Goal: Task Accomplishment & Management: Use online tool/utility

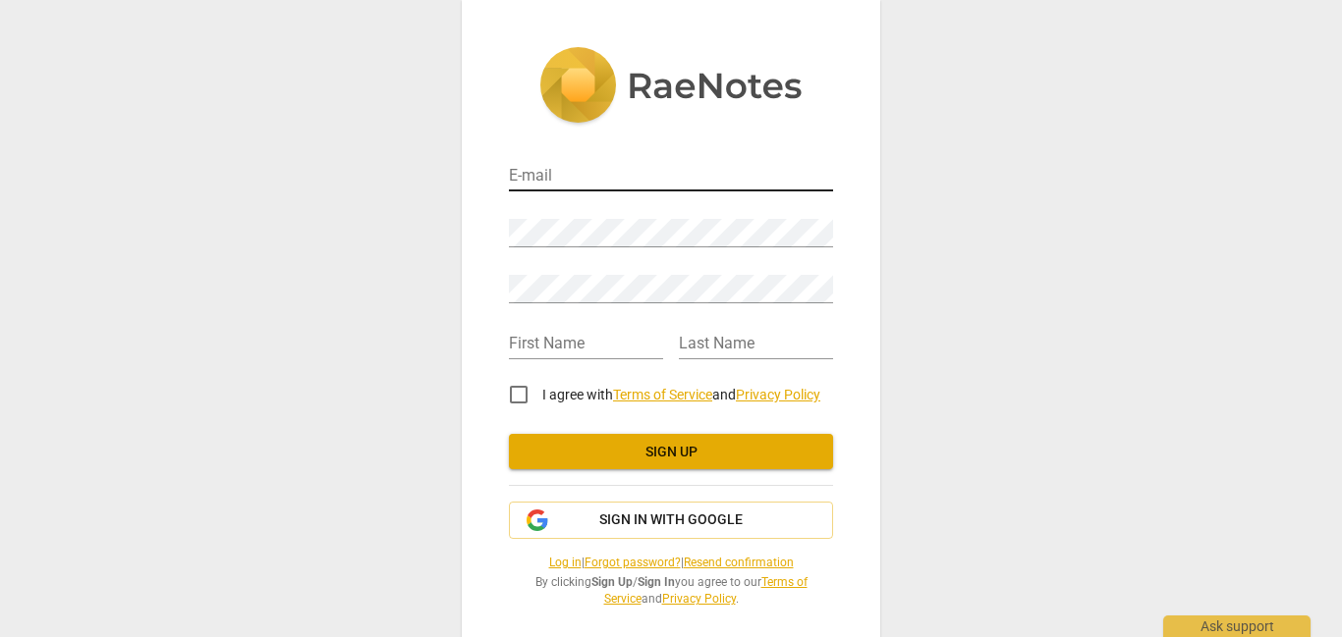
click at [602, 179] on input "email" at bounding box center [671, 177] width 324 height 28
type input "[EMAIL_ADDRESS][DOMAIN_NAME]"
type input "[PERSON_NAME]"
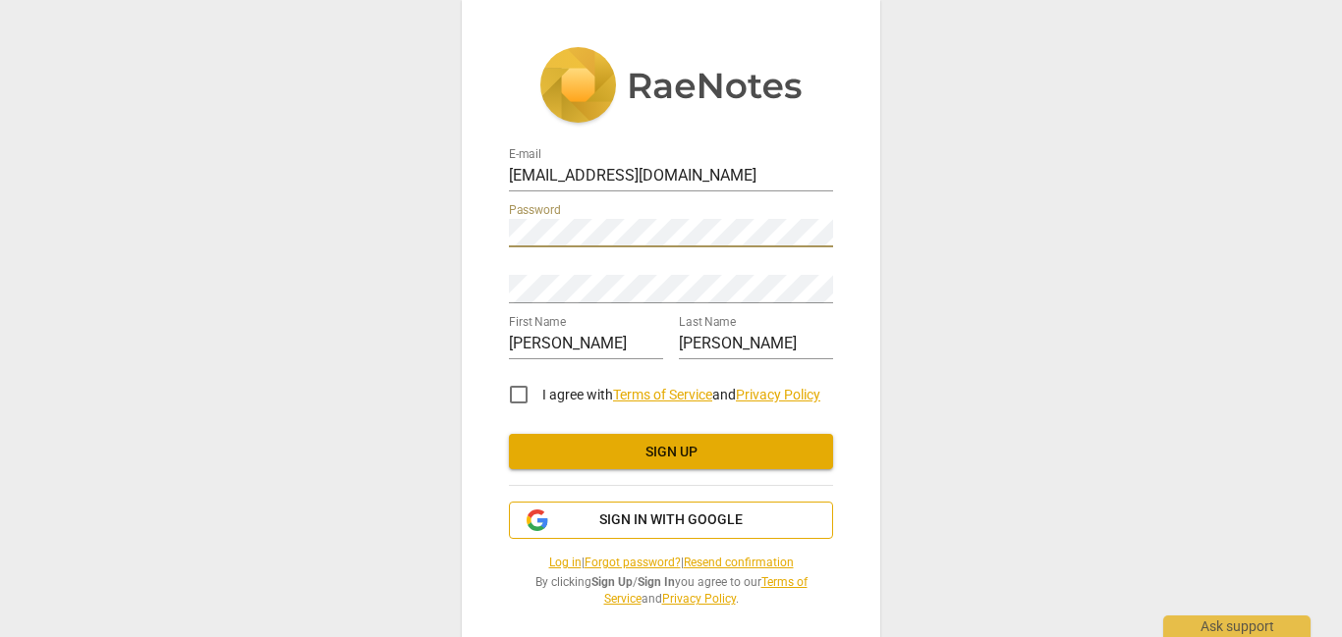
click at [645, 517] on span "Sign in with Google" at bounding box center [670, 521] width 143 height 20
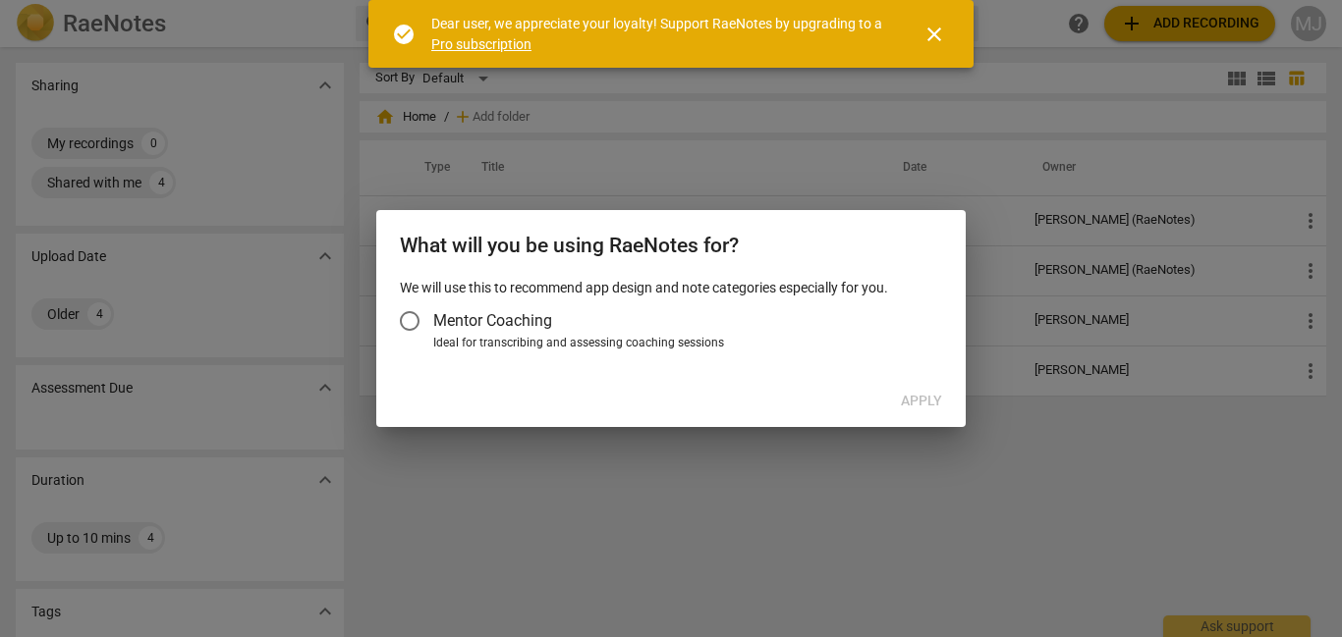
click at [455, 317] on span "Mentor Coaching" at bounding box center [492, 320] width 119 height 23
click at [433, 317] on input "Mentor Coaching" at bounding box center [409, 321] width 47 height 47
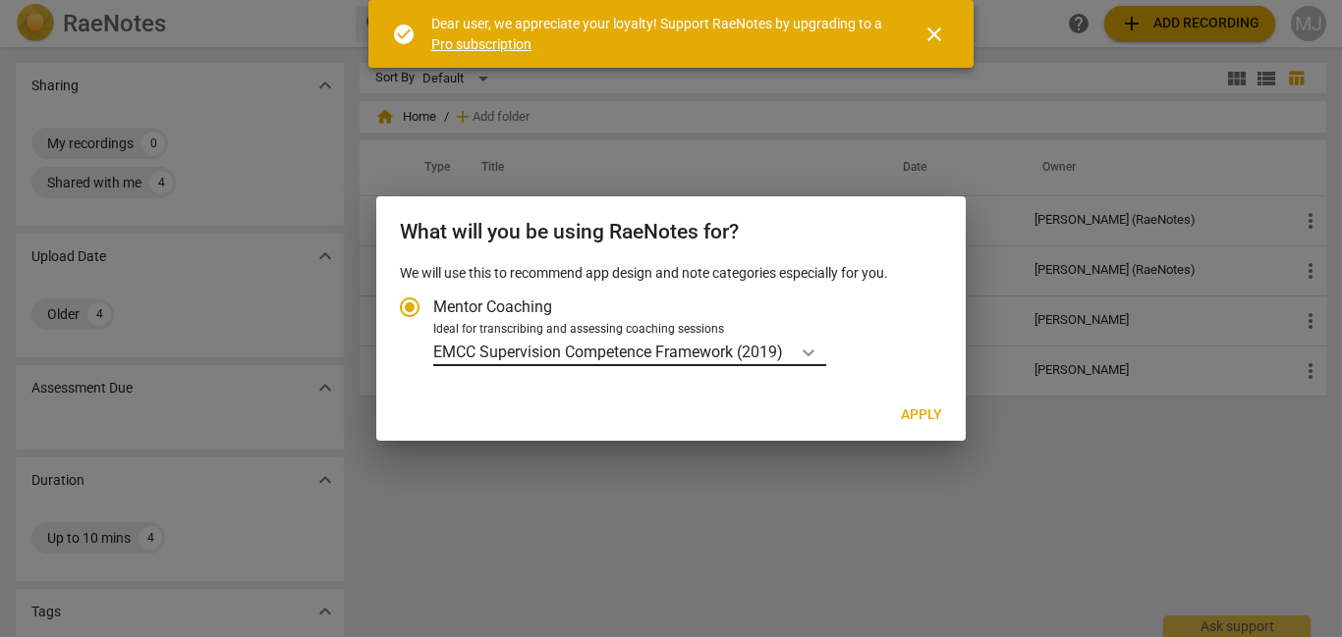
click at [809, 356] on icon "Account type" at bounding box center [809, 353] width 20 height 20
click at [0, 0] on input "Ideal for transcribing and assessing coaching sessions EMCC Supervision Compete…" at bounding box center [0, 0] width 0 height 0
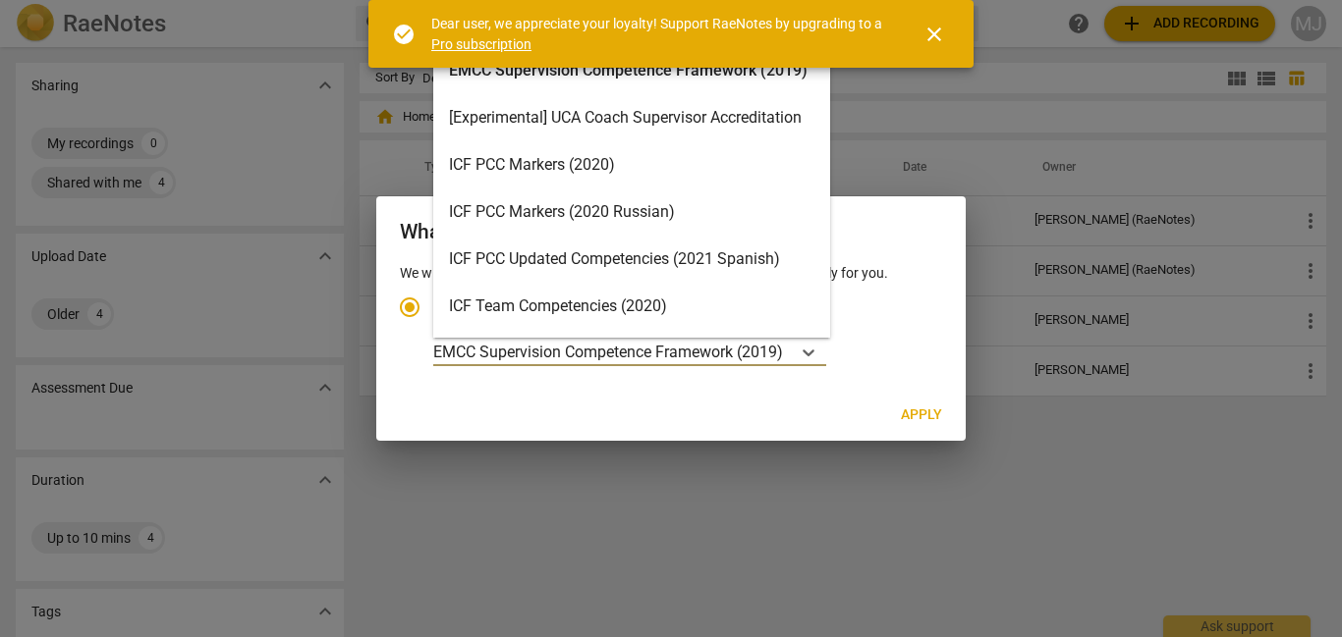
scroll to position [55, 0]
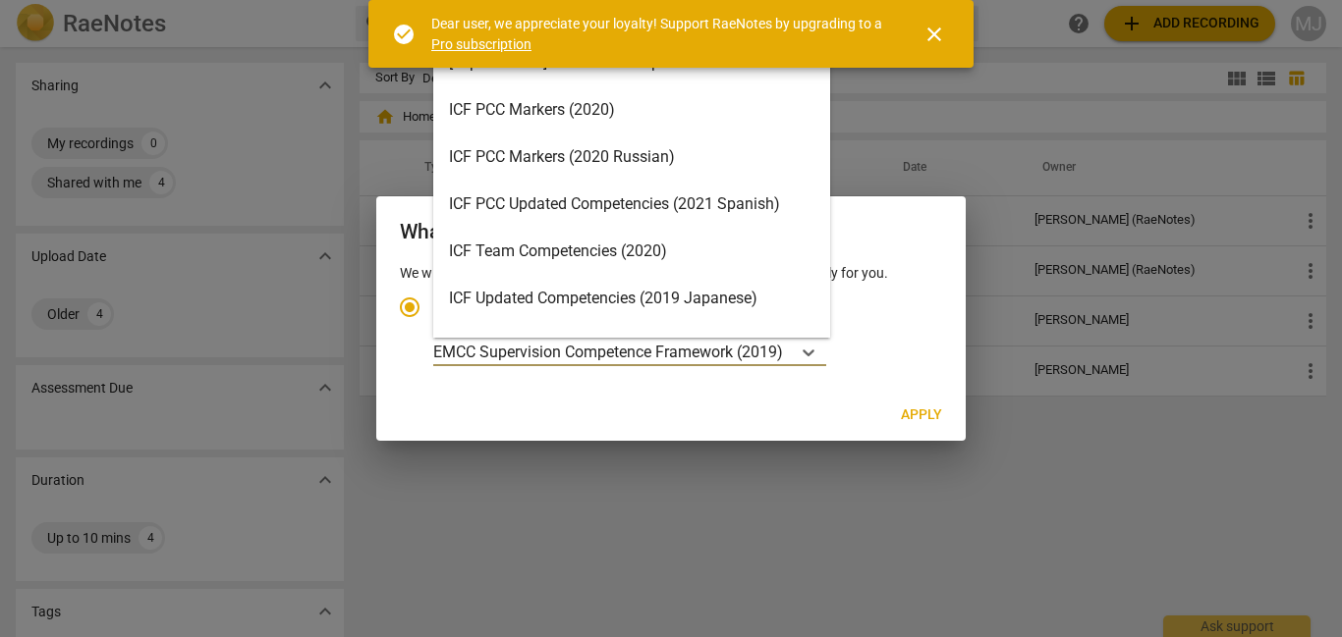
click at [740, 259] on div "ICF Team Competencies (2020)" at bounding box center [631, 251] width 397 height 47
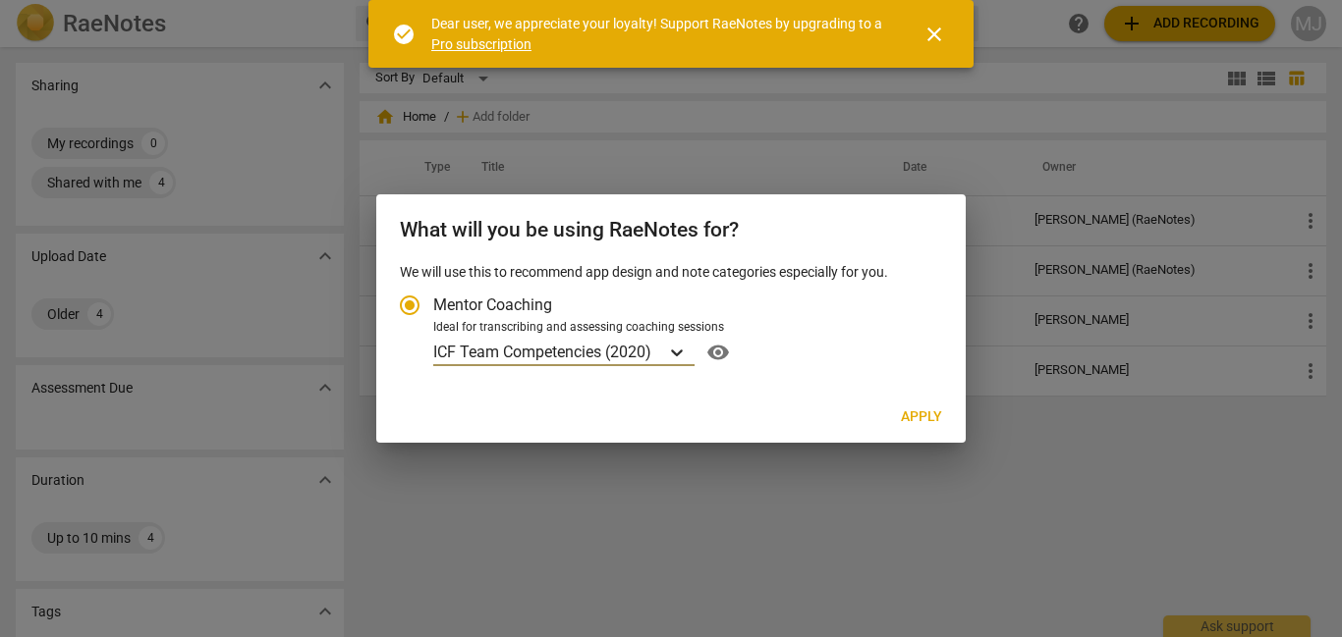
click at [672, 347] on icon "Account type" at bounding box center [677, 353] width 20 height 20
click at [0, 0] on input "Ideal for transcribing and assessing coaching sessions option ICF Team Competen…" at bounding box center [0, 0] width 0 height 0
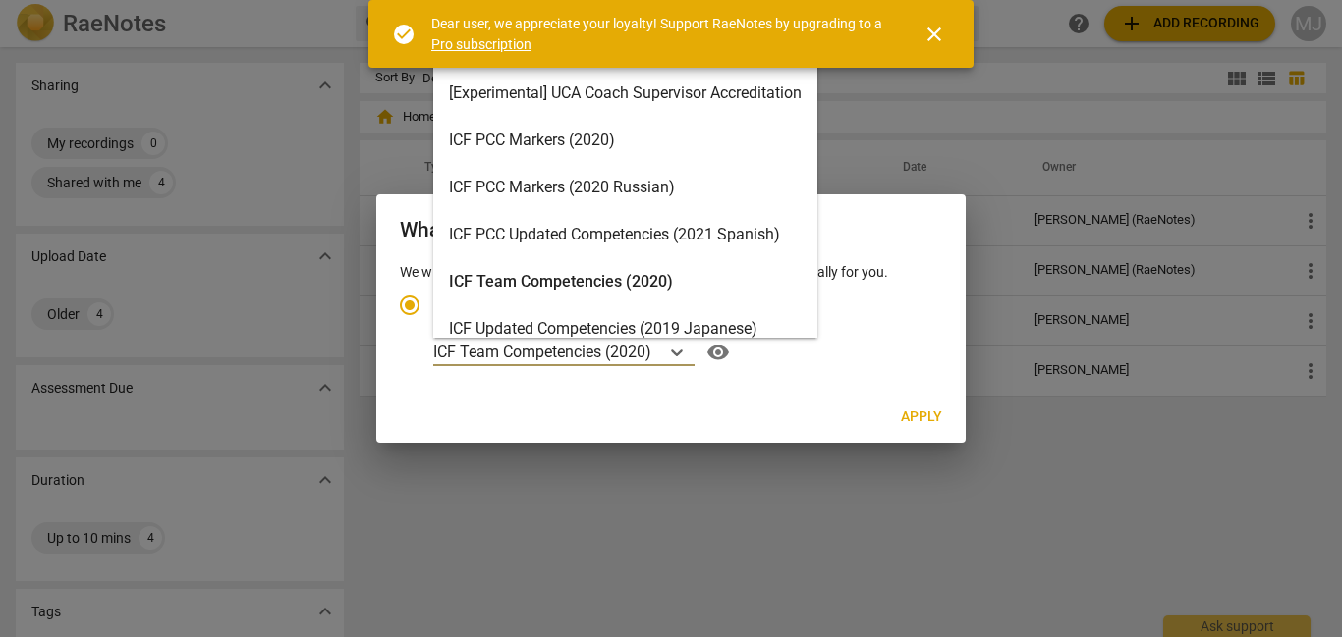
scroll to position [0, 0]
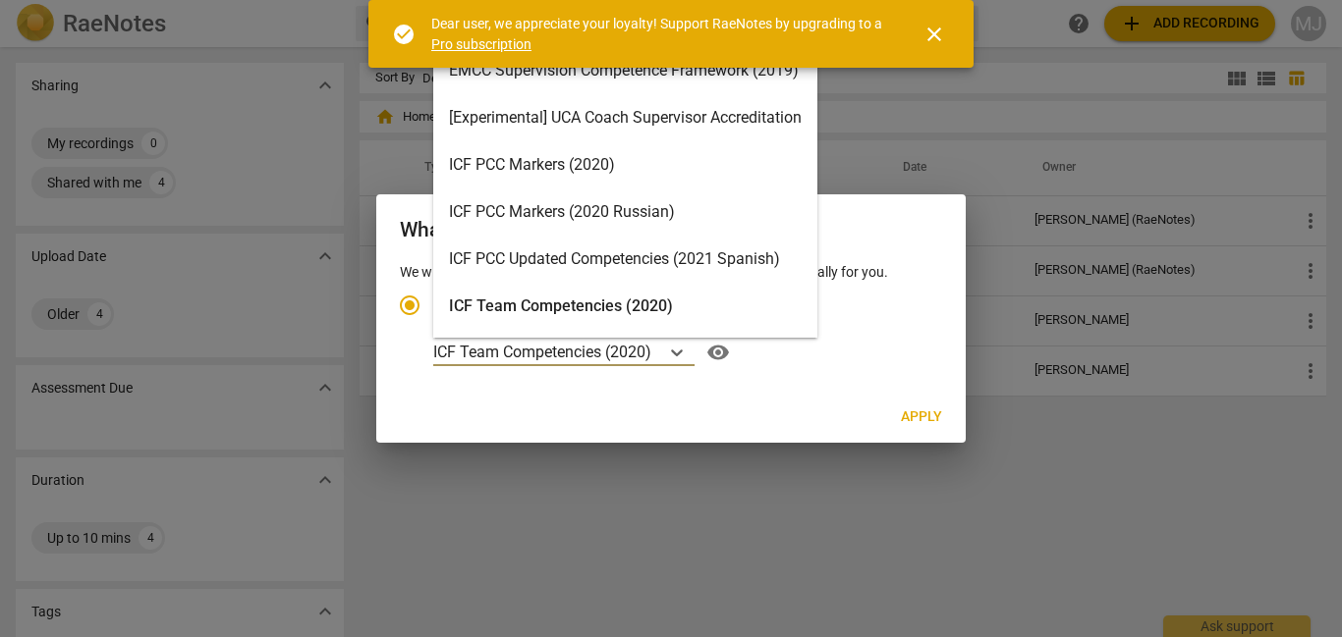
click at [633, 165] on div "ICF PCC Markers (2020)" at bounding box center [625, 164] width 384 height 47
radio input "false"
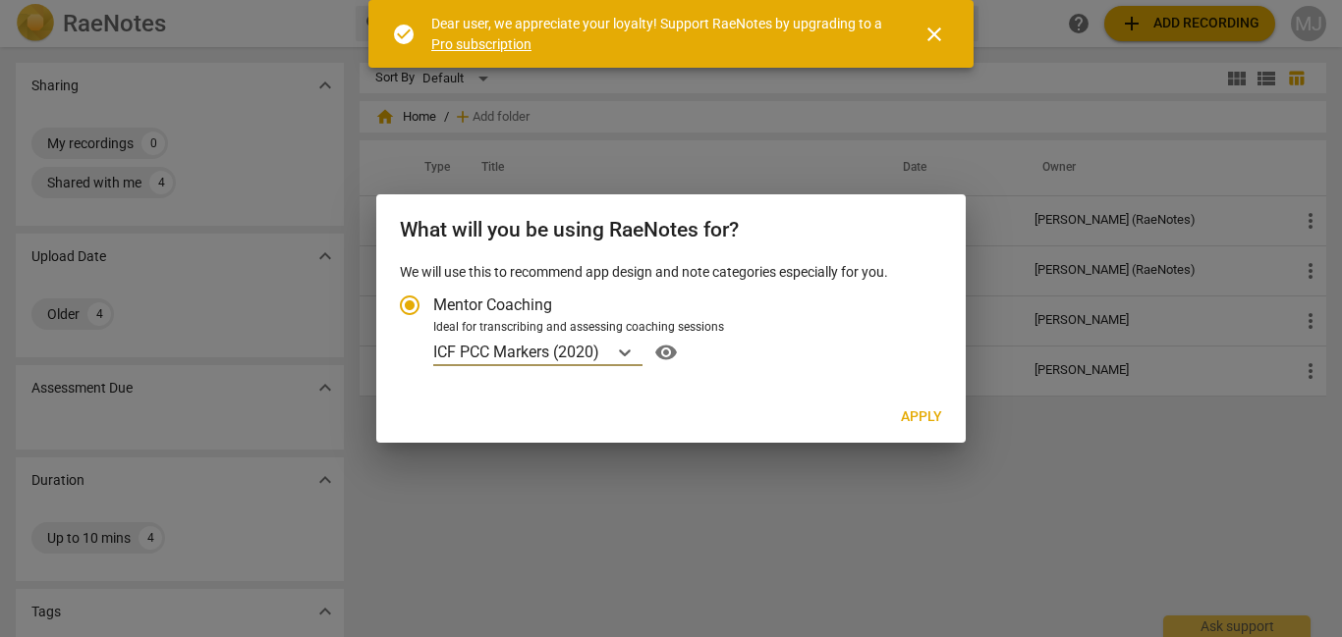
click at [924, 406] on button "Apply" at bounding box center [921, 417] width 73 height 35
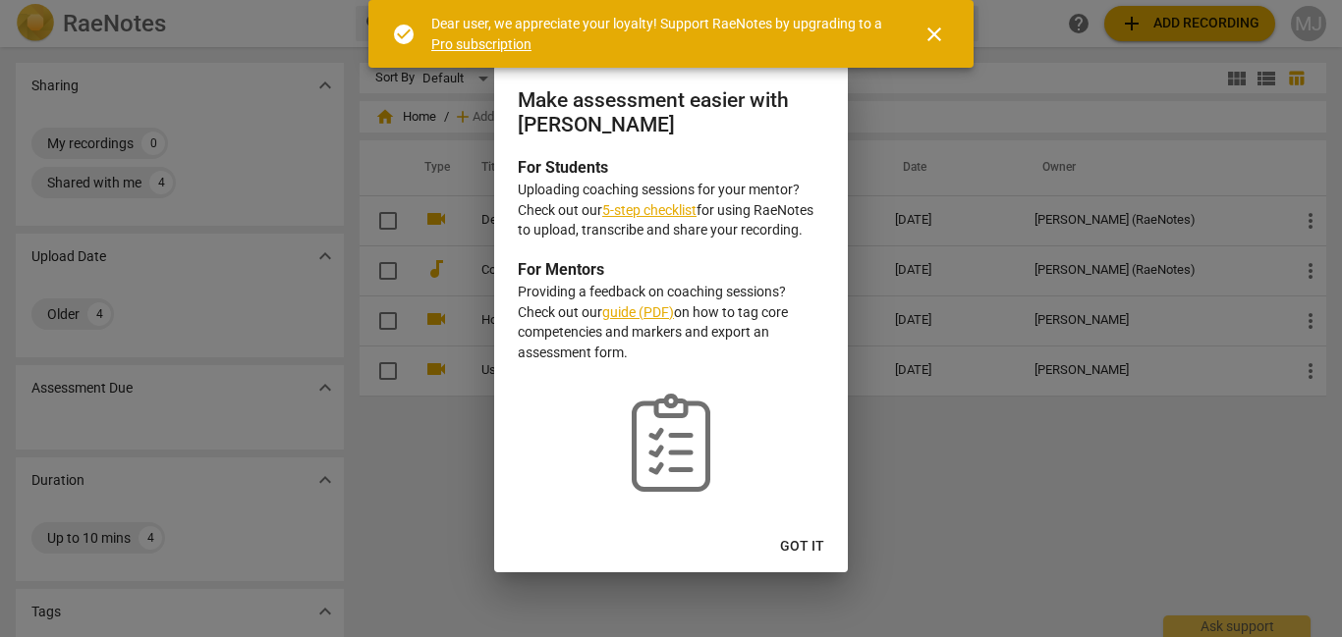
click at [810, 548] on span "Got it" at bounding box center [802, 547] width 44 height 20
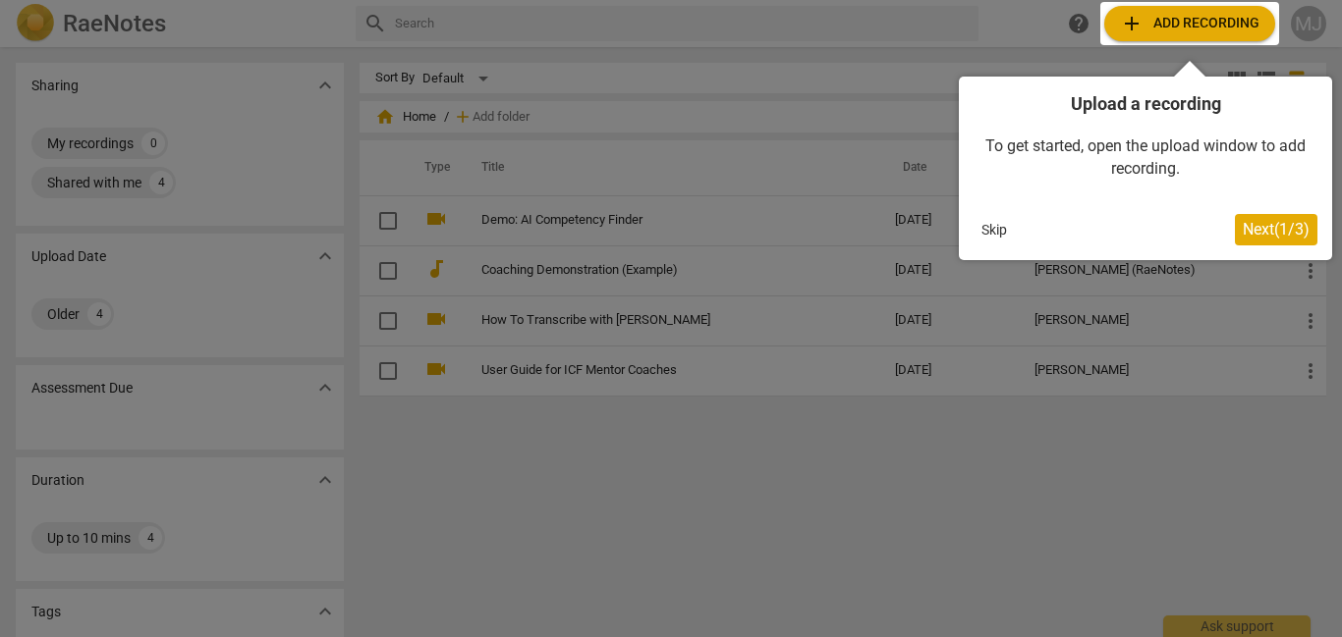
click at [1289, 226] on span "Next ( 1 / 3 )" at bounding box center [1276, 229] width 67 height 19
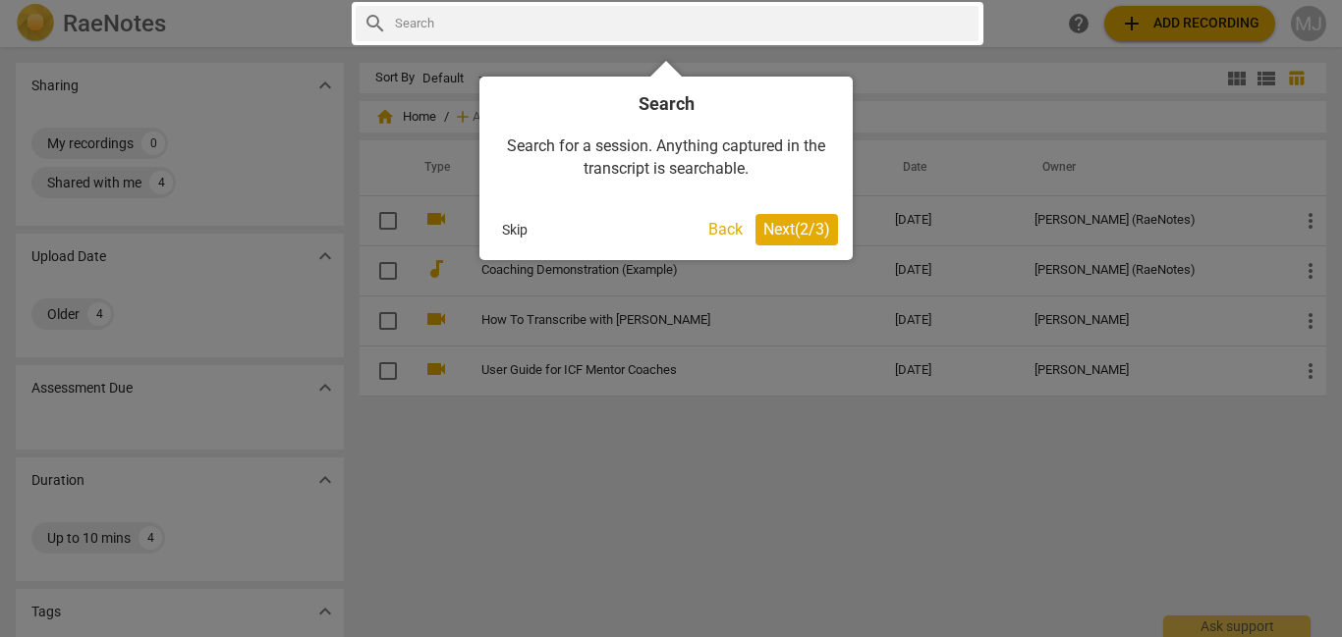
click at [803, 227] on span "Next ( 2 / 3 )" at bounding box center [796, 229] width 67 height 19
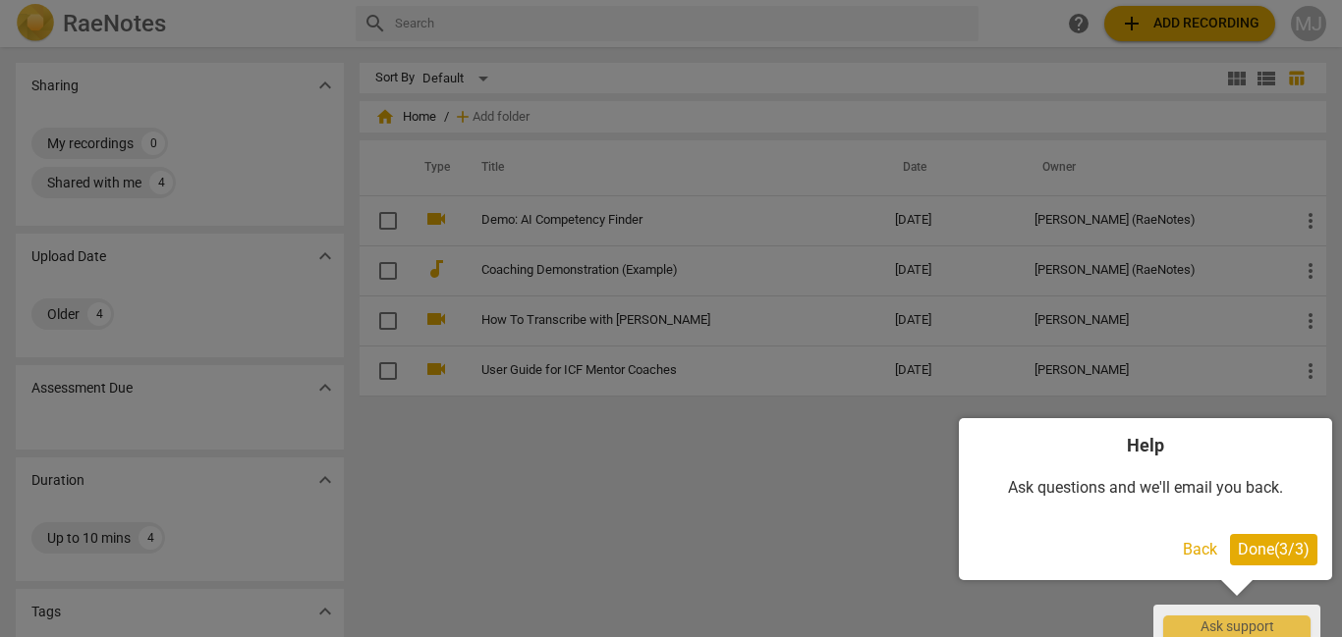
click at [1254, 540] on span "Done ( 3 / 3 )" at bounding box center [1274, 549] width 72 height 19
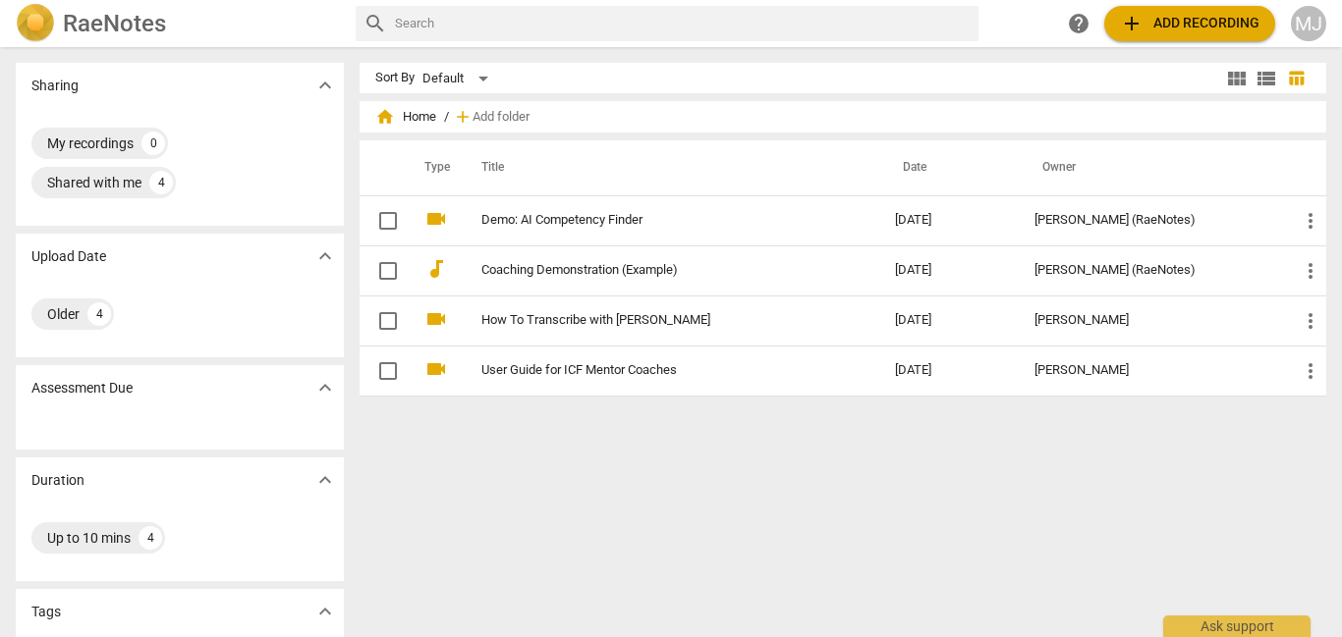
click at [1215, 32] on span "add Add recording" at bounding box center [1189, 24] width 139 height 24
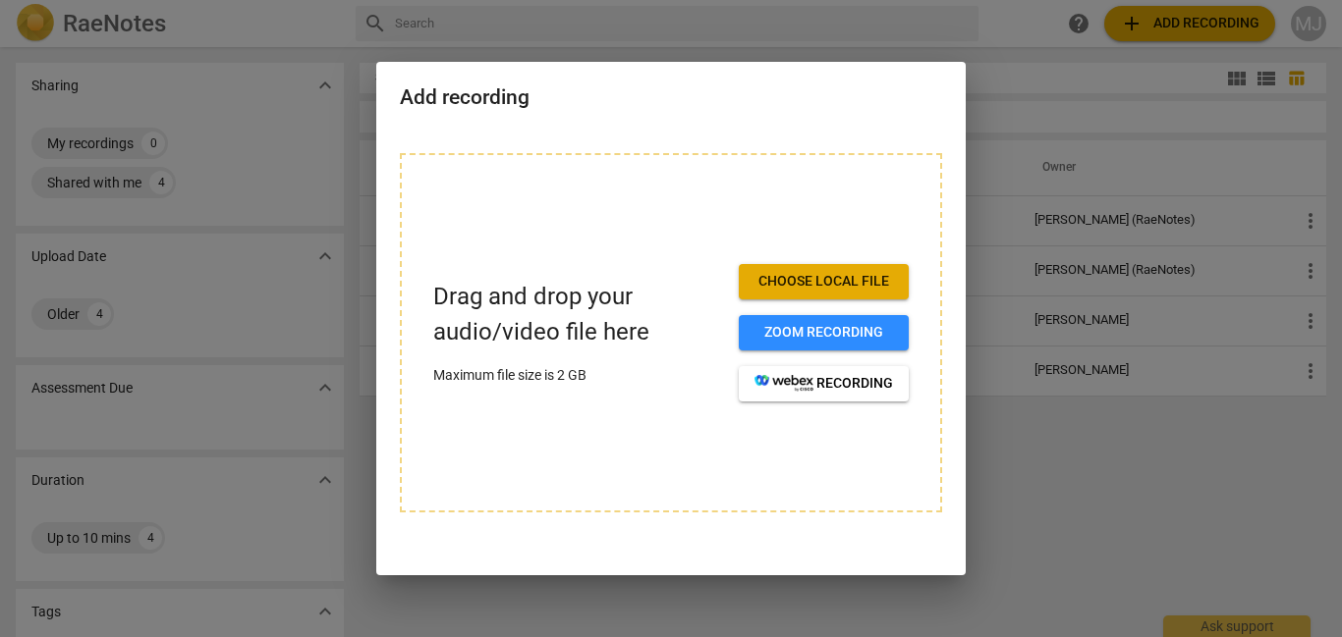
click at [815, 274] on span "Choose local file" at bounding box center [823, 282] width 139 height 20
click at [1032, 461] on div at bounding box center [671, 318] width 1342 height 637
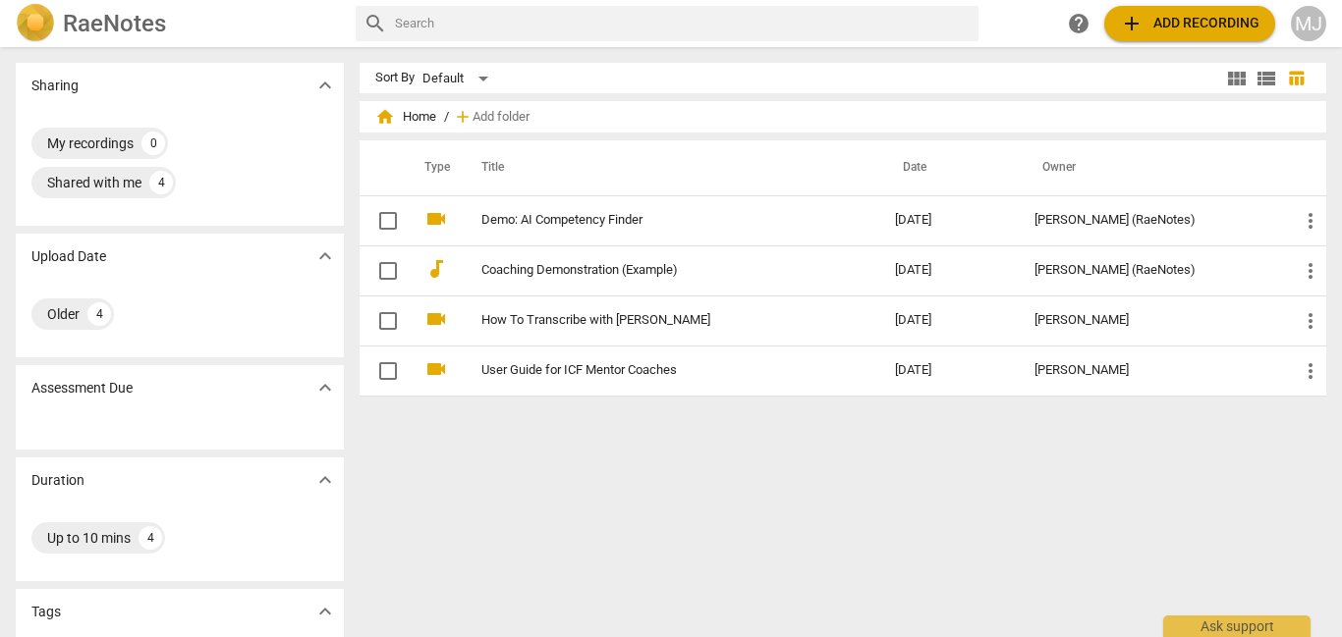
click at [1139, 32] on span "add" at bounding box center [1132, 24] width 24 height 24
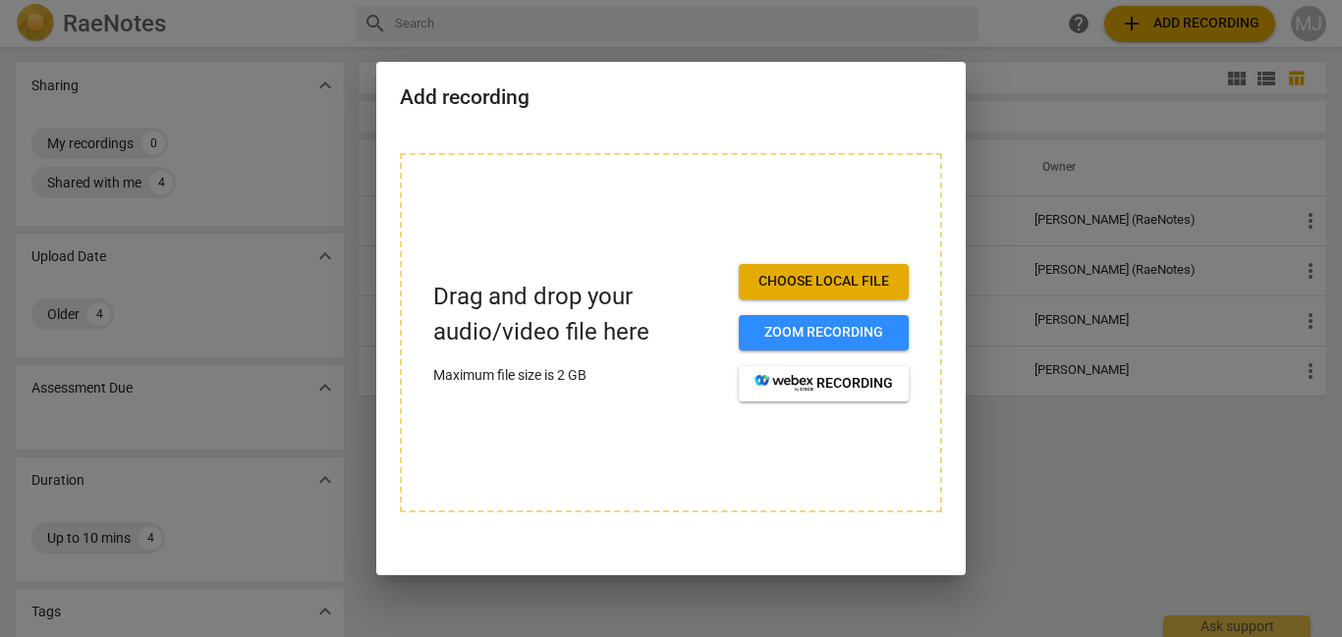
click at [801, 281] on span "Choose local file" at bounding box center [823, 282] width 139 height 20
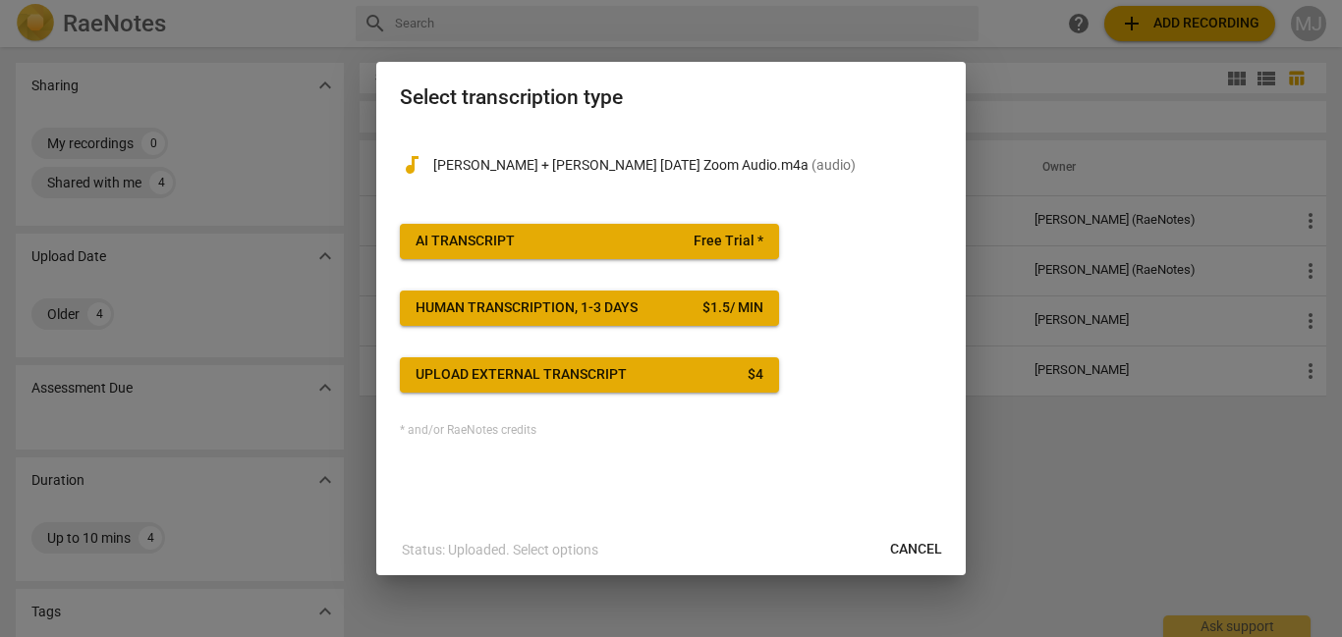
click at [716, 381] on span "Upload external transcript $ 4" at bounding box center [590, 375] width 348 height 20
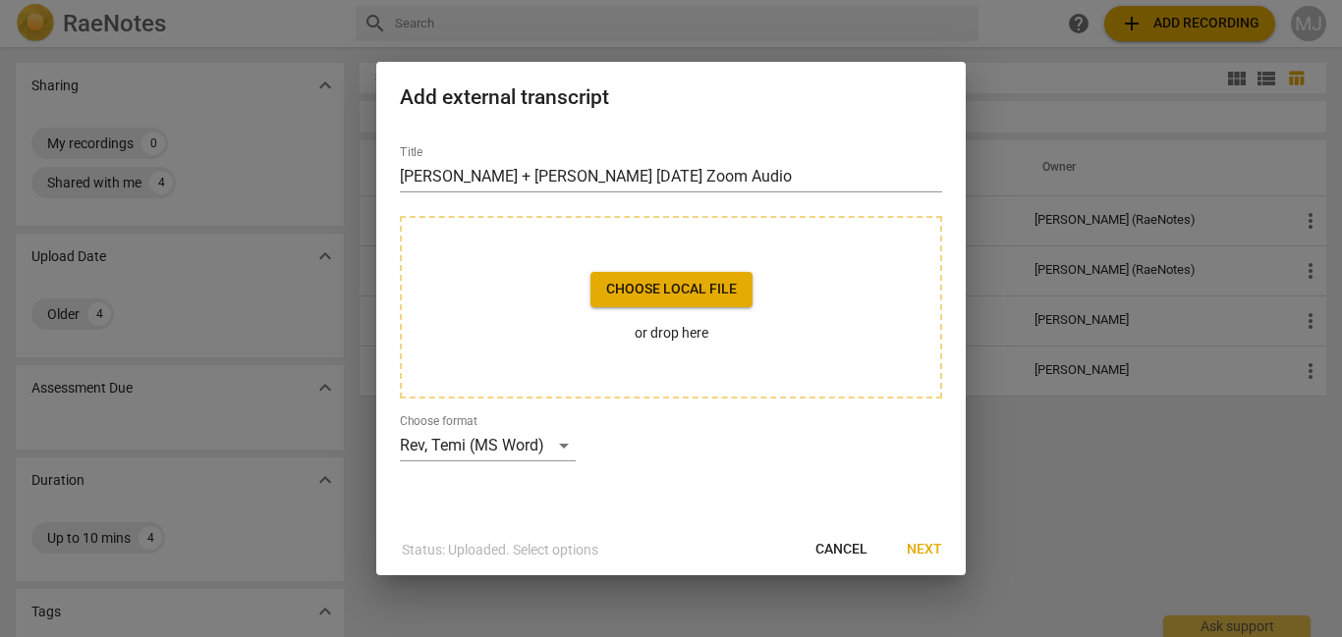
click at [928, 541] on span "Next" at bounding box center [924, 550] width 35 height 20
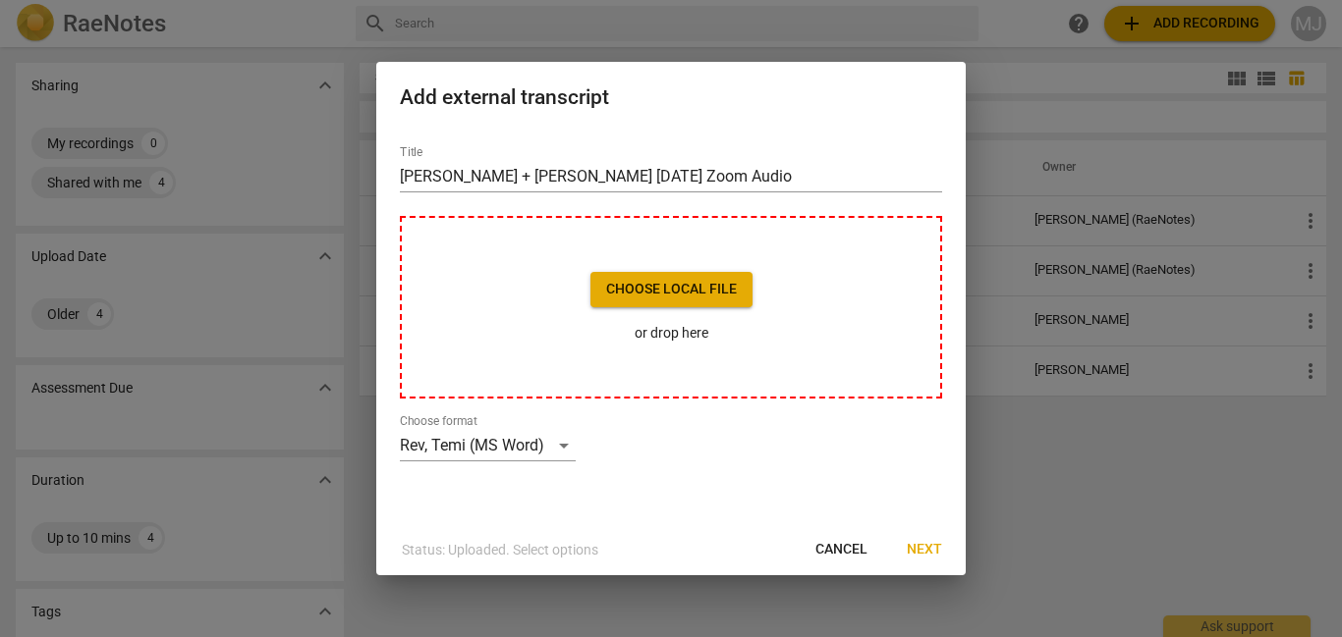
click at [662, 284] on span "Choose local file" at bounding box center [671, 290] width 131 height 20
click at [914, 553] on span "Next" at bounding box center [924, 550] width 35 height 20
click at [536, 442] on div "Rev, Temi (MS Word)" at bounding box center [488, 445] width 176 height 31
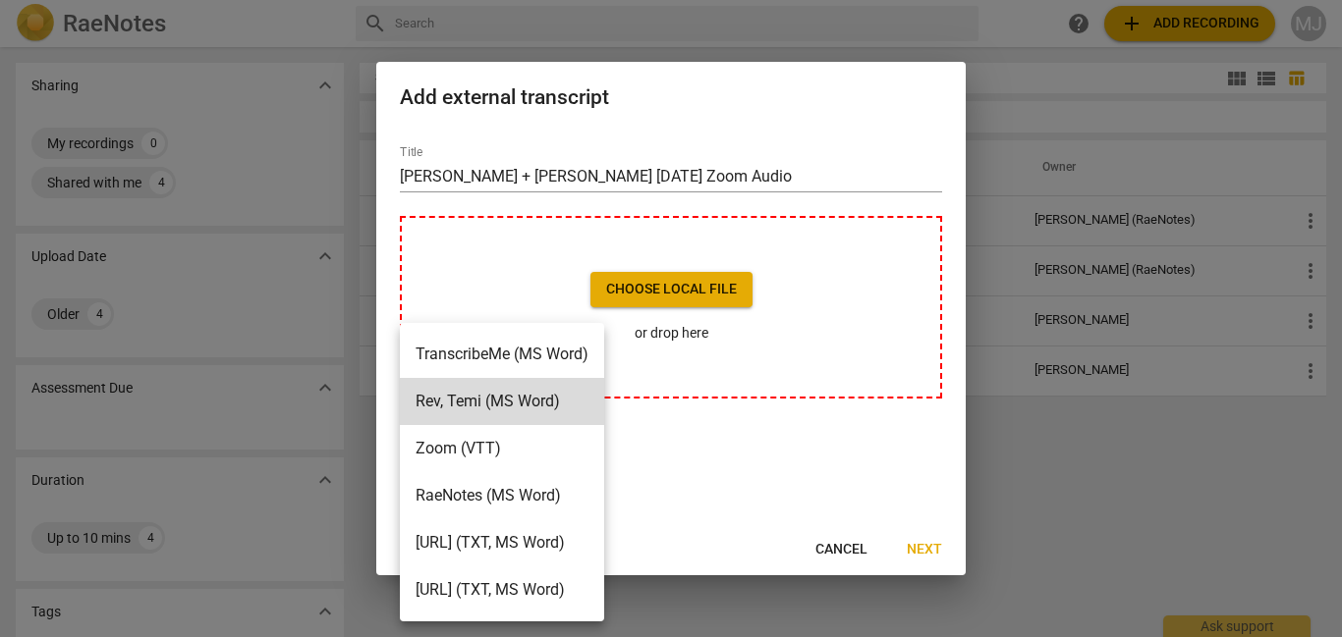
click at [563, 343] on li "TranscribeMe (MS Word)" at bounding box center [502, 354] width 204 height 47
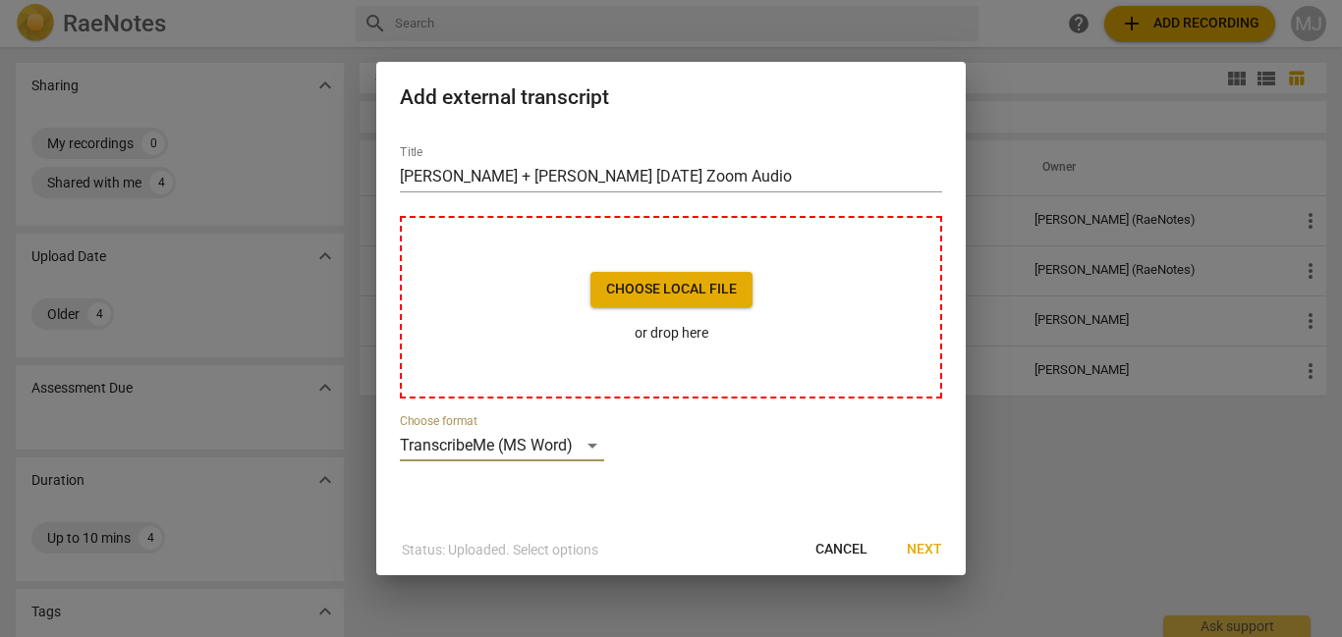
click at [917, 551] on span "Next" at bounding box center [924, 550] width 35 height 20
click at [1004, 140] on div at bounding box center [671, 318] width 1342 height 637
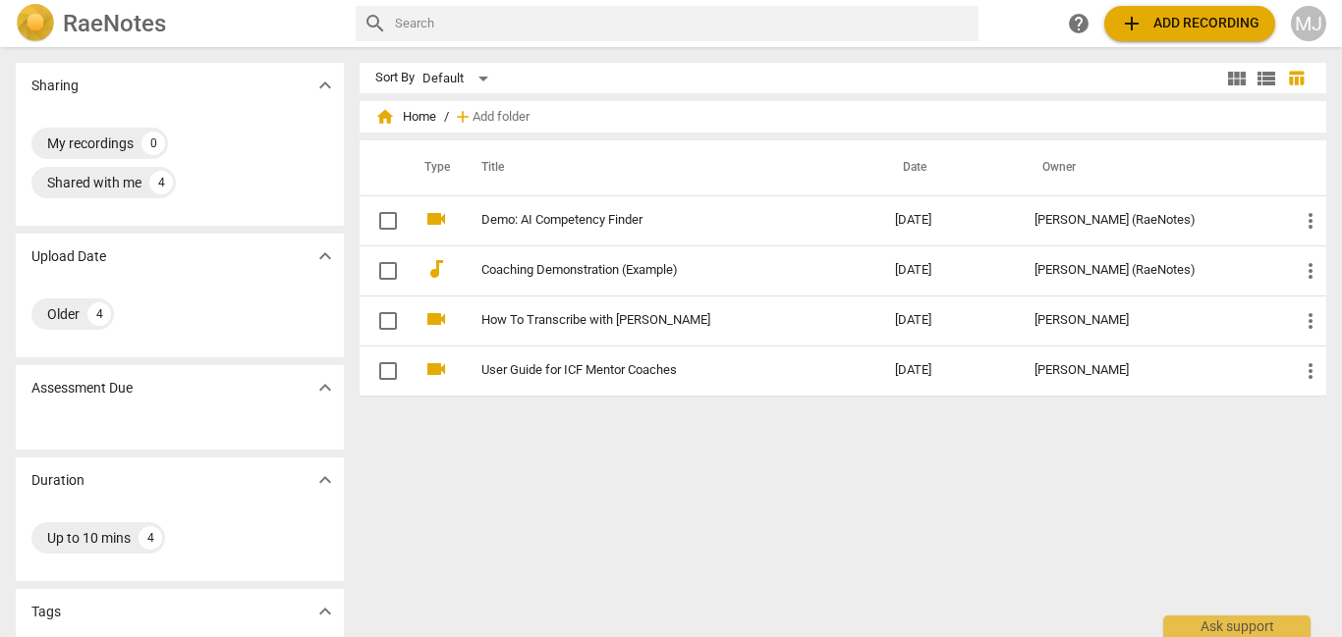
click at [1165, 19] on span "add Add recording" at bounding box center [1189, 24] width 139 height 24
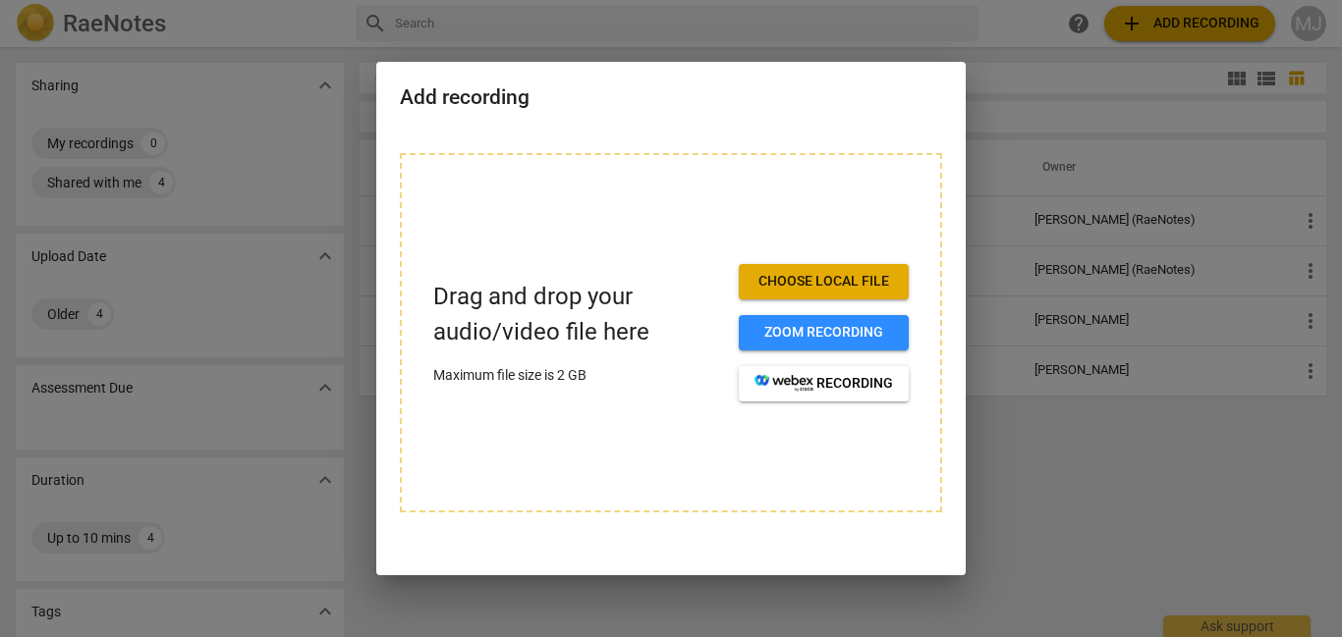
click at [902, 291] on button "Choose local file" at bounding box center [824, 281] width 170 height 35
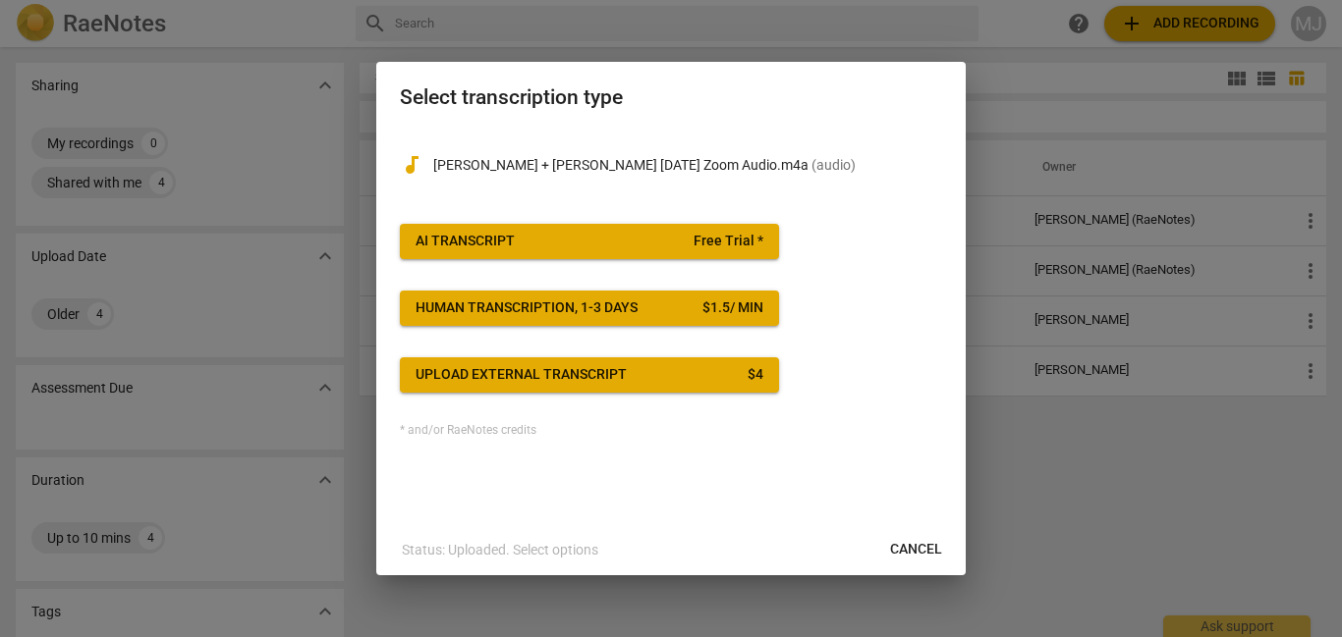
click at [693, 307] on span "Human transcription, 1-3 days $ 1.5 / min" at bounding box center [590, 309] width 348 height 20
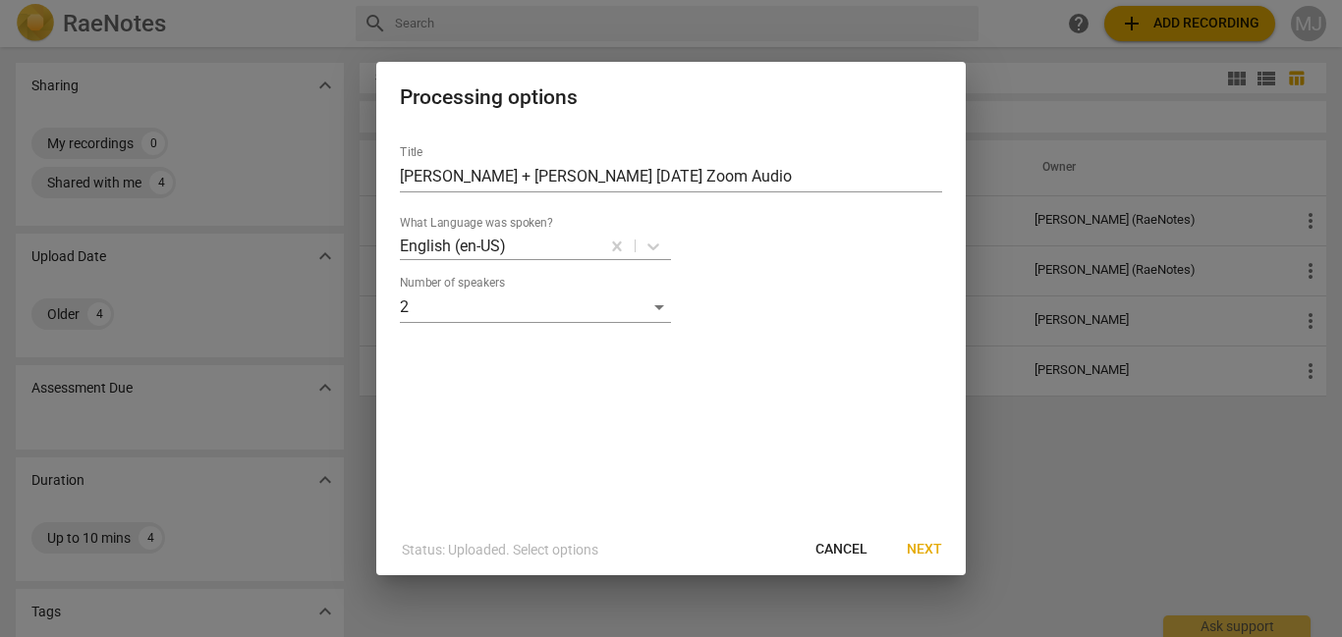
click at [924, 553] on span "Next" at bounding box center [924, 550] width 35 height 20
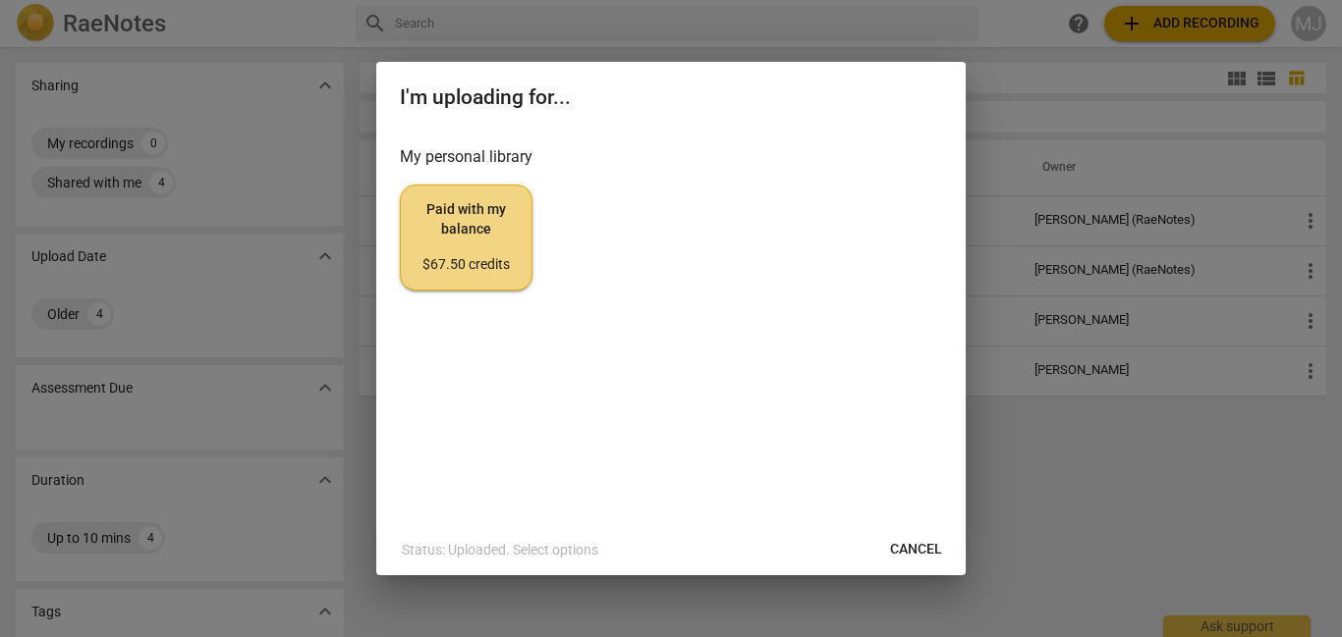
click at [913, 542] on span "Cancel" at bounding box center [916, 550] width 52 height 20
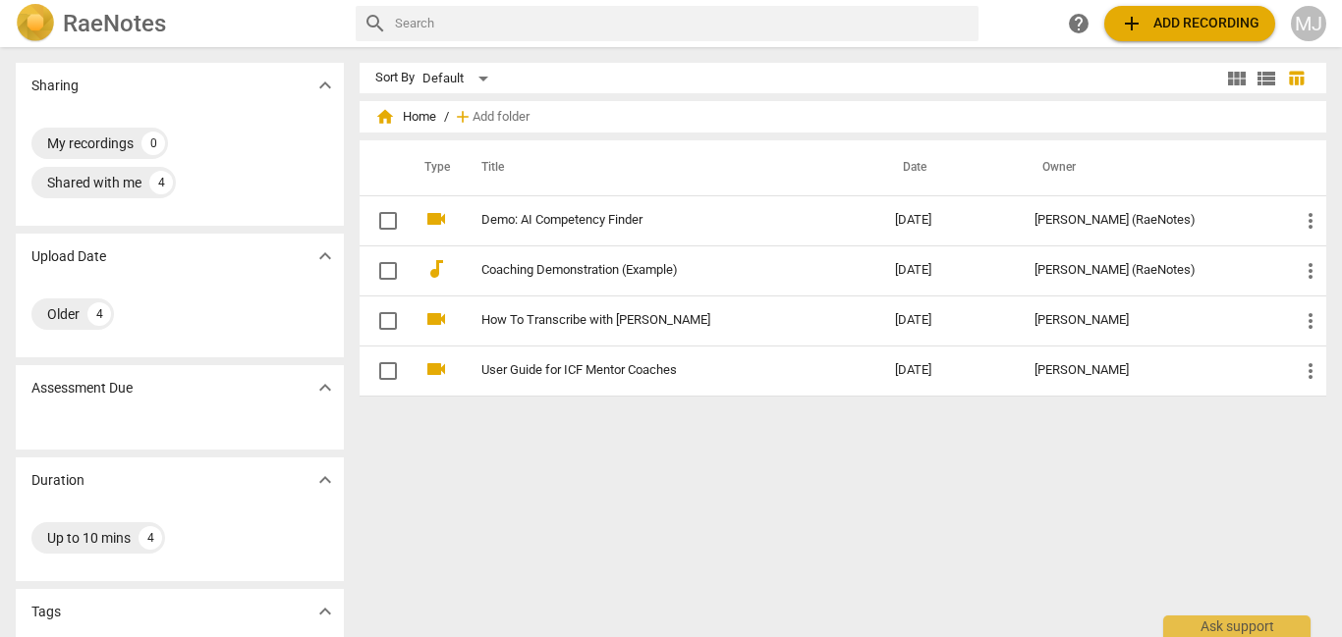
click at [1160, 40] on button "add Add recording" at bounding box center [1189, 23] width 171 height 35
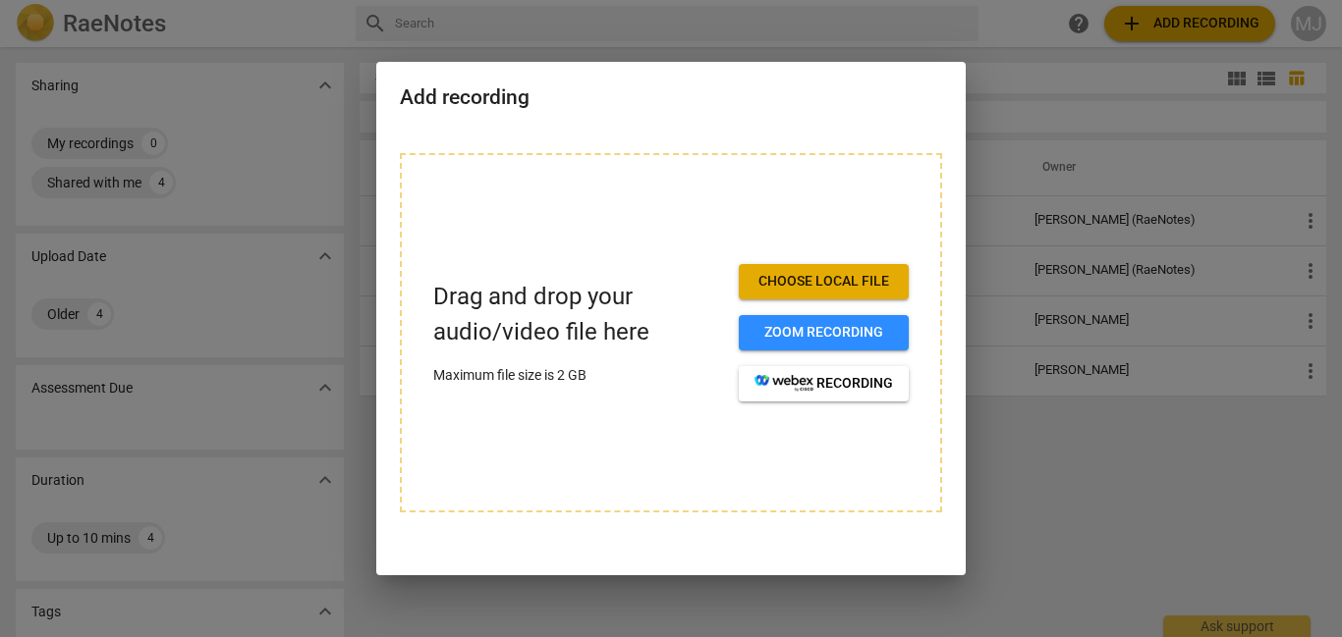
click at [838, 275] on span "Choose local file" at bounding box center [823, 282] width 139 height 20
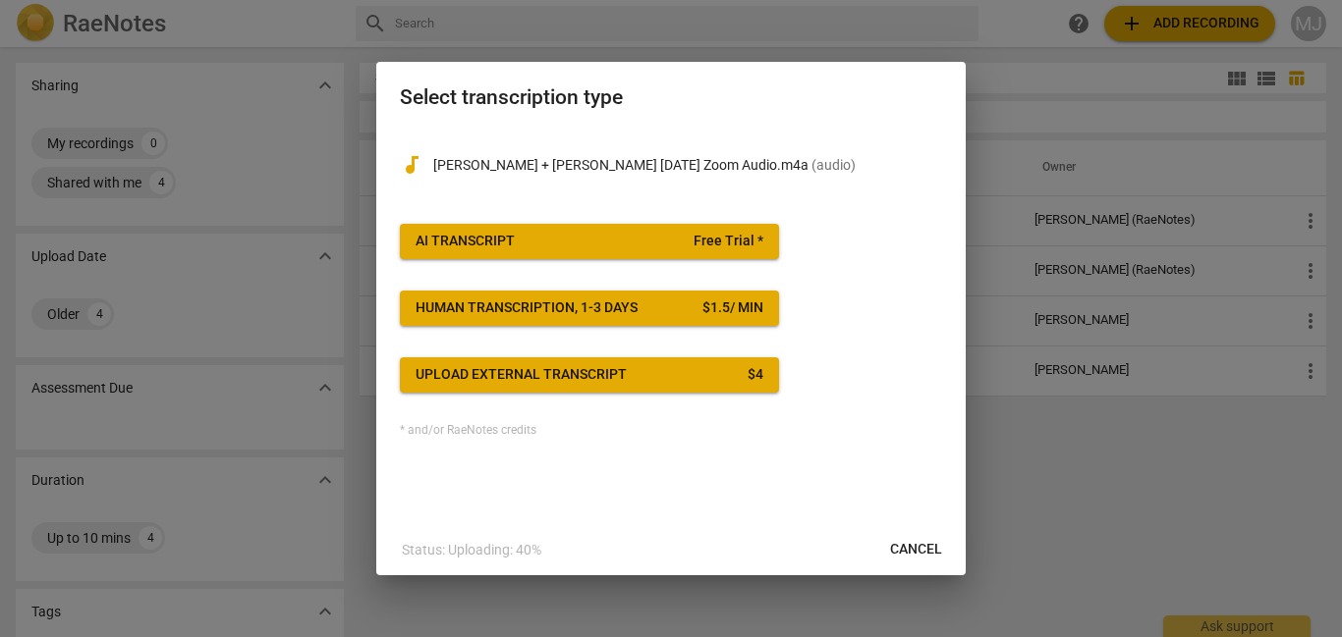
click at [714, 386] on button "Upload external transcript $ 4" at bounding box center [589, 375] width 379 height 35
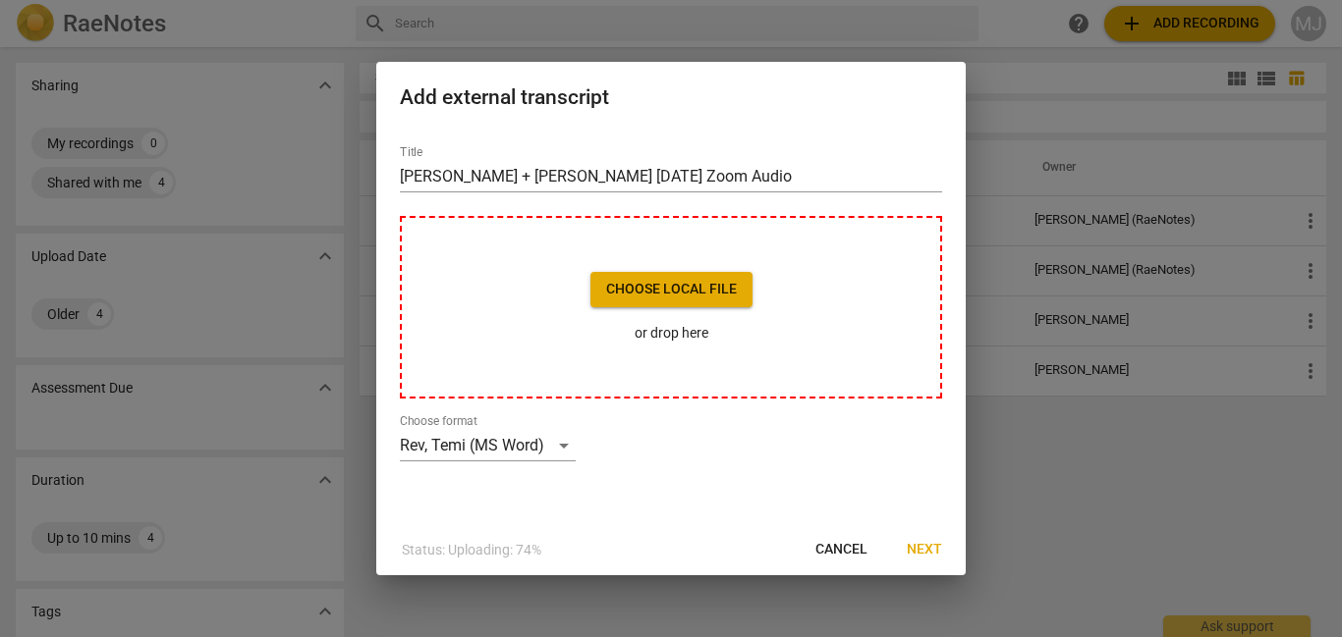
click at [690, 296] on span "Choose local file" at bounding box center [671, 290] width 131 height 20
click at [549, 460] on div "Rev, Temi (MS Word)" at bounding box center [488, 445] width 176 height 31
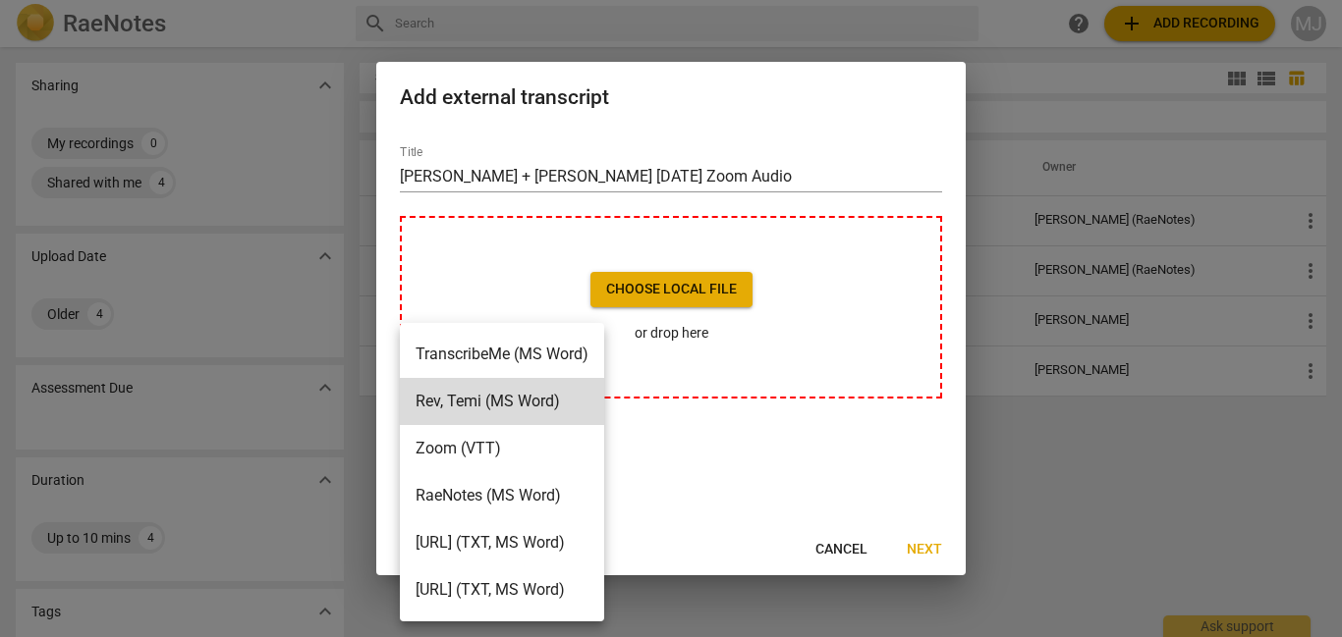
click at [550, 356] on li "TranscribeMe (MS Word)" at bounding box center [502, 354] width 204 height 47
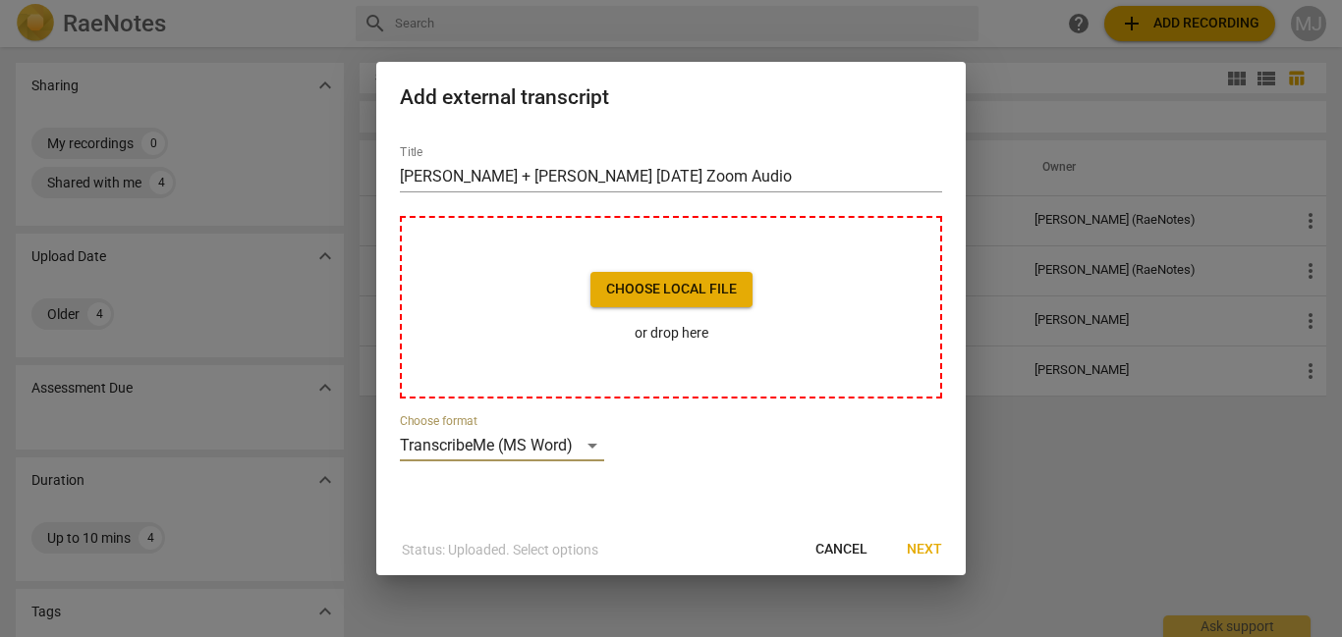
click at [932, 545] on span "Next" at bounding box center [924, 550] width 35 height 20
click at [683, 274] on button "Choose local file" at bounding box center [671, 289] width 162 height 35
click at [575, 446] on div "TranscribeMe (MS Word)" at bounding box center [502, 445] width 204 height 31
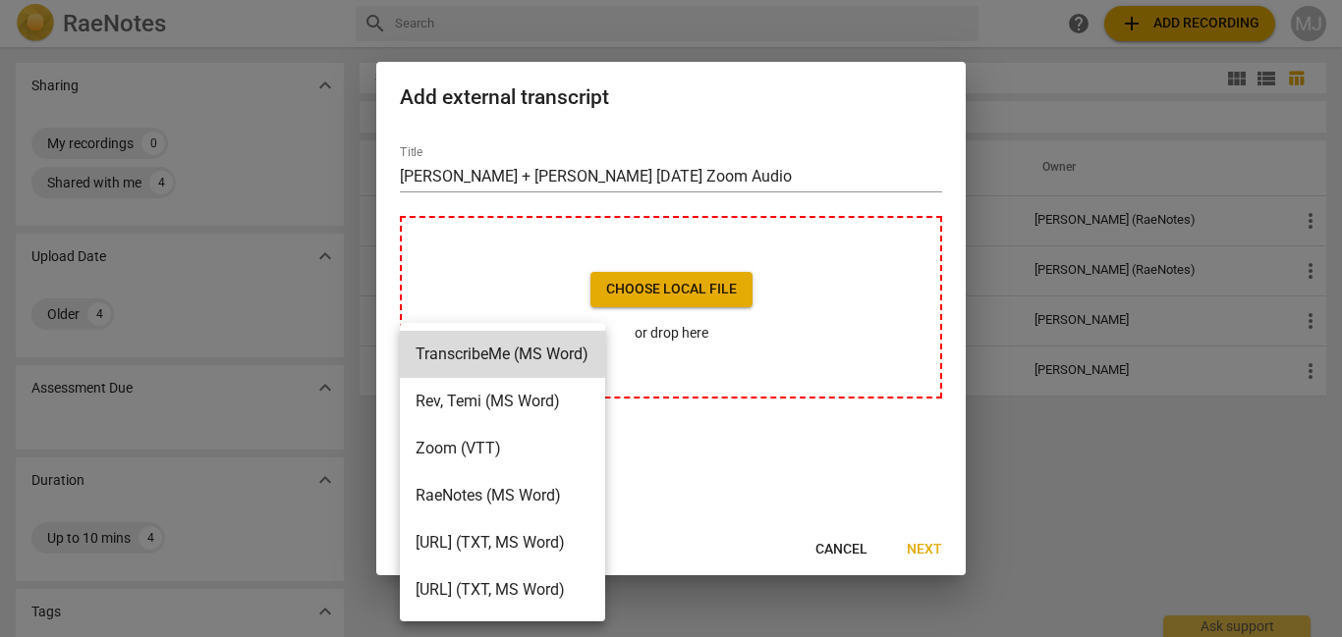
click at [558, 408] on li "Rev, Temi (MS Word)" at bounding box center [502, 401] width 205 height 47
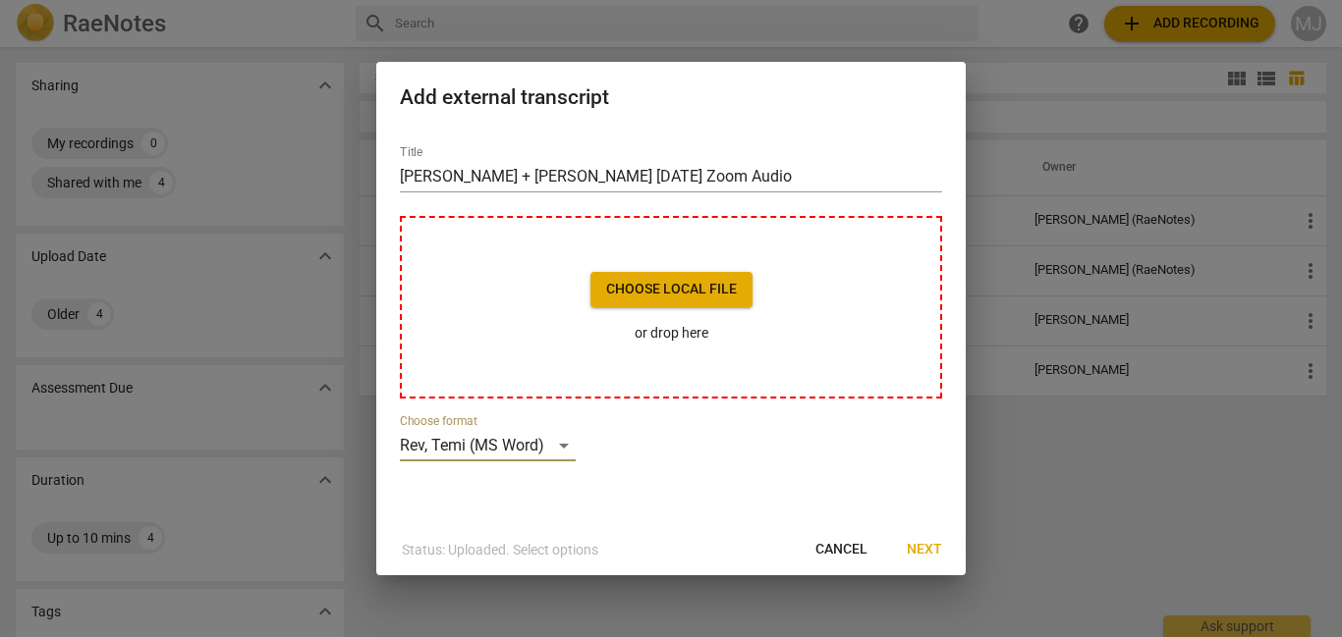
click at [943, 556] on button "Next" at bounding box center [924, 549] width 67 height 35
click at [925, 547] on span "Next" at bounding box center [924, 550] width 35 height 20
click at [986, 56] on div at bounding box center [671, 318] width 1342 height 637
click at [837, 547] on span "Cancel" at bounding box center [841, 550] width 52 height 20
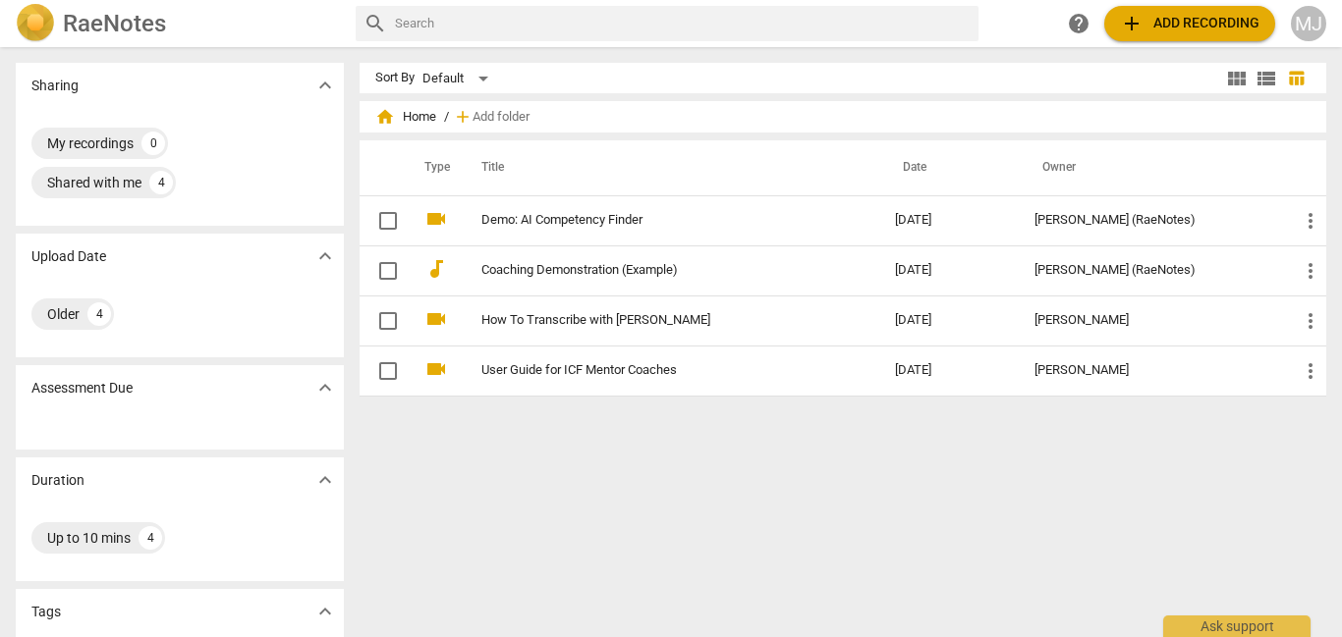
click at [1185, 9] on button "add Add recording" at bounding box center [1189, 23] width 171 height 35
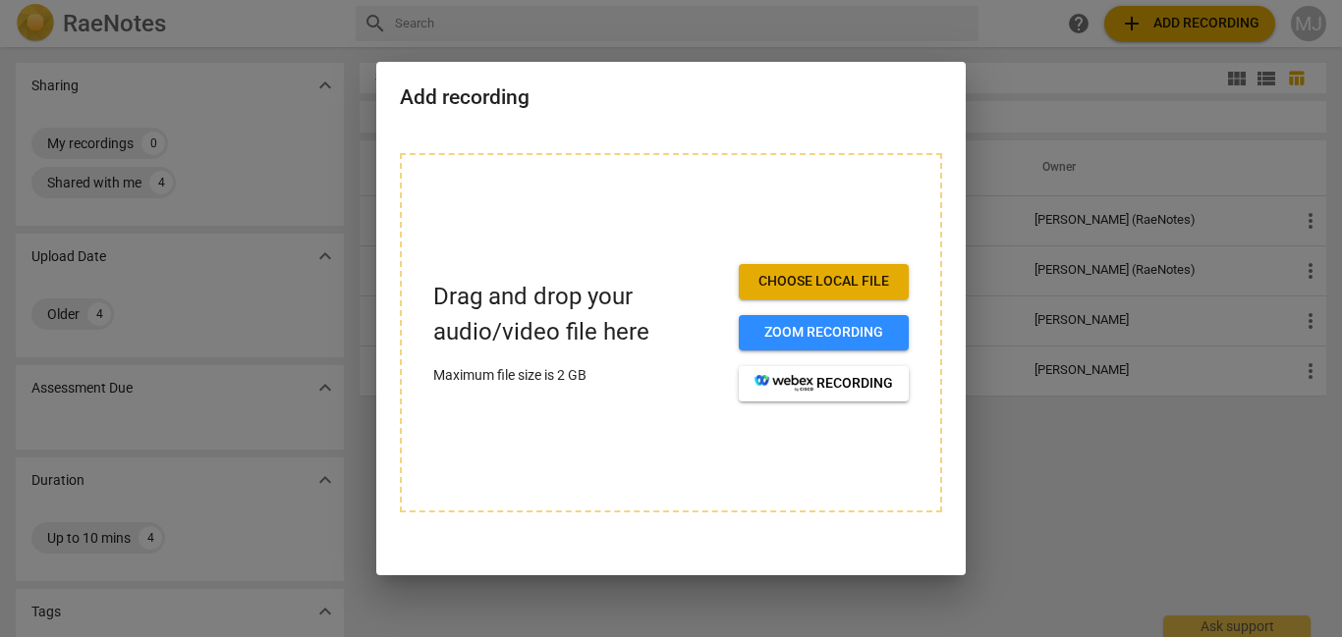
click at [872, 274] on span "Choose local file" at bounding box center [823, 282] width 139 height 20
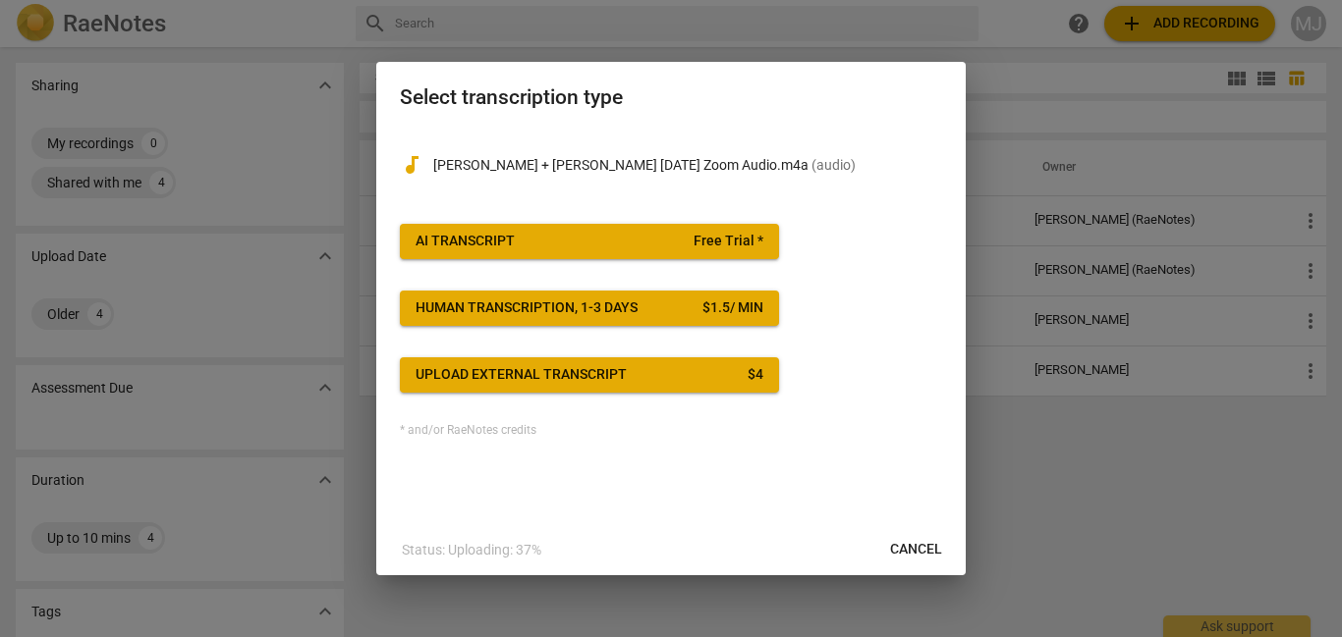
click at [622, 248] on span "AI Transcript Free Trial *" at bounding box center [590, 242] width 348 height 20
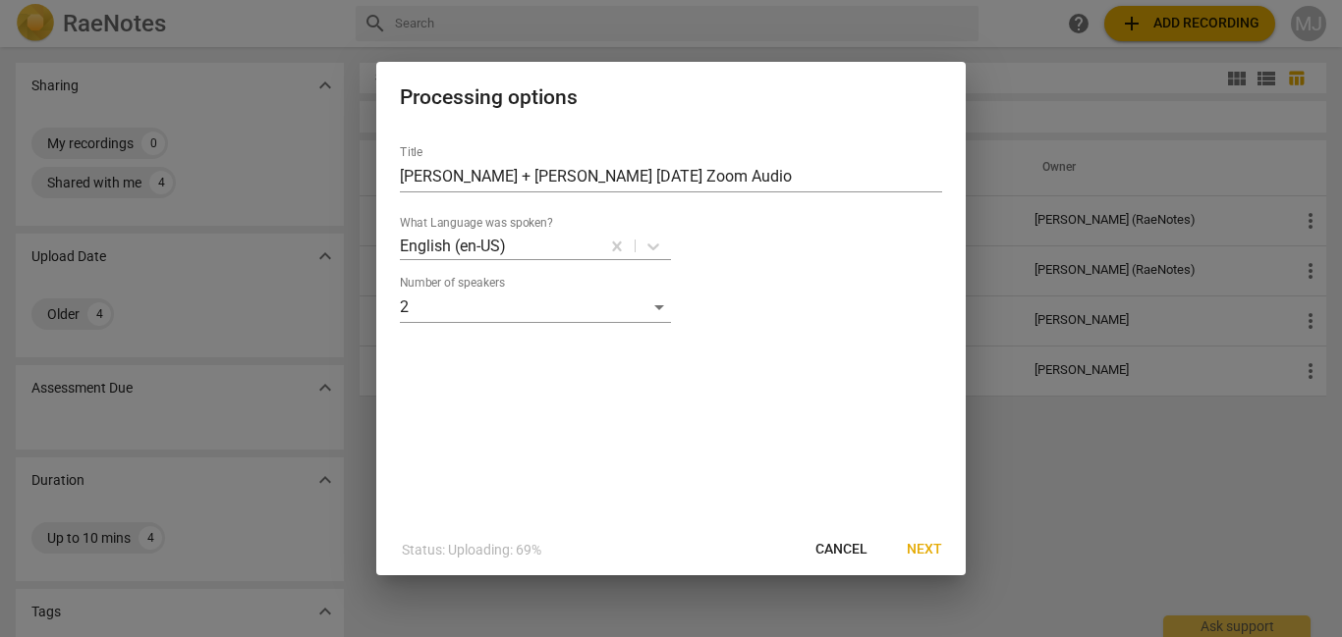
click at [934, 550] on span "Next" at bounding box center [924, 550] width 35 height 20
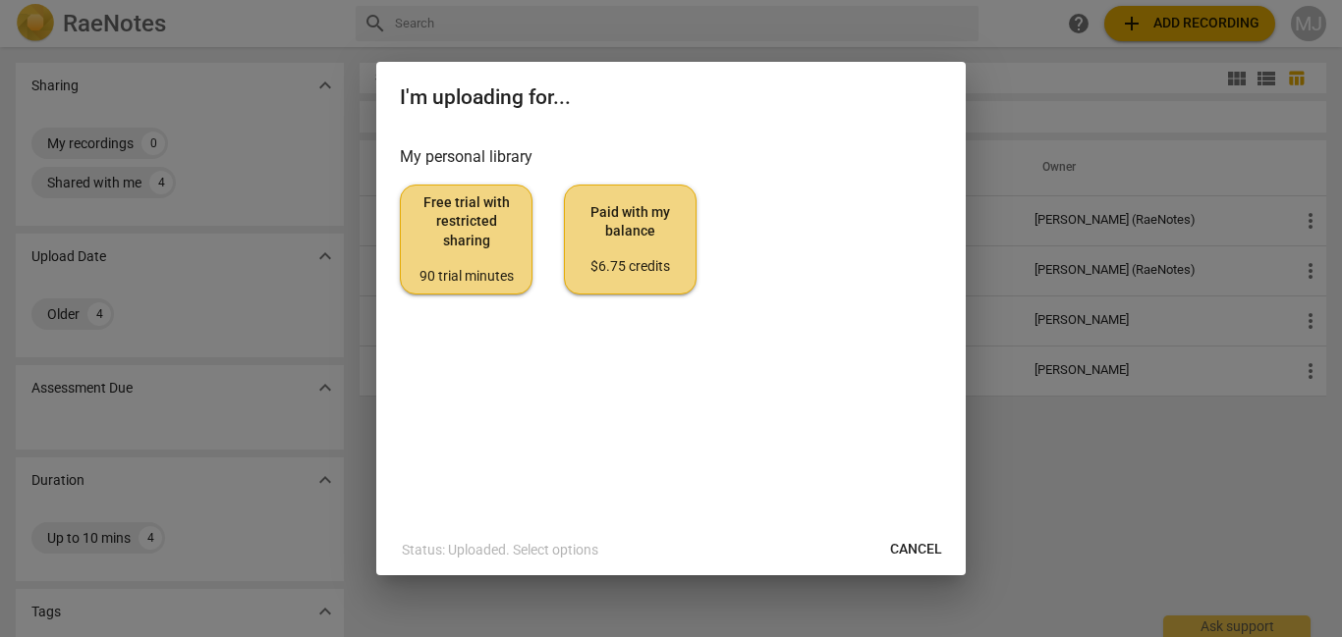
click at [648, 240] on span "Paid with my balance $6.75 credits" at bounding box center [630, 240] width 99 height 74
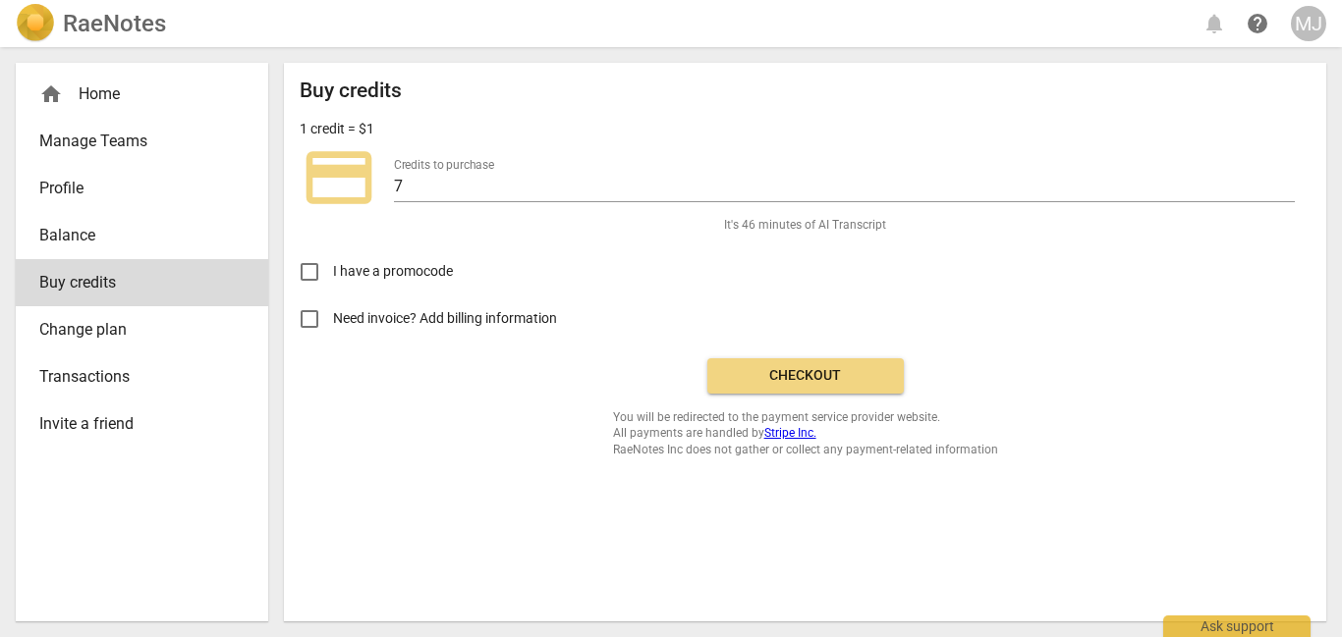
click at [105, 112] on div "home Home" at bounding box center [142, 94] width 252 height 47
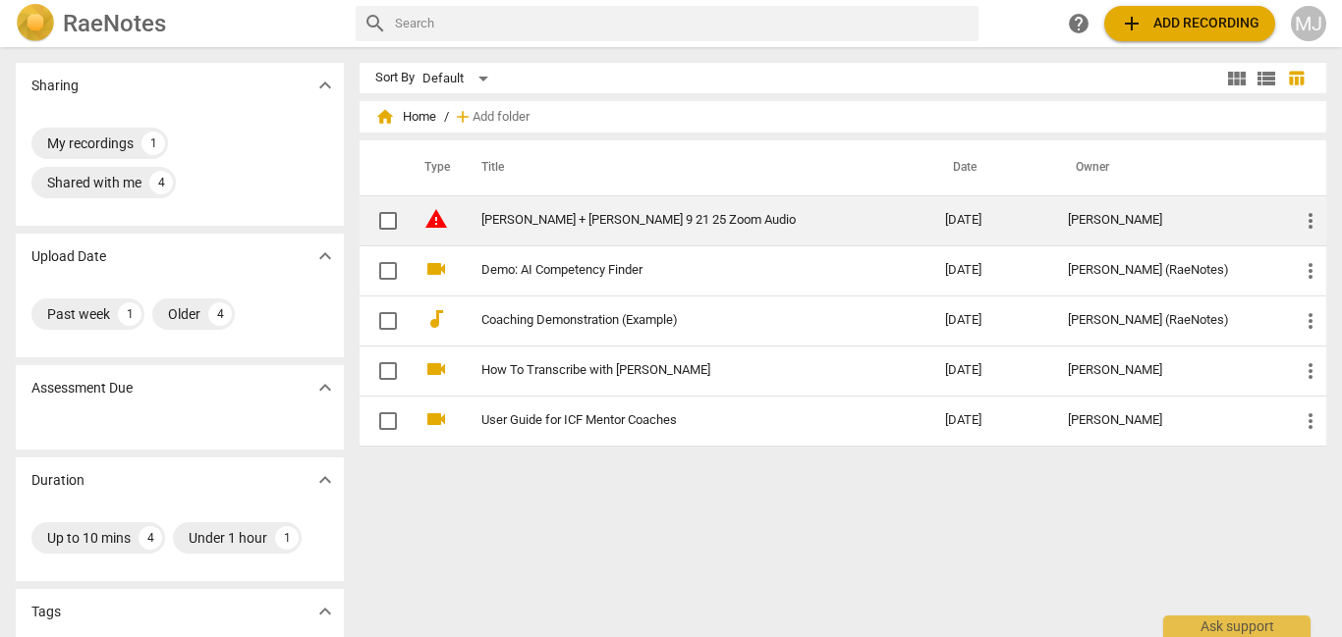
click at [391, 229] on input "checkbox" at bounding box center [387, 221] width 41 height 24
checkbox input "false"
click at [1310, 222] on span "more_vert" at bounding box center [1311, 221] width 24 height 24
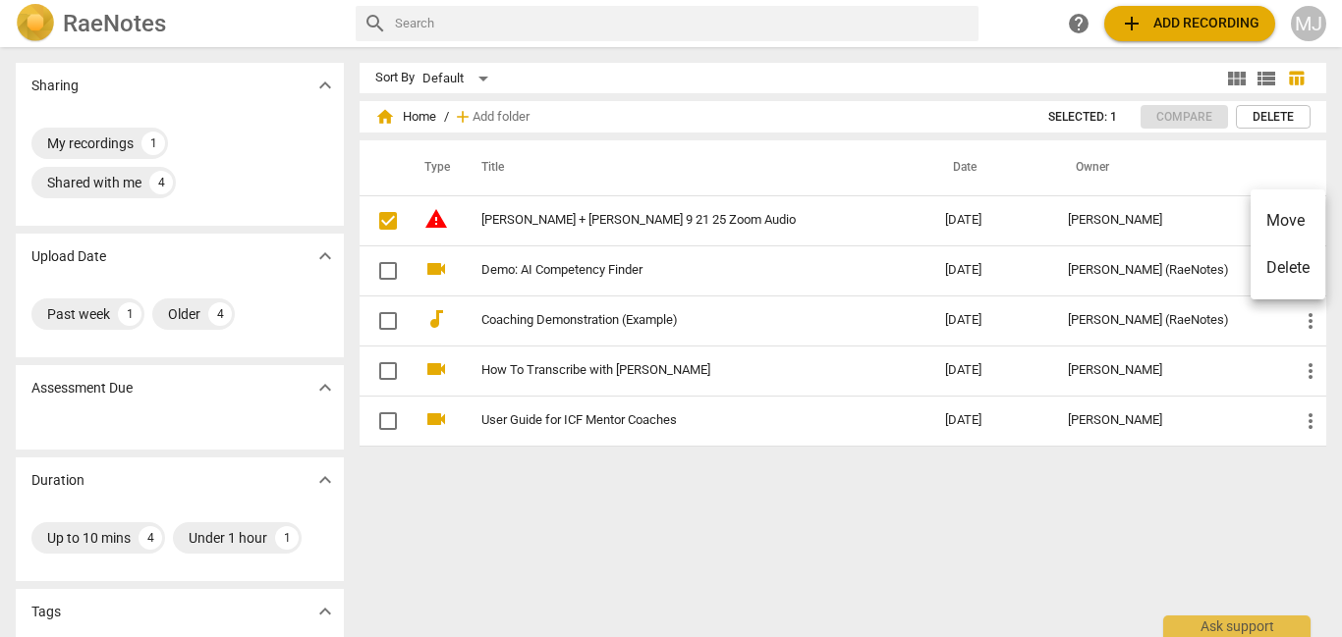
click at [1258, 631] on div at bounding box center [671, 318] width 1342 height 637
click at [1247, 630] on div "Ask support" at bounding box center [1236, 621] width 147 height 31
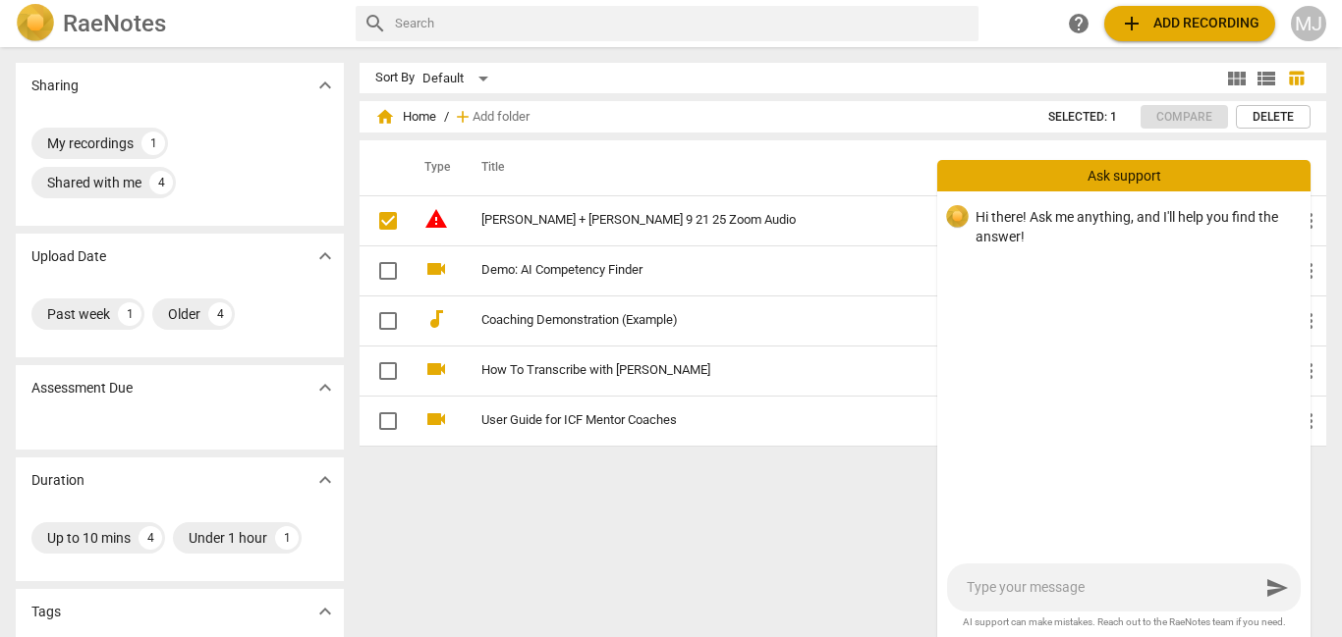
type textarea "H"
type textarea "Ho"
type textarea "How"
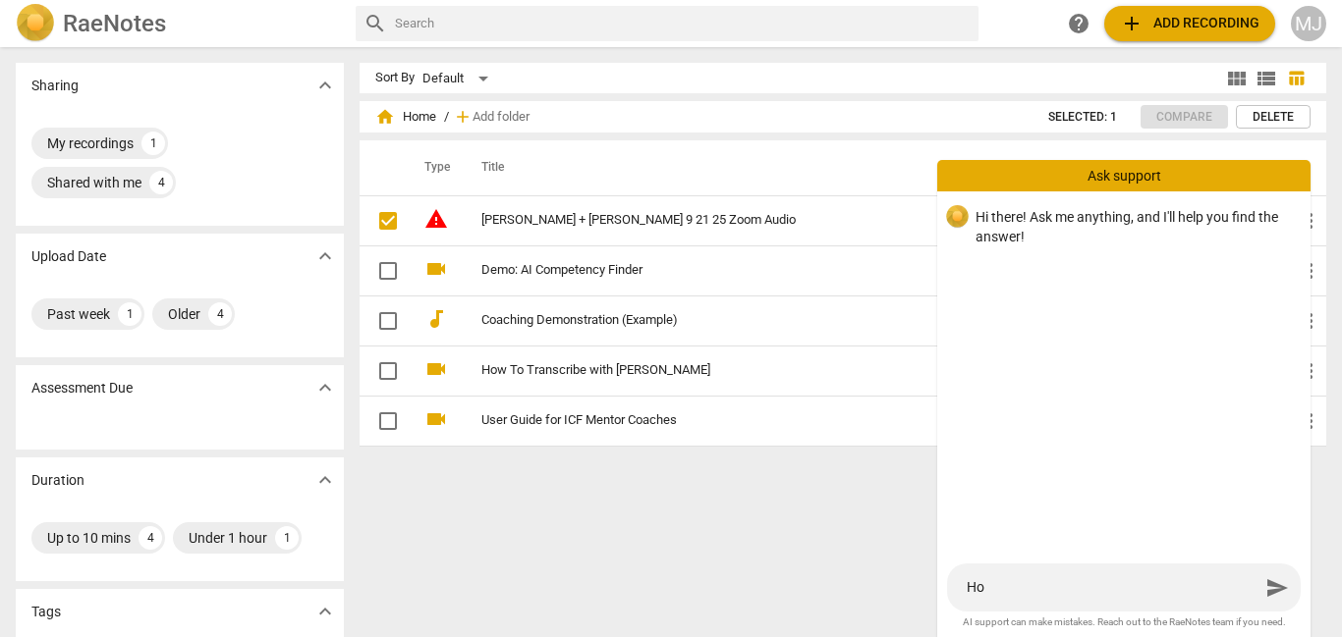
type textarea "How"
type textarea "How s"
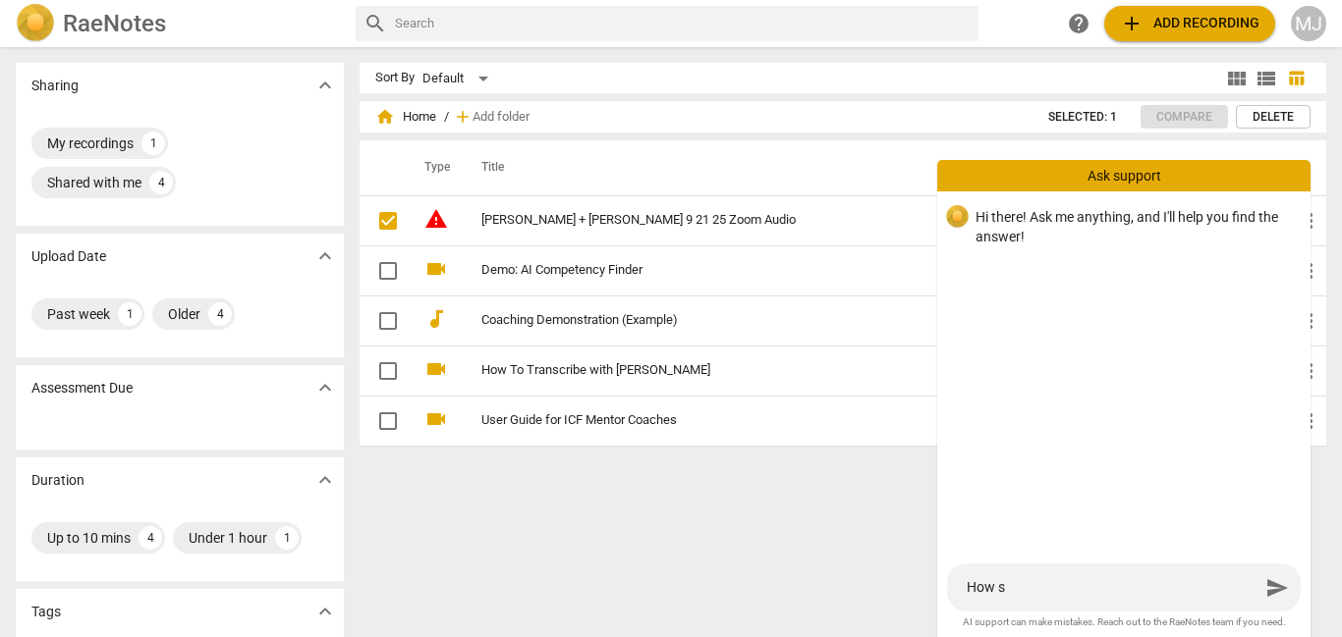
type textarea "How sh"
type textarea "How sho"
type textarea "How shou"
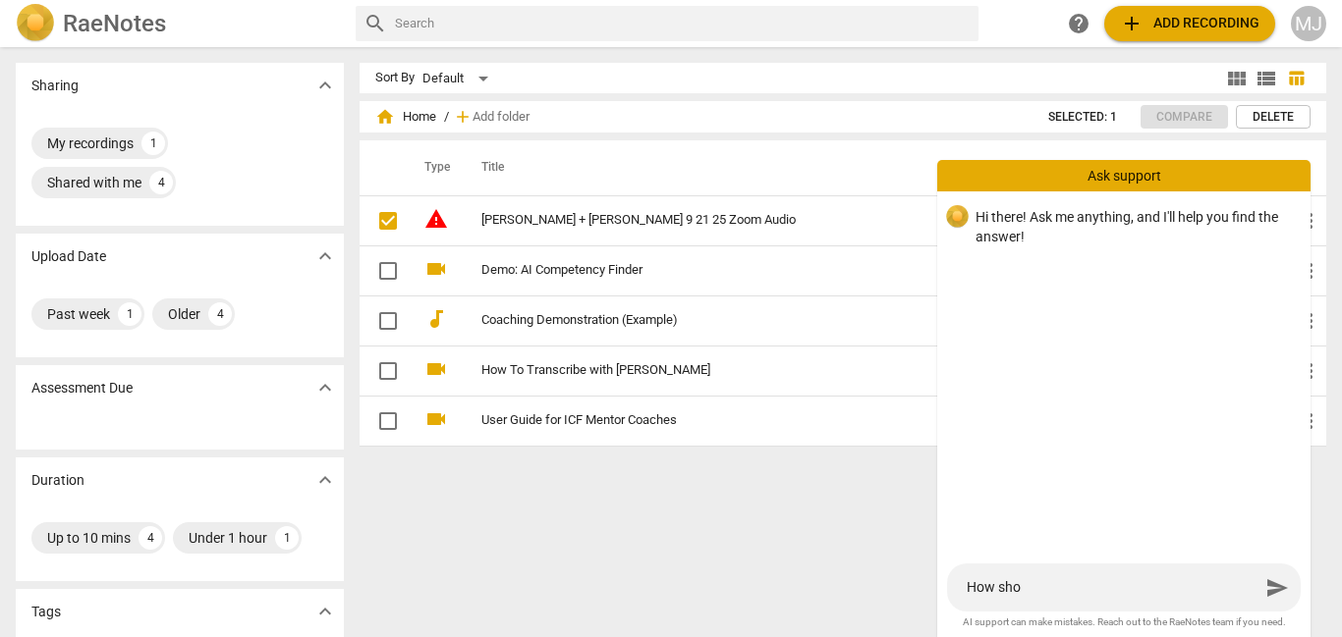
type textarea "How shou"
type textarea "How shoul"
type textarea "How should"
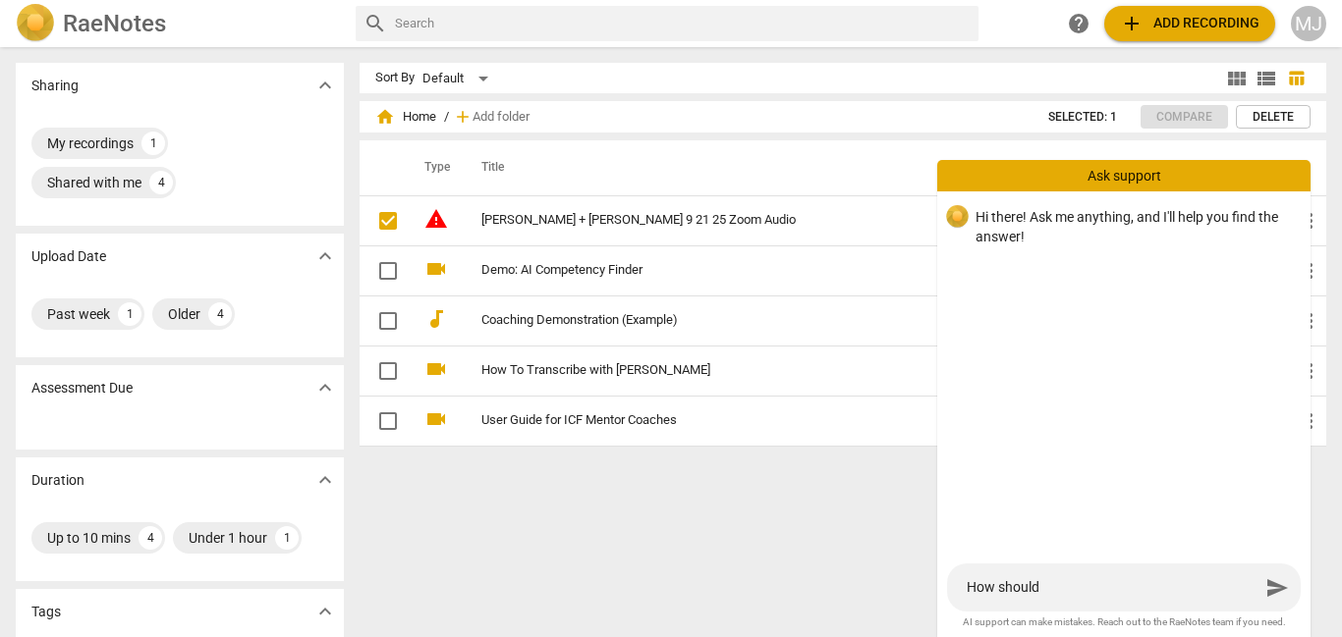
type textarea "How should"
type textarea "How should I"
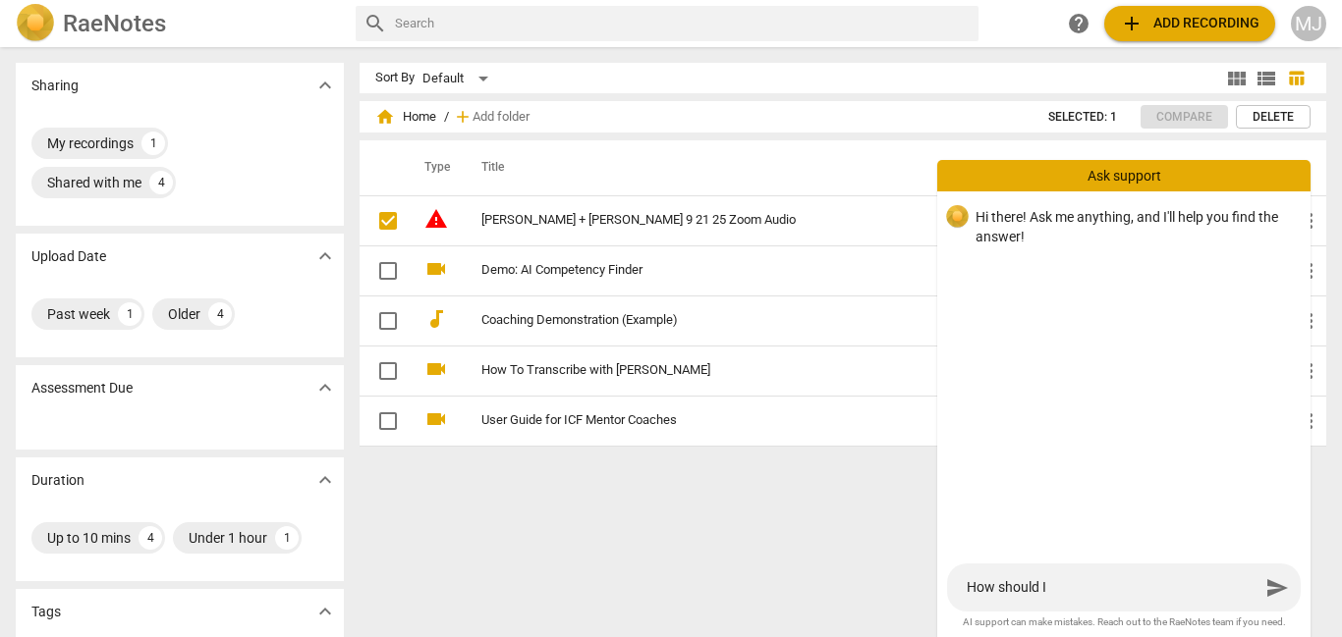
type textarea "How should I"
type textarea "How should"
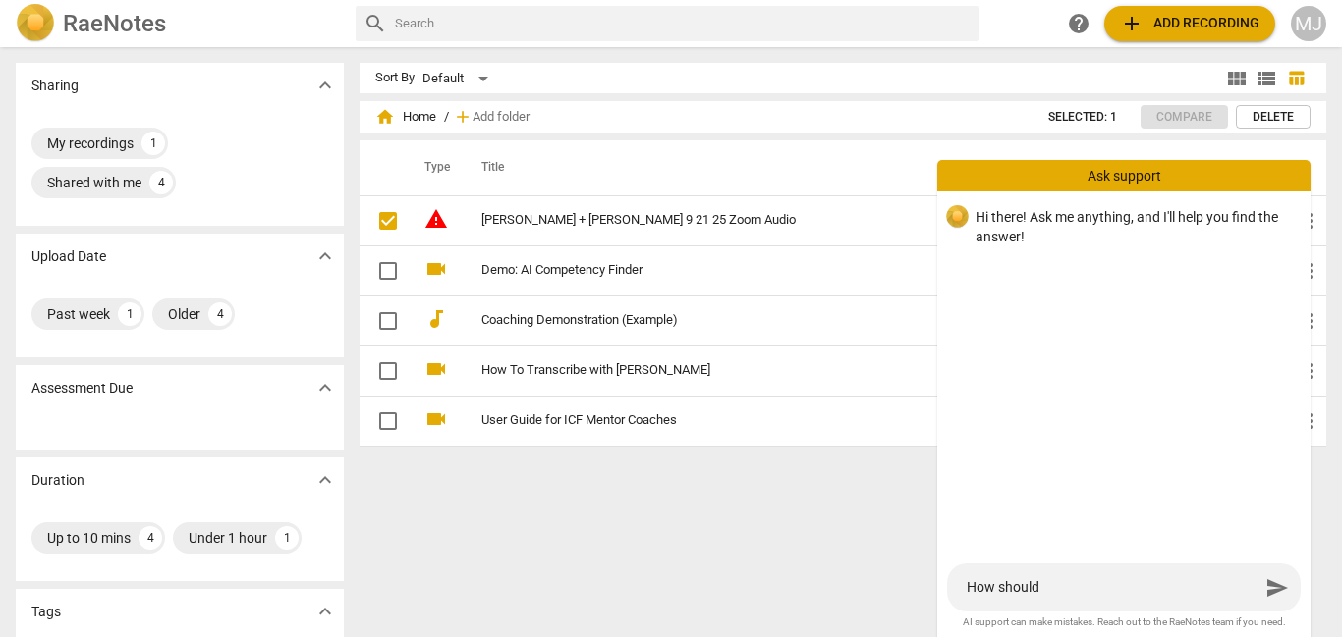
type textarea "How should"
type textarea "How shoul"
type textarea "How shou"
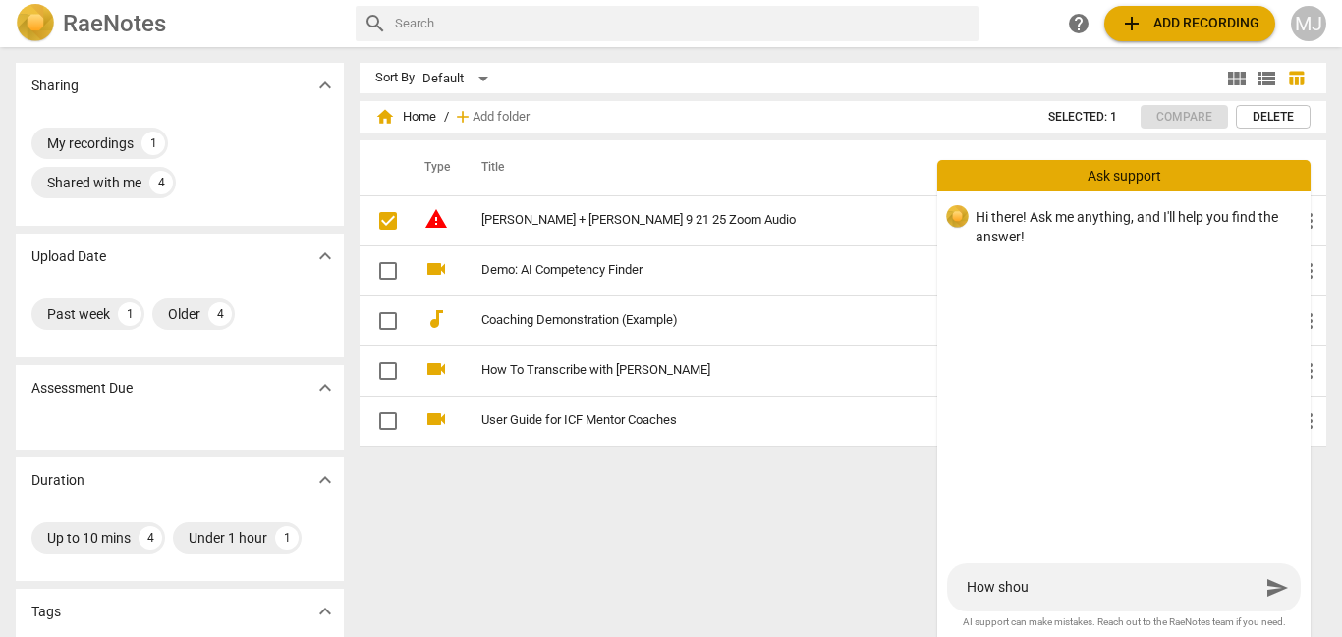
type textarea "How shou"
click at [1036, 611] on div "How shoul How shoul send" at bounding box center [1124, 588] width 354 height 48
click at [1018, 593] on textarea "How shou" at bounding box center [1113, 588] width 293 height 19
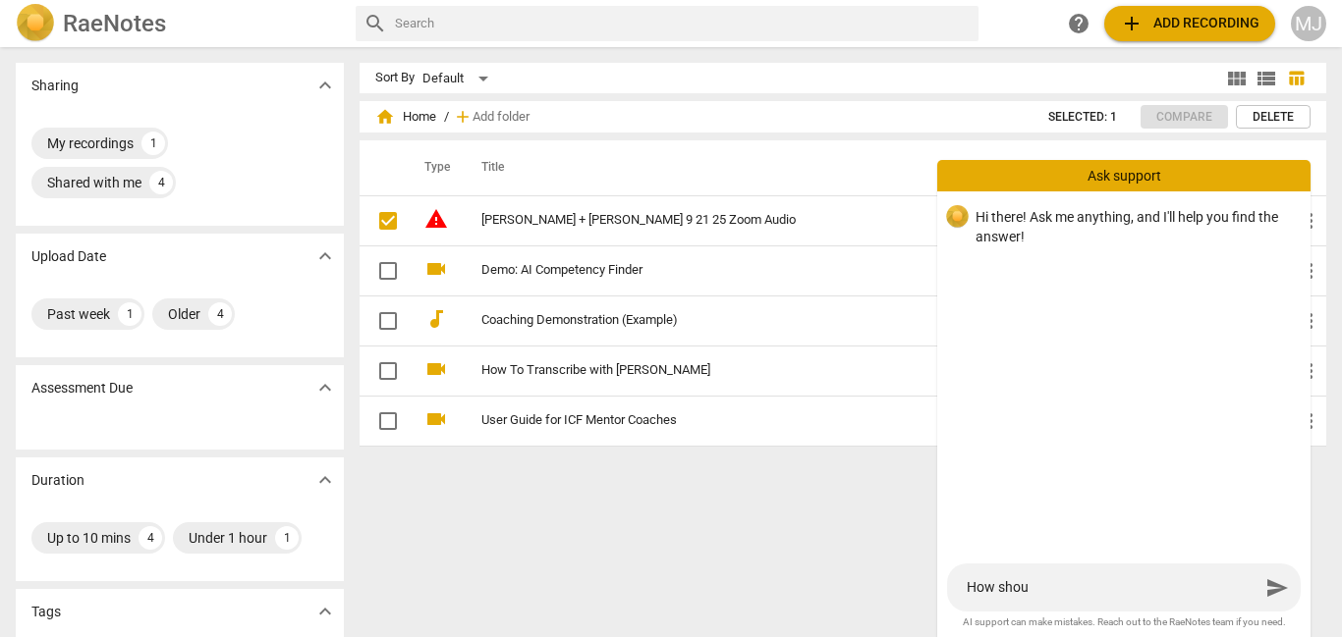
type textarea "W"
type textarea "Wh"
type textarea "Wha"
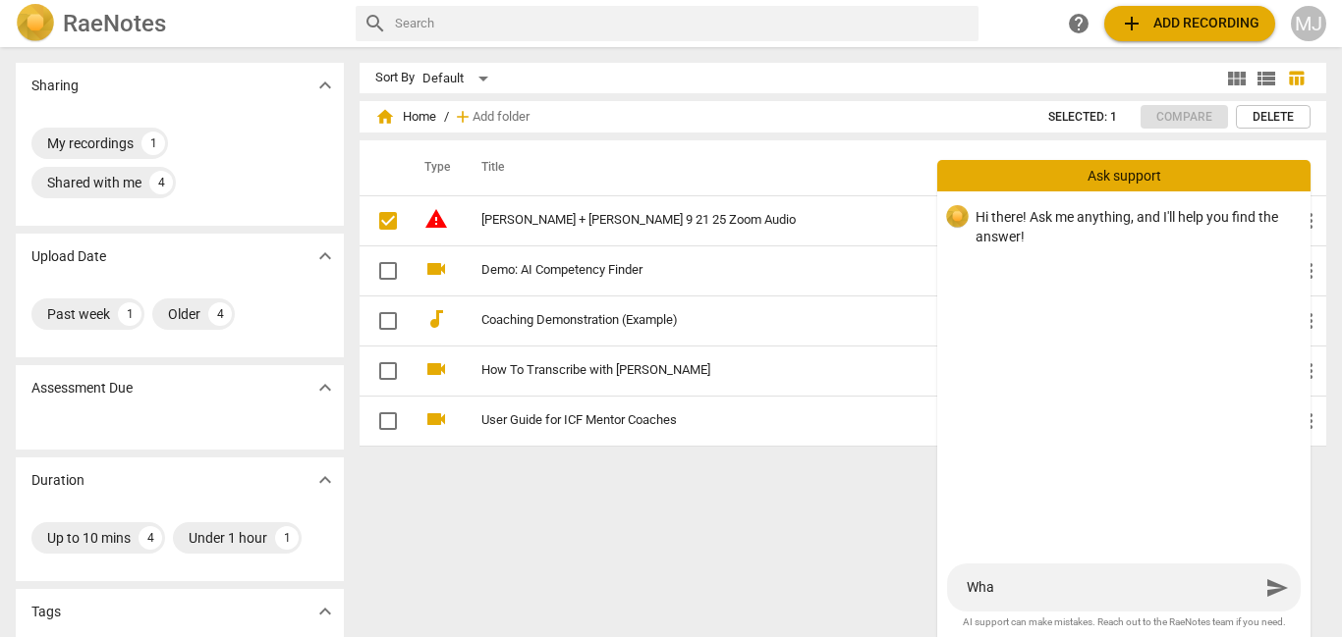
type textarea "What"
type textarea "What s"
type textarea "What sh"
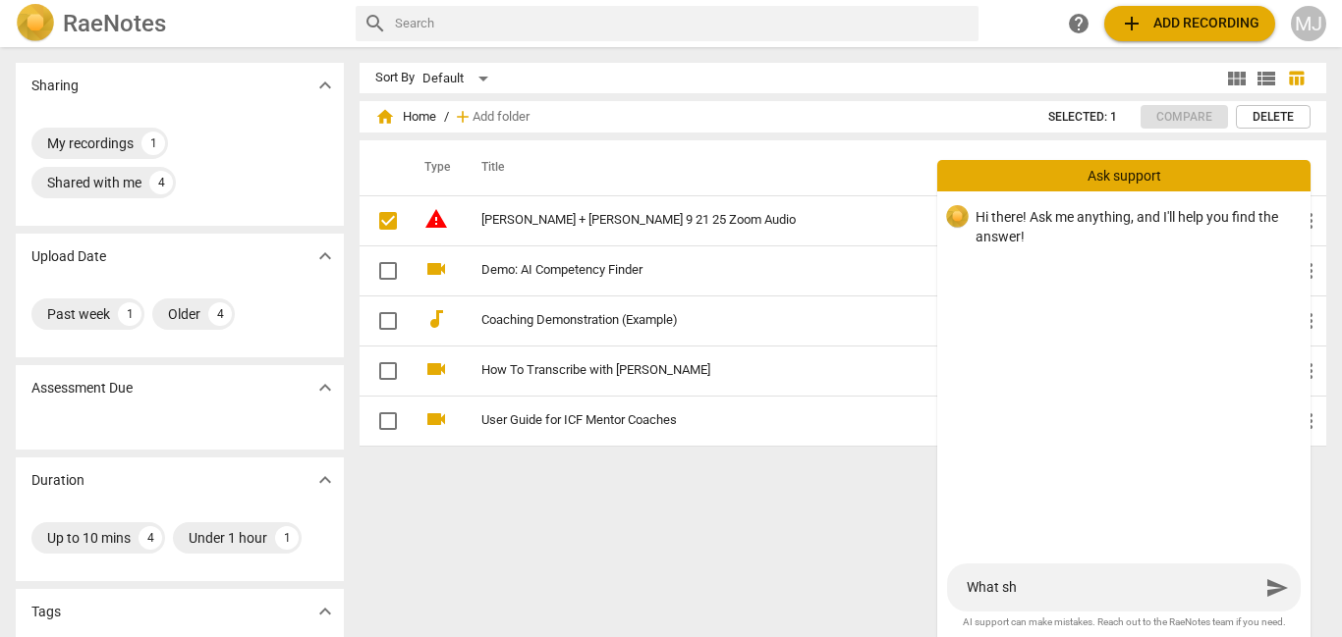
type textarea "What sho"
type textarea "What shou"
type textarea "What shoul"
type textarea "What should"
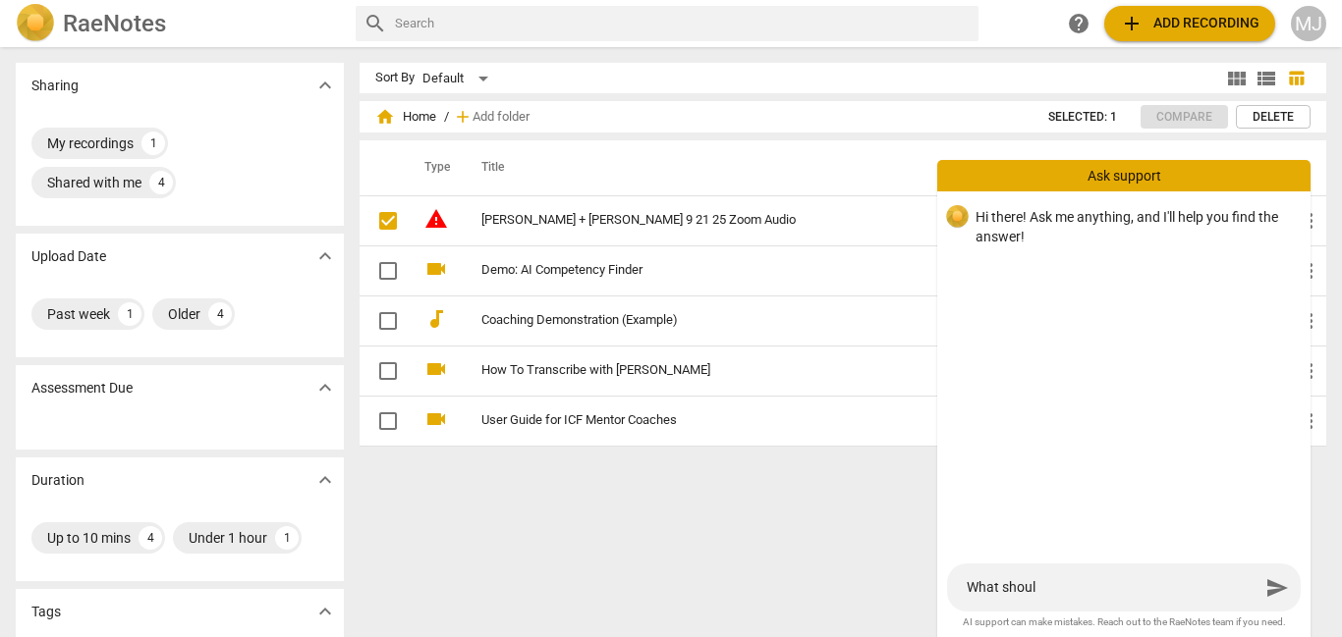
type textarea "What should"
type textarea "What should I"
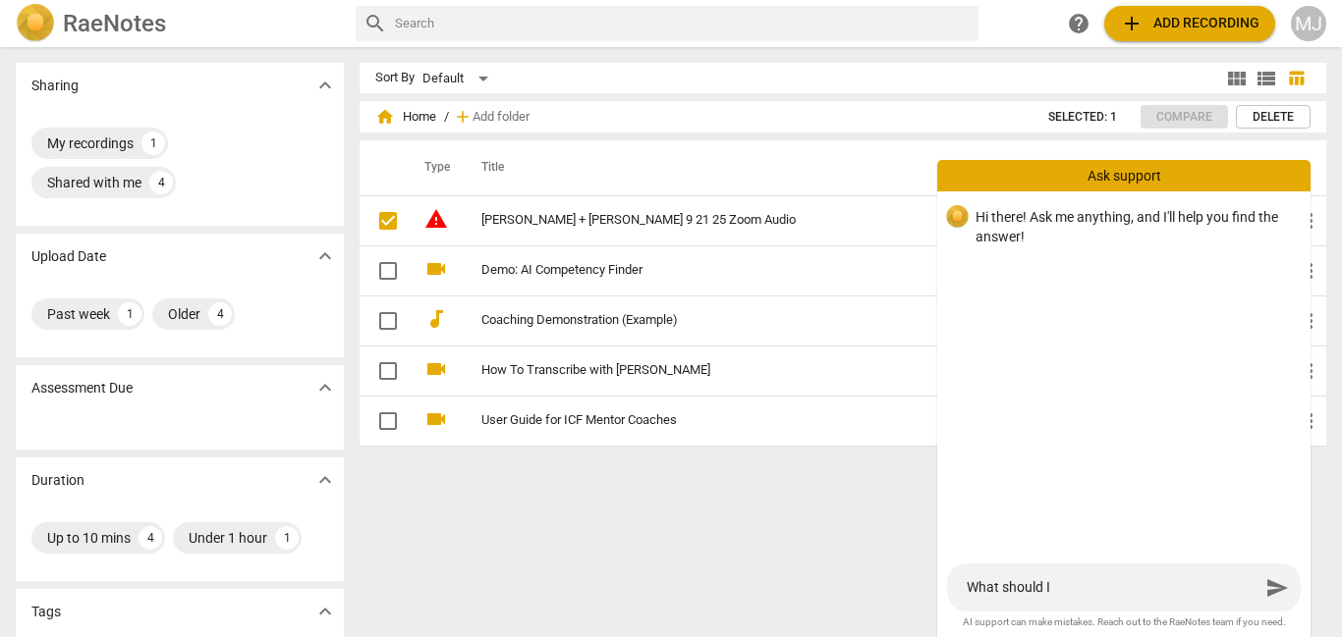
type textarea "What should I"
type textarea "What should I t"
type textarea "What should I"
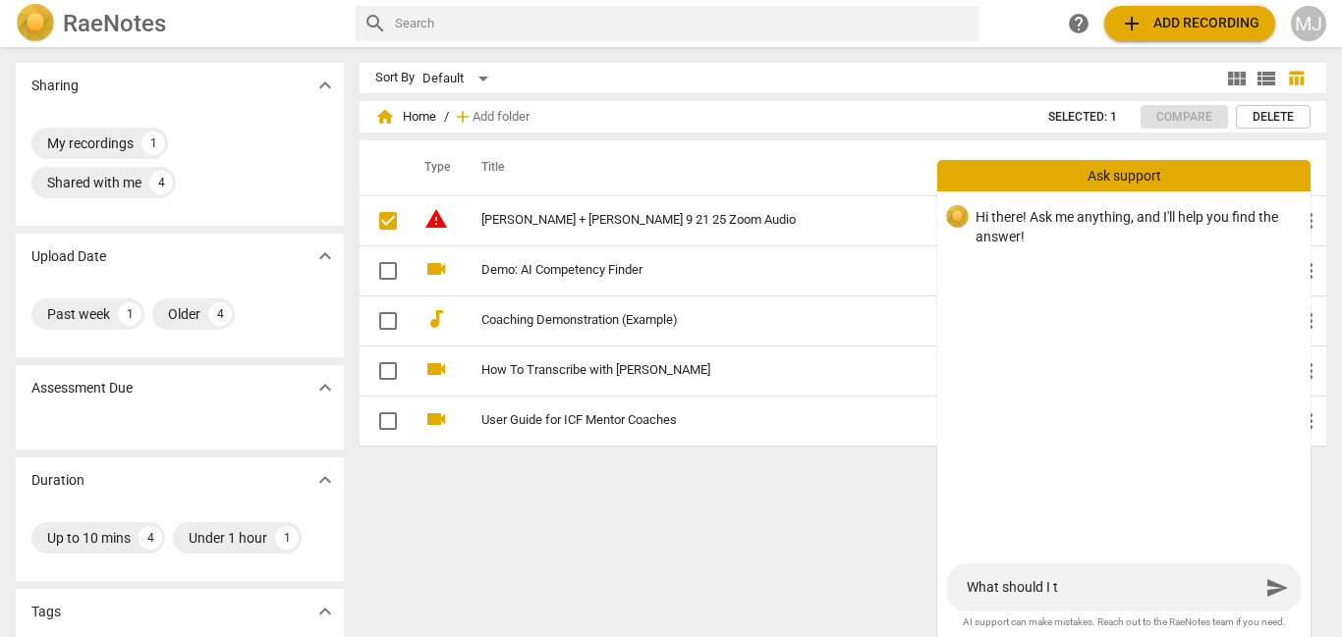
type textarea "What should I"
type textarea "What should I d"
type textarea "What should I do"
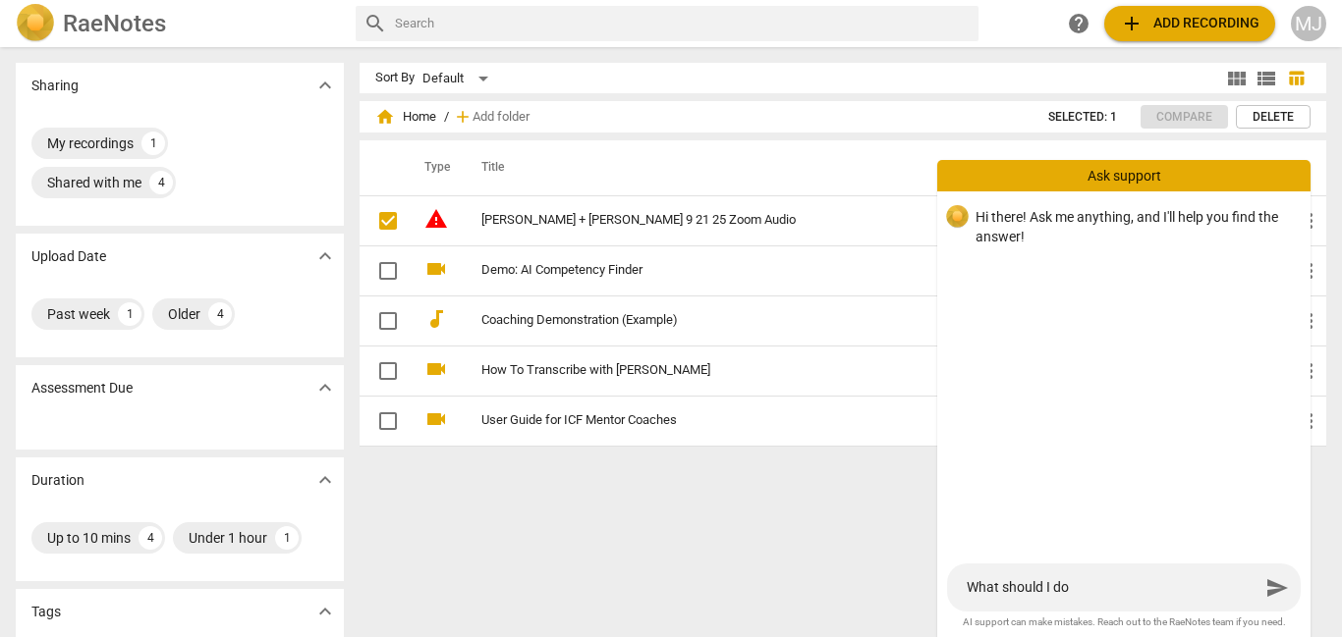
type textarea "What should I do"
type textarea "What should I do a"
type textarea "What should I do af"
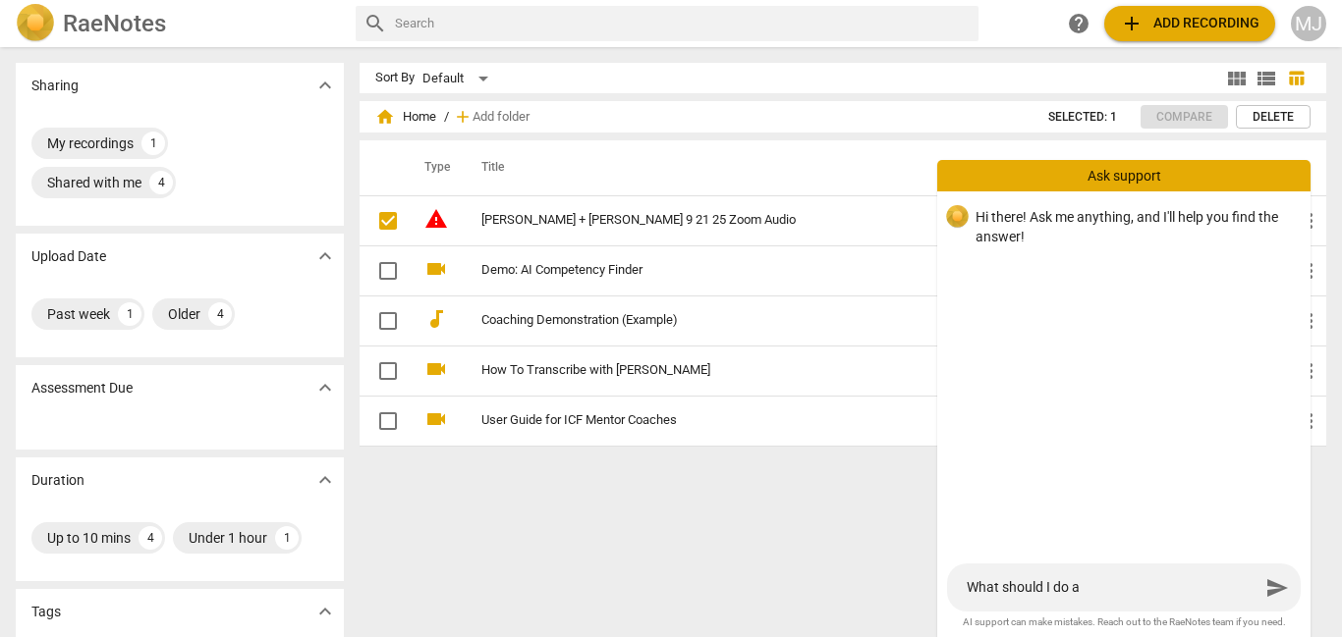
type textarea "What should I do af"
type textarea "What should I do aft"
type textarea "What should I do afte"
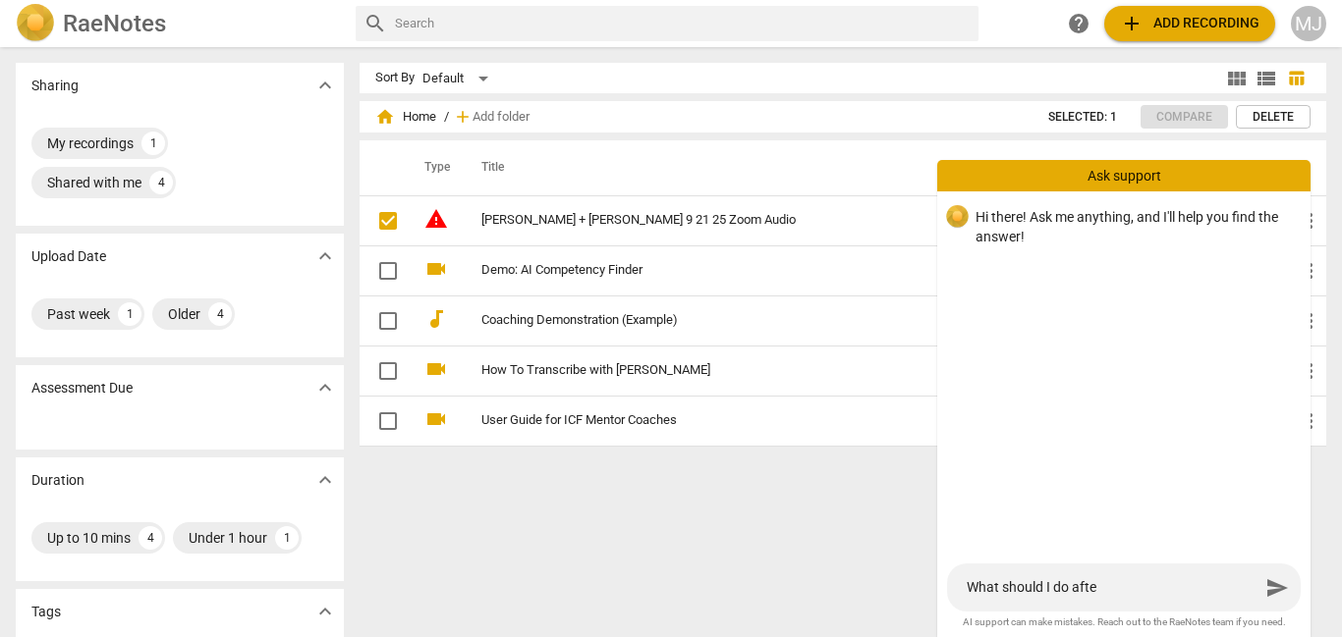
type textarea "What should I do after"
type textarea "What should I do after I"
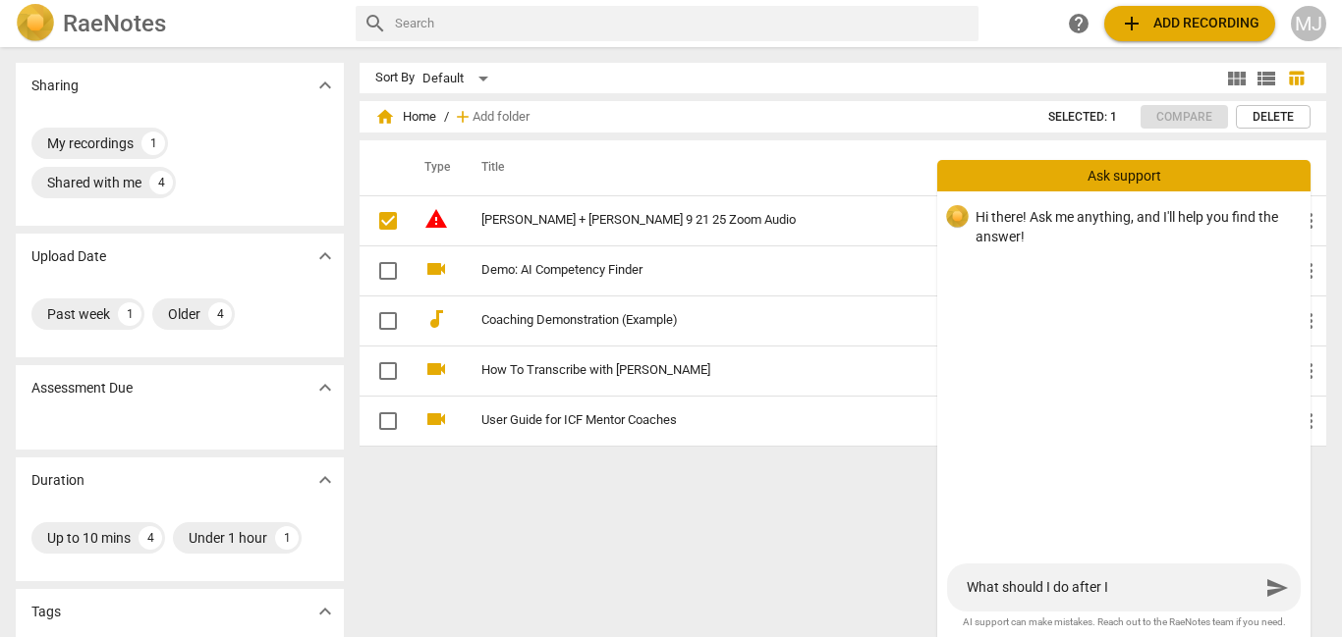
type textarea "What should I do after I"
type textarea "What should I do after I c"
type textarea "What should I do after I ch"
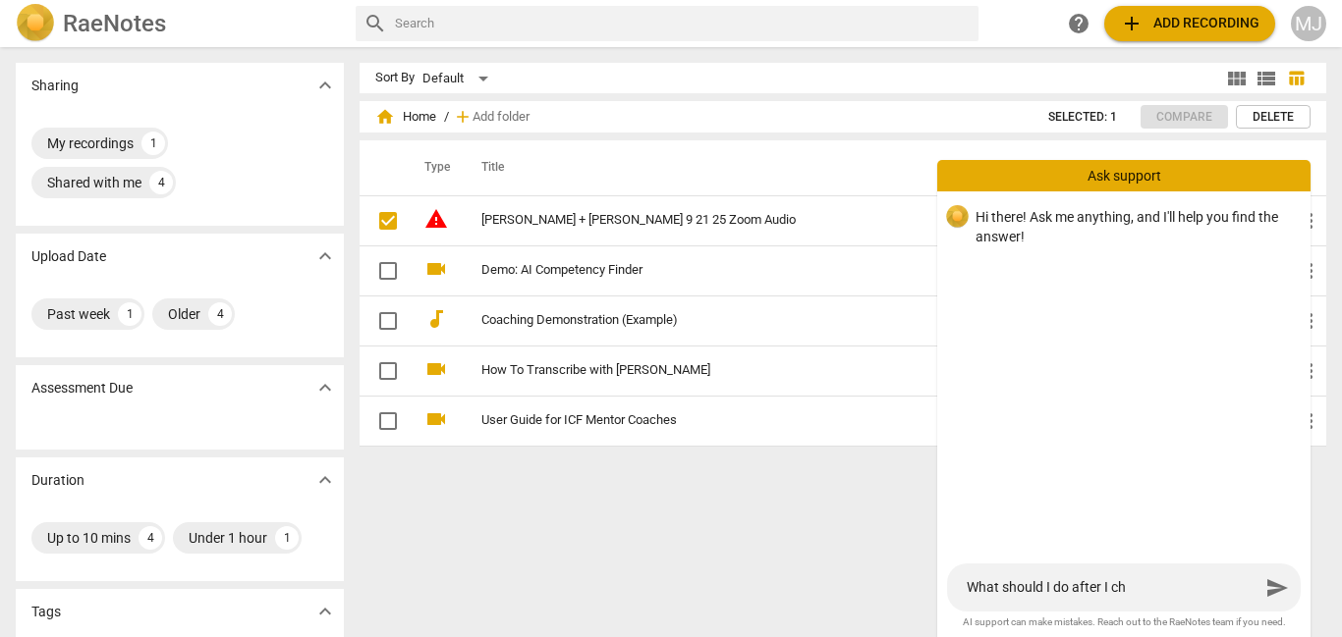
type textarea "What should I do after I cho"
type textarea "What should I do after I chos"
type textarea "What should I do after I cho"
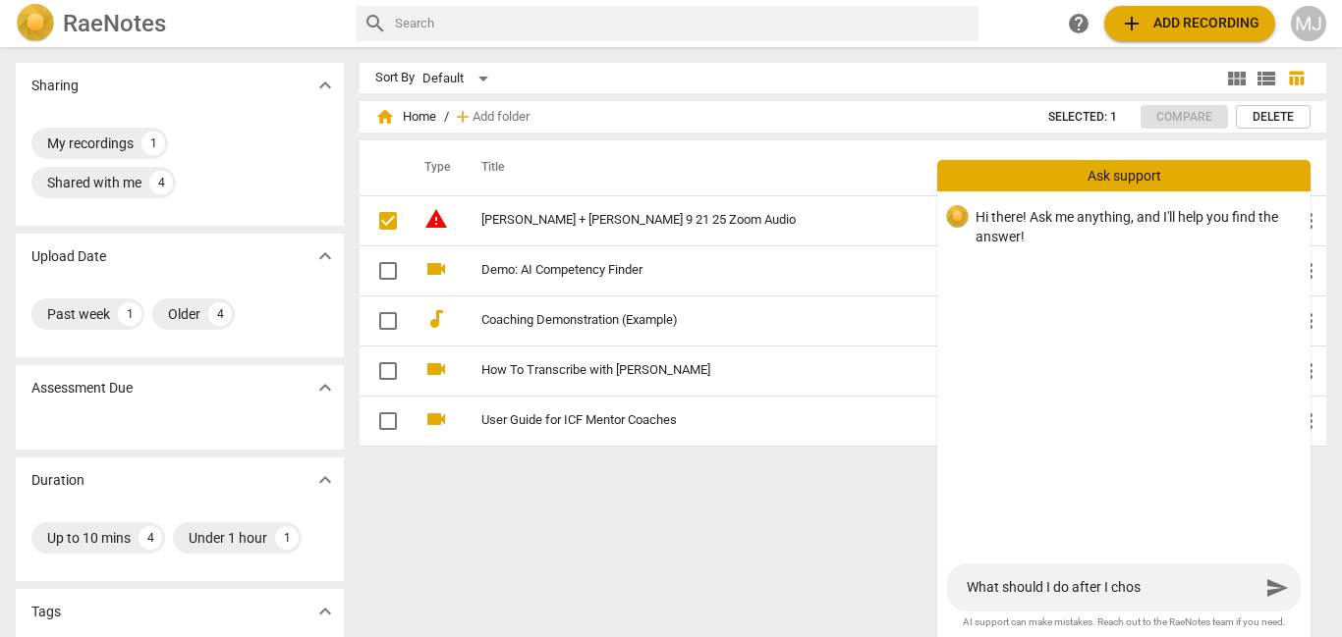
type textarea "What should I do after I cho"
type textarea "What should I do after I choo"
type textarea "What should I do after I choos"
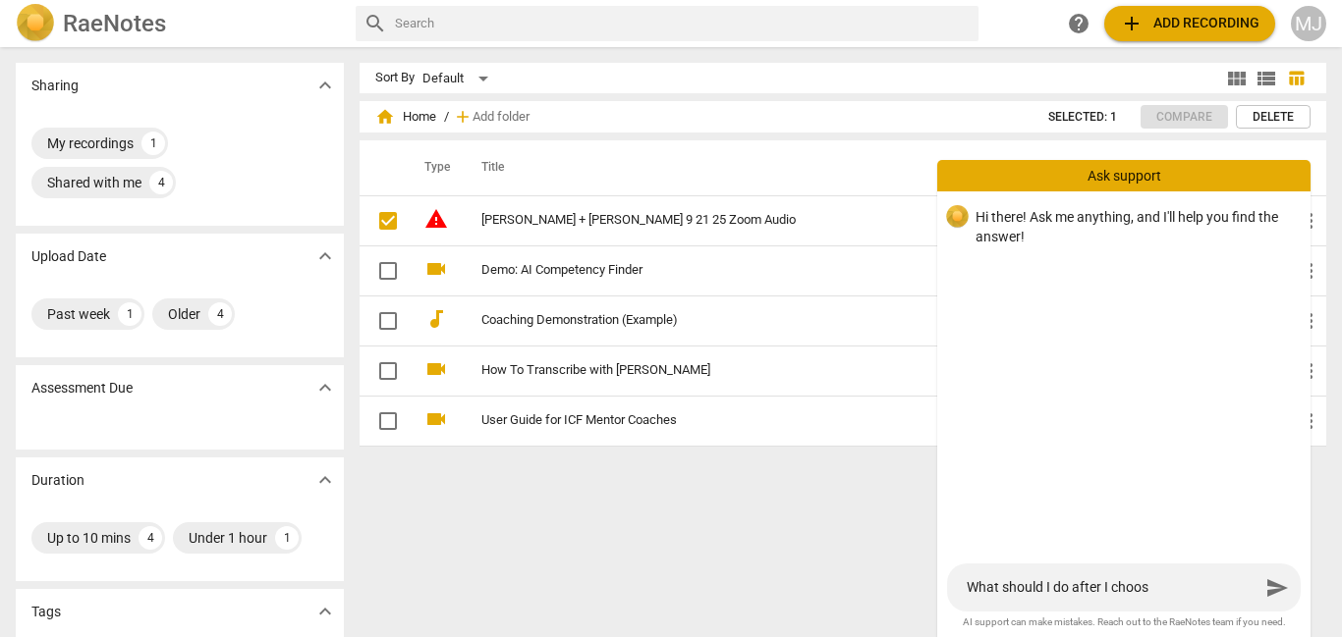
type textarea "What should I do after I choose"
type textarea "What should I do after I choose t"
type textarea "What should I do after I choose th"
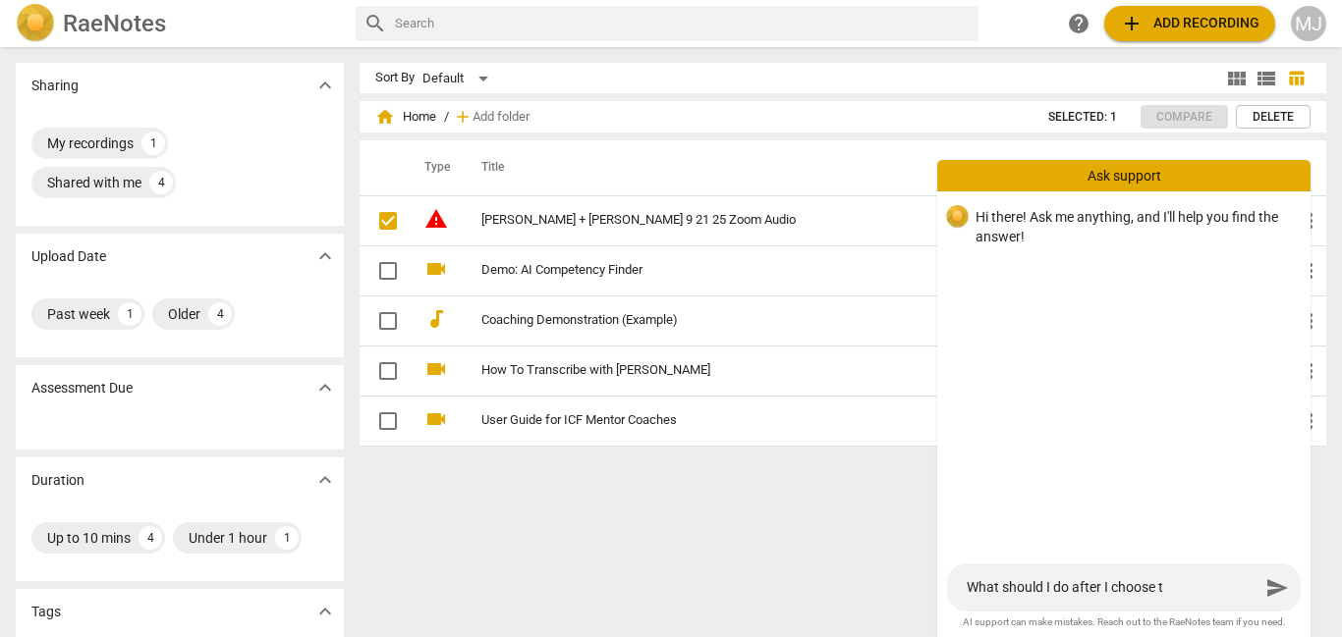
type textarea "What should I do after I choose th"
type textarea "What should I do after I choose the"
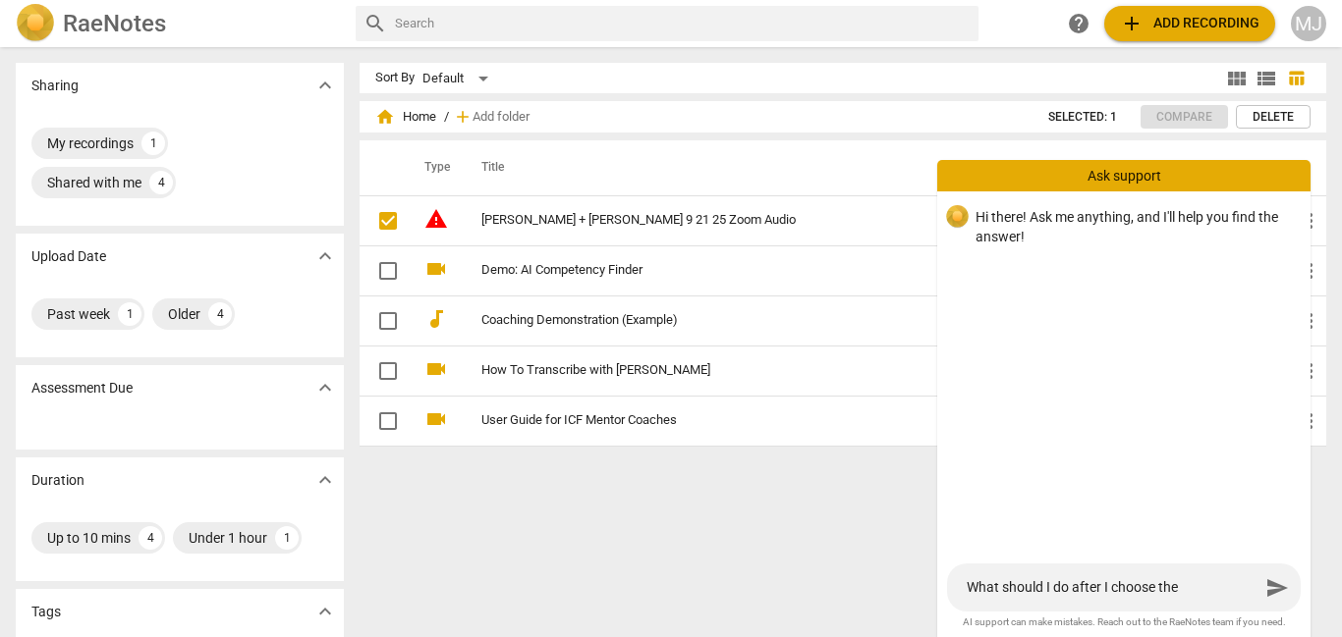
type textarea "What should I do after I choose the r"
type textarea "What should I do after I choose the ri"
type textarea "What should I do after I choose the rig"
type textarea "What should I do after I choose the rigt"
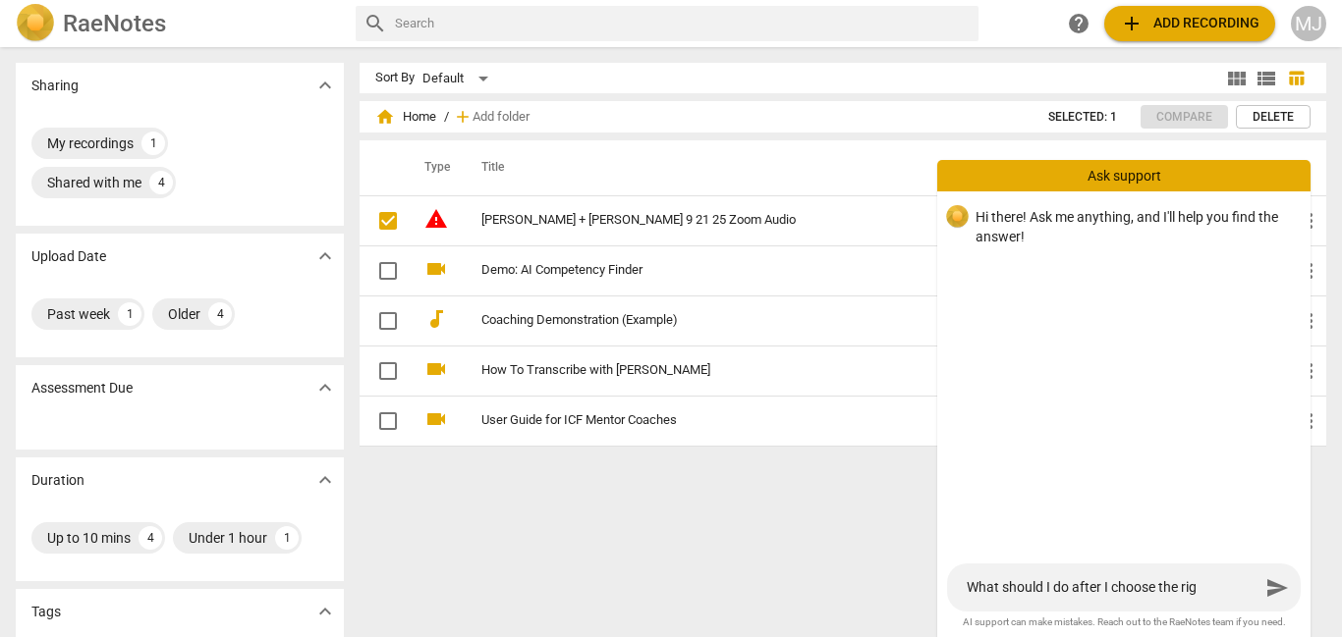
type textarea "What should I do after I choose the rigt"
type textarea "What should I do after I choose the rigth"
type textarea "What should I do after I choose the rigt"
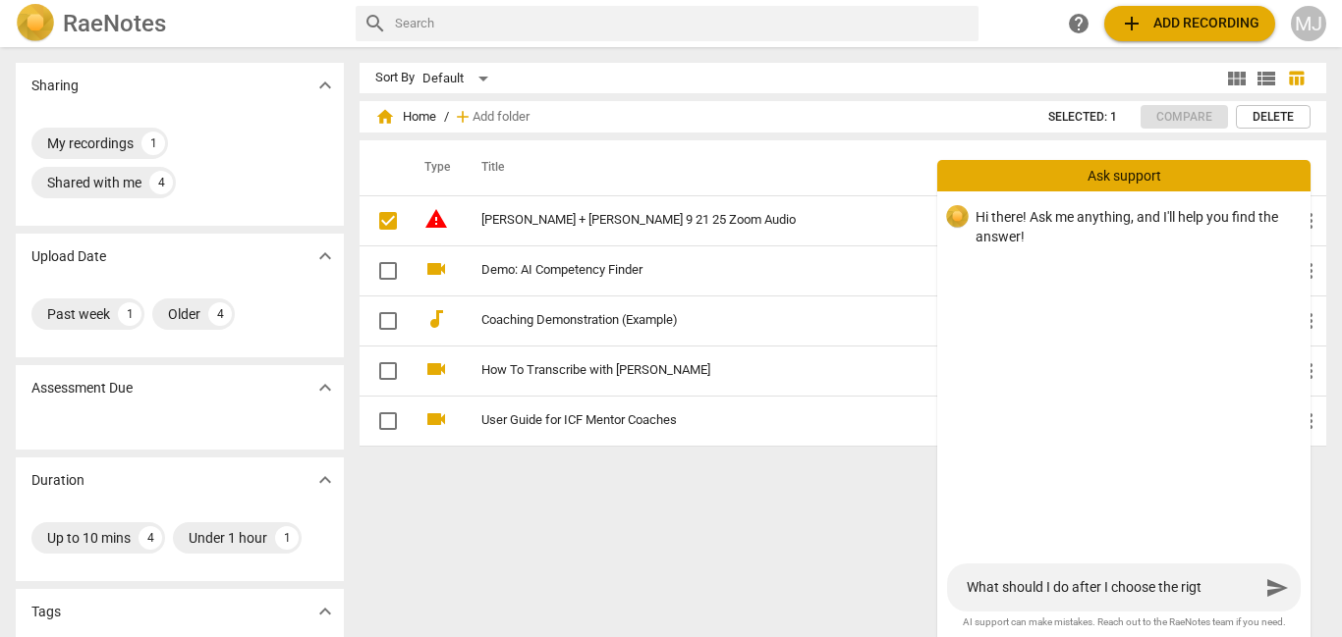
type textarea "What should I do after I choose the rig"
type textarea "What should I do after I choose the righ"
type textarea "What should I do after I choose the right"
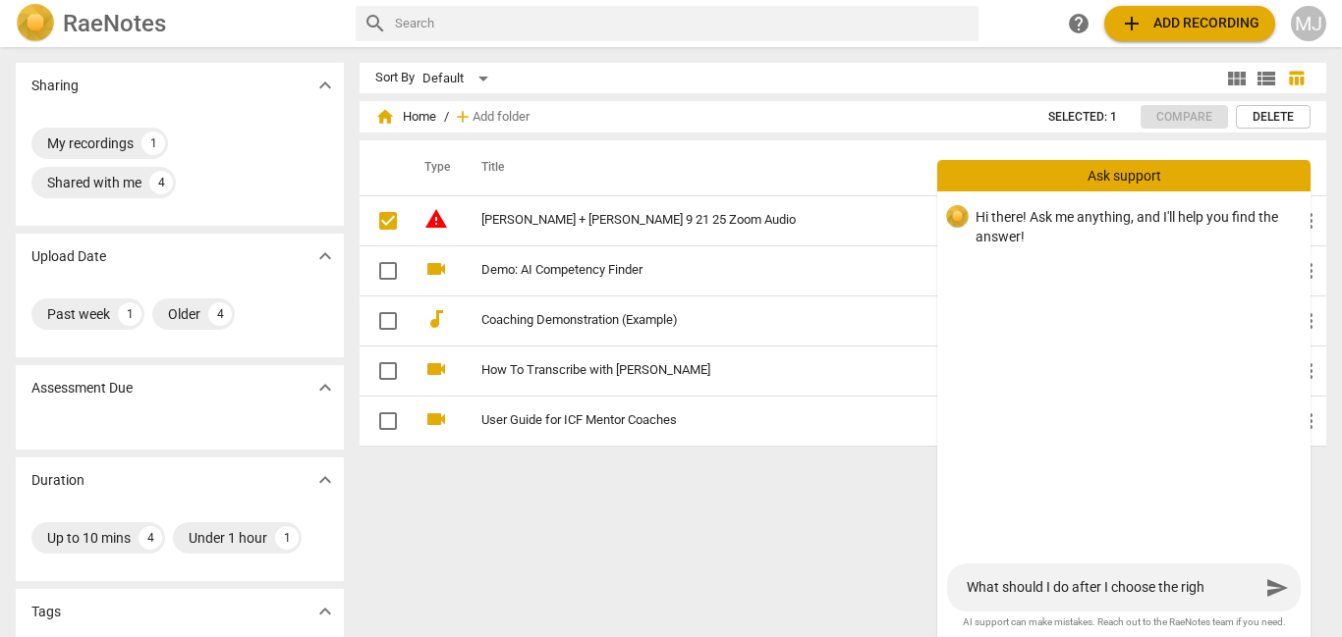
type textarea "What should I do after I choose the right"
type textarea "What should I do after I choose the right a"
type textarea "What should I do after I choose the right au"
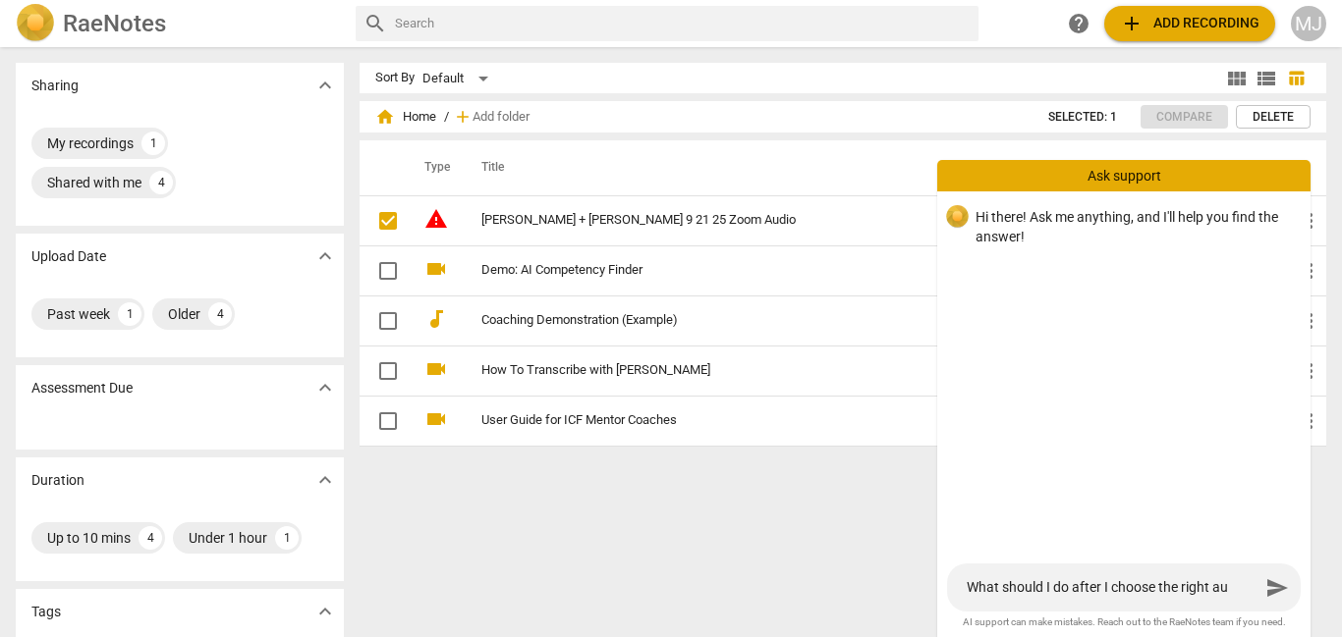
type textarea "What should I do after I choose the right aud"
type textarea "What should I do after I choose the right audi"
type textarea "What should I do after I choose the right audio"
type textarea "What should I do after I choose the right audio f"
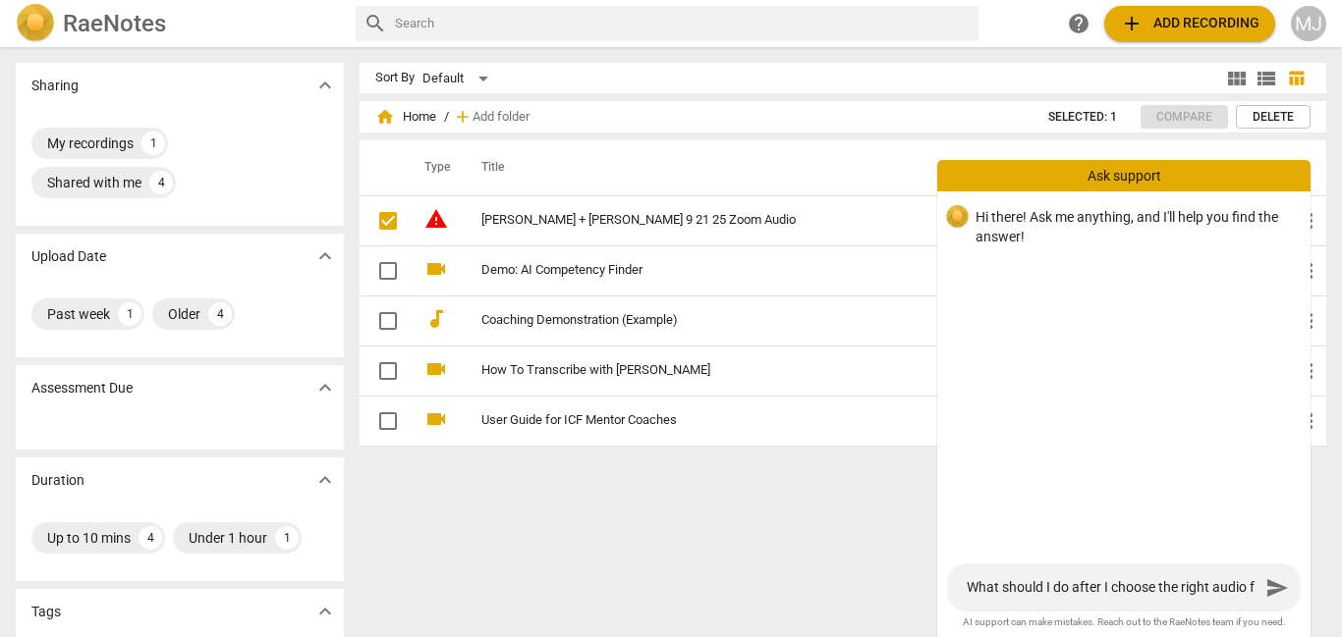
type textarea "What should I do after I choose the right audio fi"
type textarea "What should I do after I choose the right audio fil"
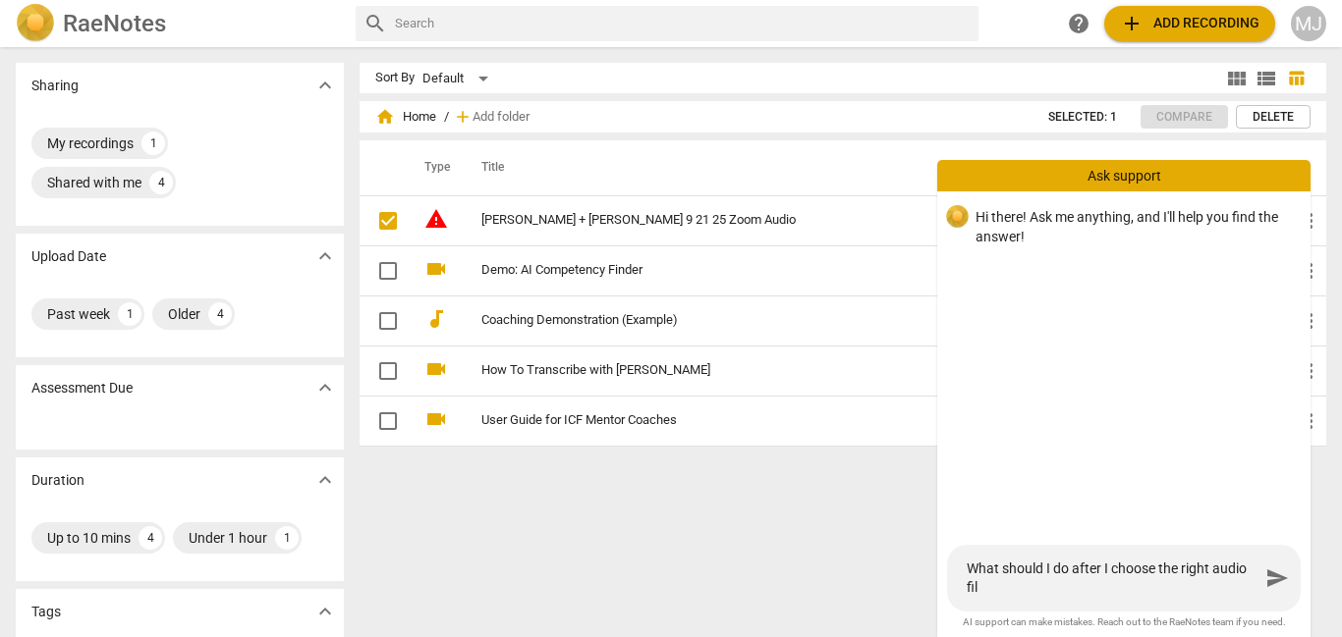
type textarea "What should I do after I choose the right audio file"
type textarea "What should I do after I choose the right audio file t"
type textarea "What should I do after I choose the right audio file to"
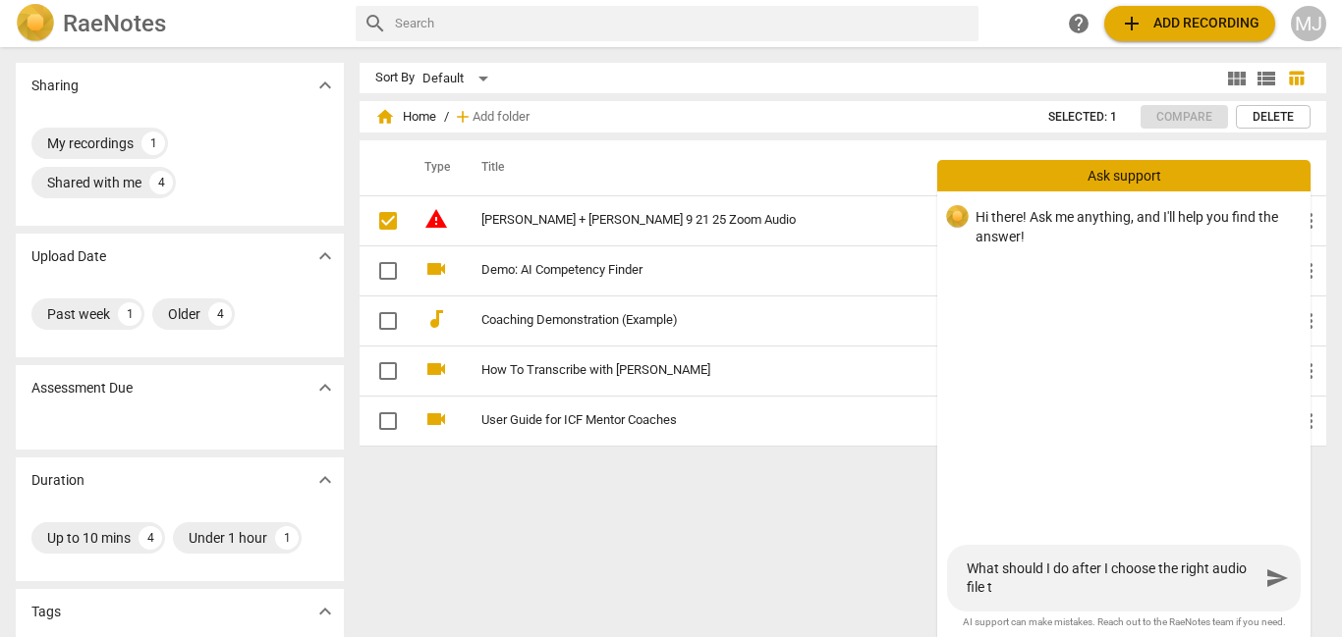
type textarea "What should I do after I choose the right audio file to"
type textarea "What should I do after I choose the right audio file to u"
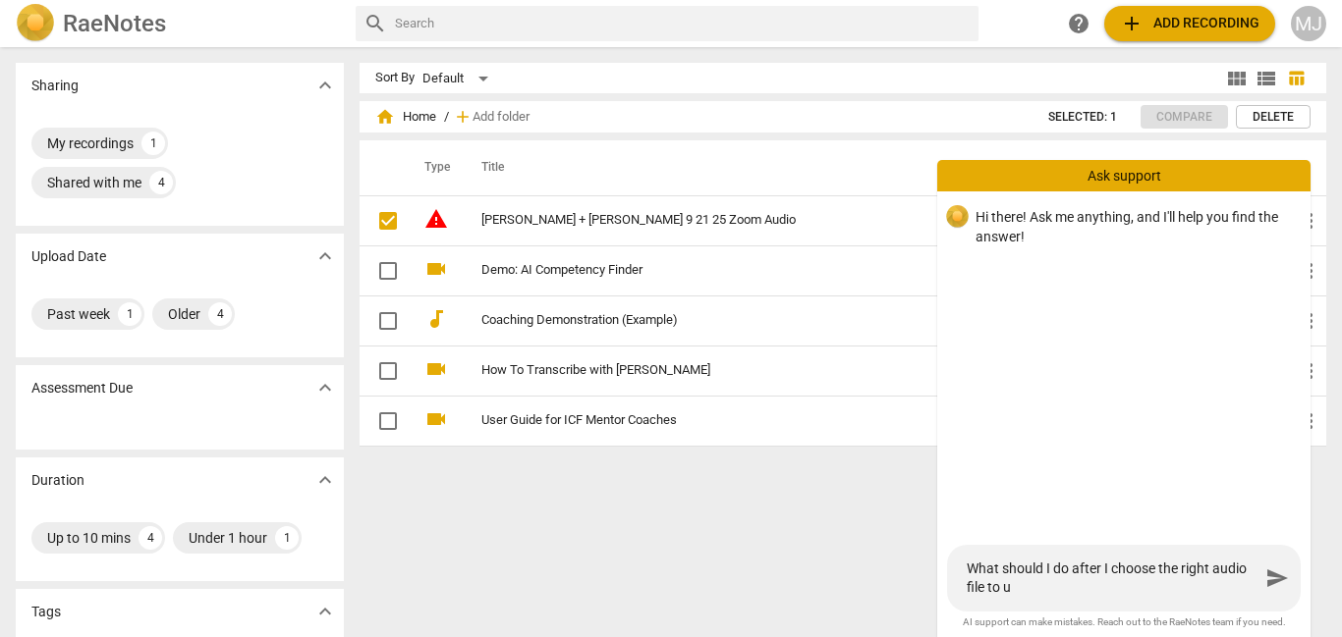
type textarea "What should I do after I choose the right audio file to up"
type textarea "What should I do after I choose the right audio file to upl"
type textarea "What should I do after I choose the right audio file to uplo"
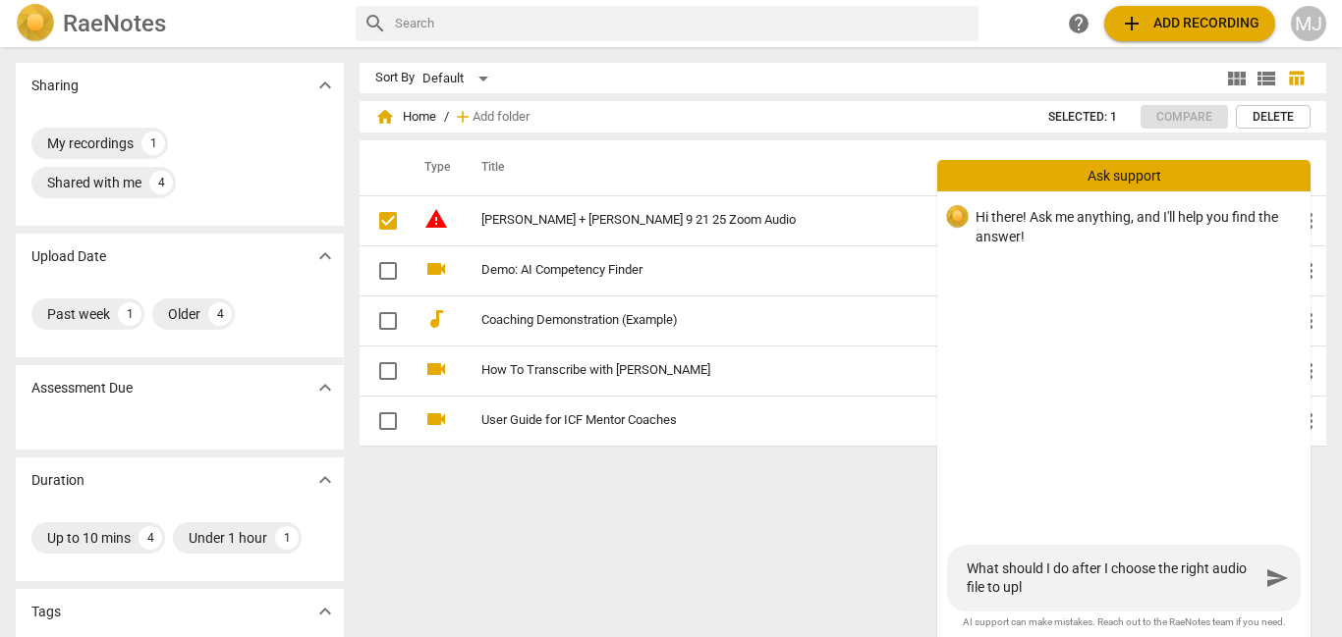
type textarea "What should I do after I choose the right audio file to uplo"
type textarea "What should I do after I choose the right audio file to uploa"
type textarea "What should I do after I choose the right audio file to upload"
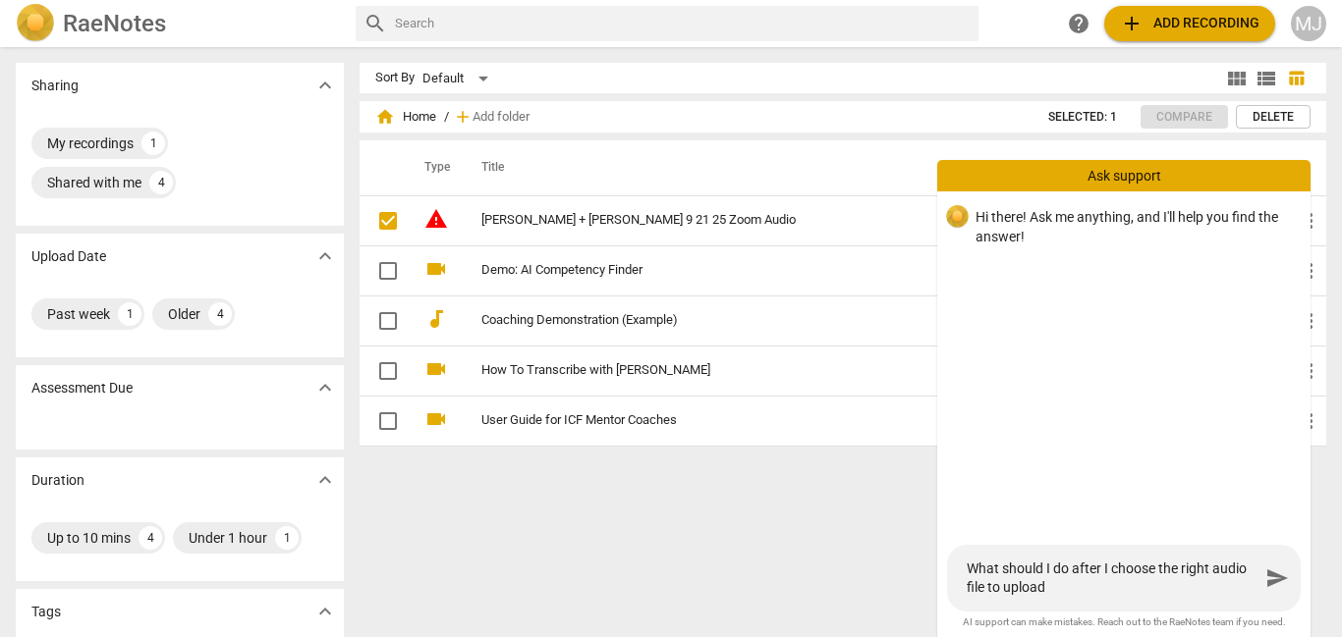
type textarea "What should I do after I choose the right audio file to upload?"
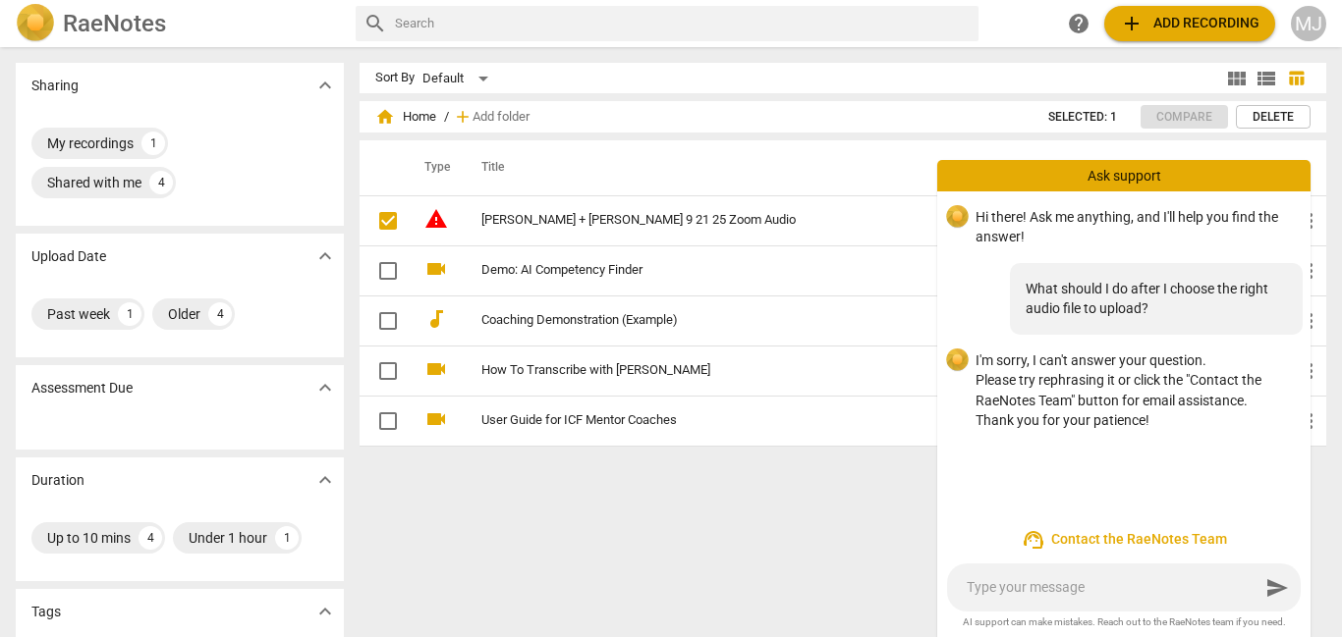
click at [1153, 540] on span "support_agent Contact the RaeNotes Team" at bounding box center [1124, 540] width 342 height 24
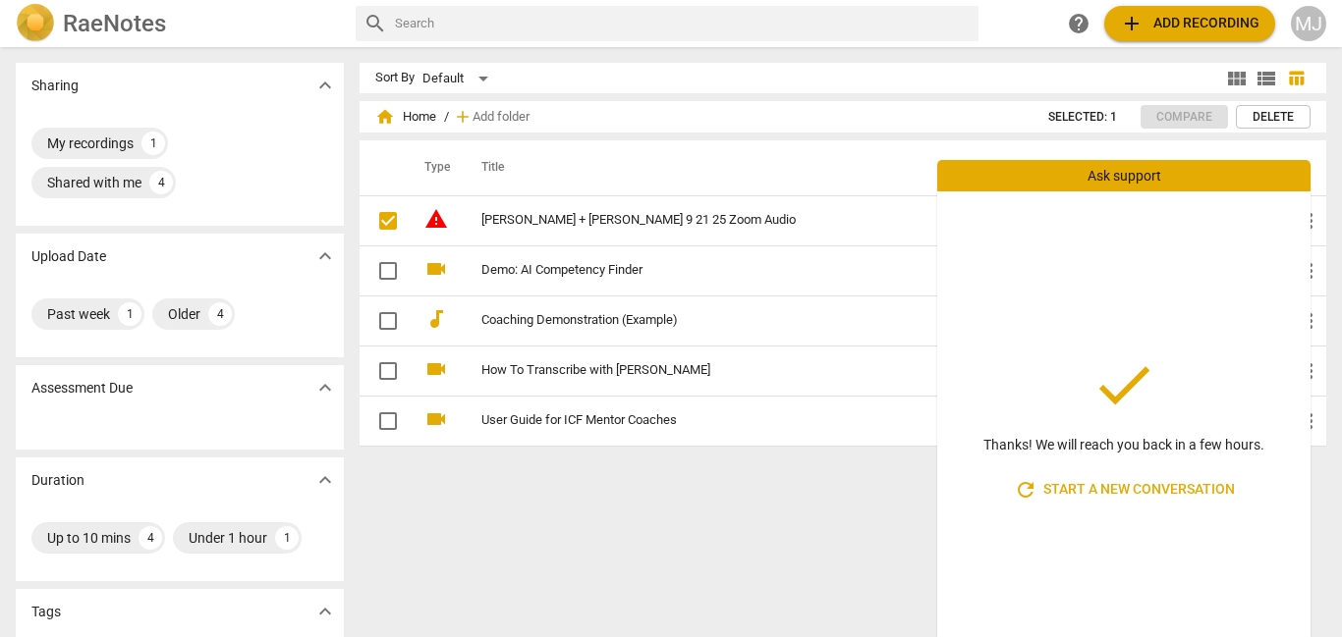
click at [1119, 493] on span "refresh Start a new conversation" at bounding box center [1124, 490] width 221 height 24
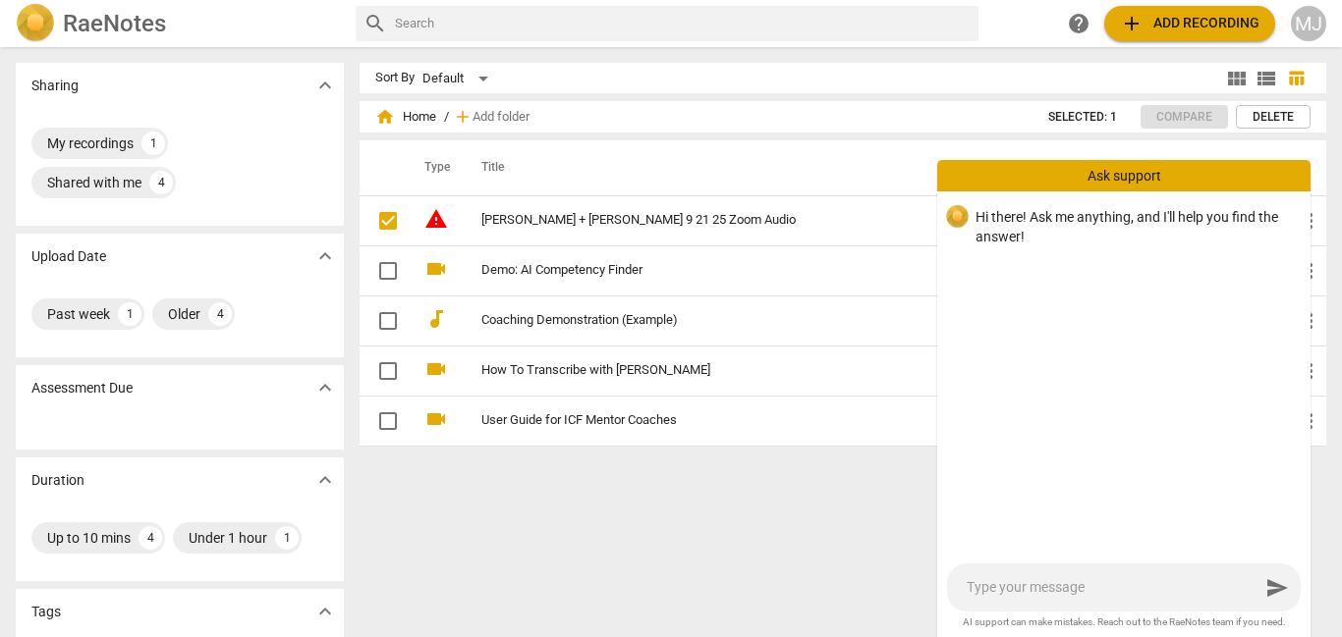
type textarea "W"
type textarea "Wh"
type textarea "Wha"
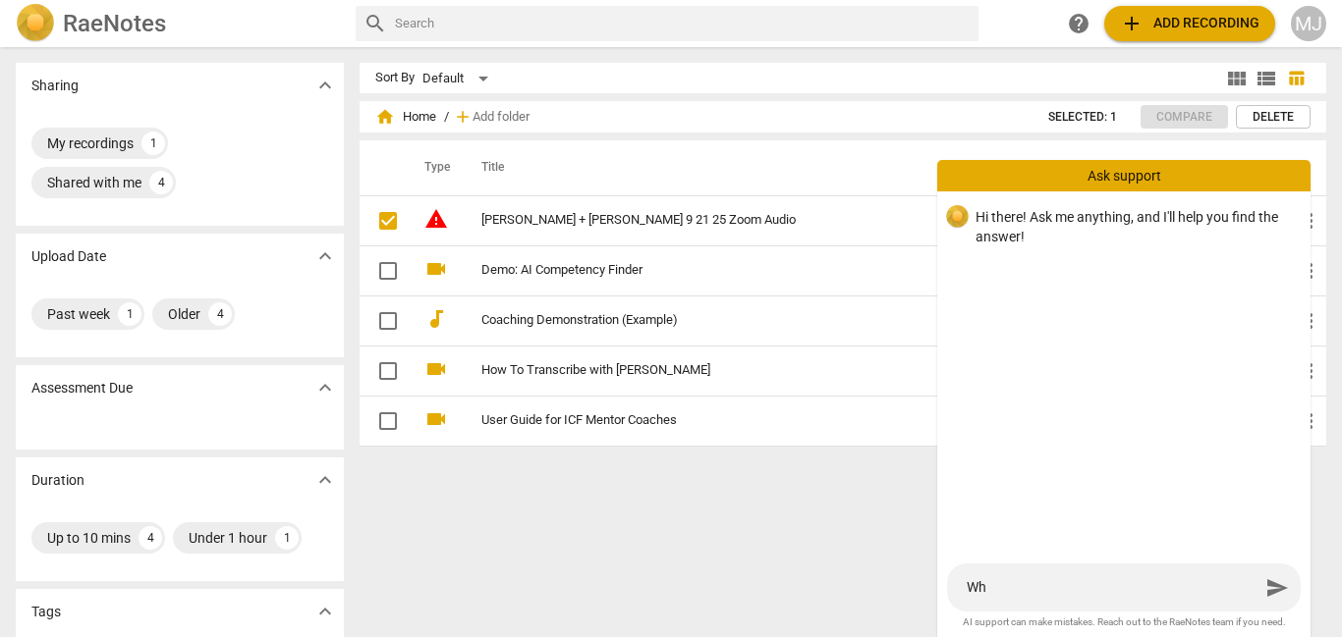
type textarea "Wha"
type textarea "What"
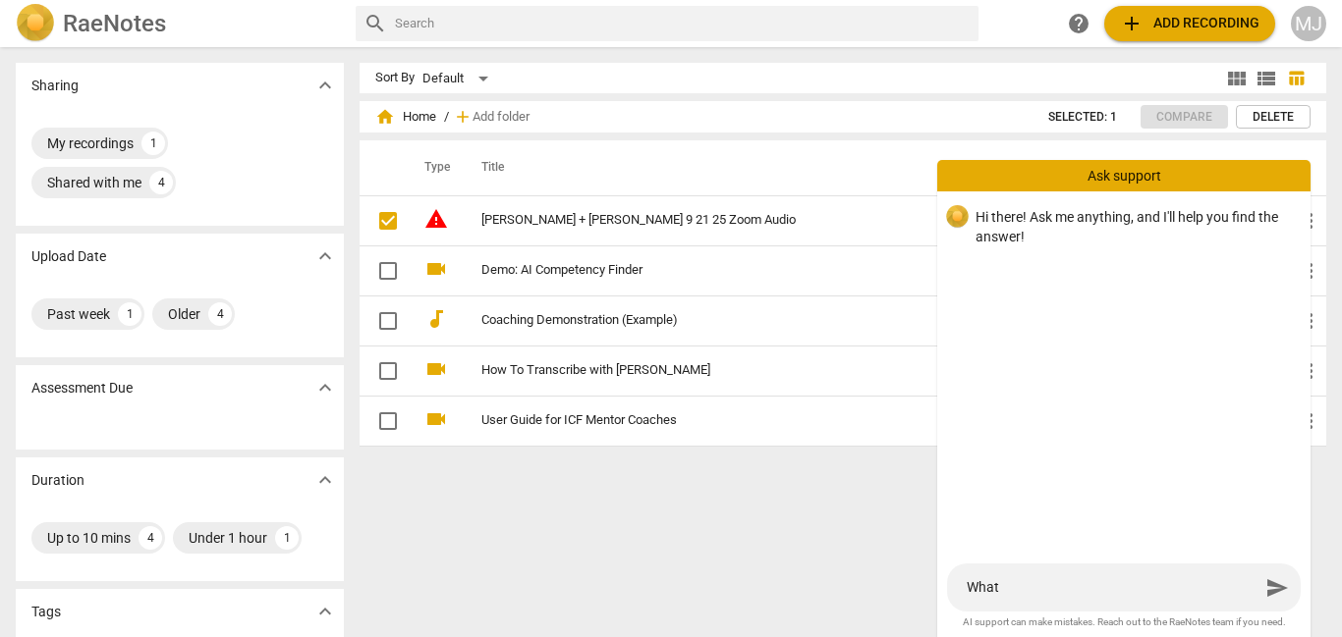
type textarea "What s"
type textarea "What sh"
type textarea "What sho"
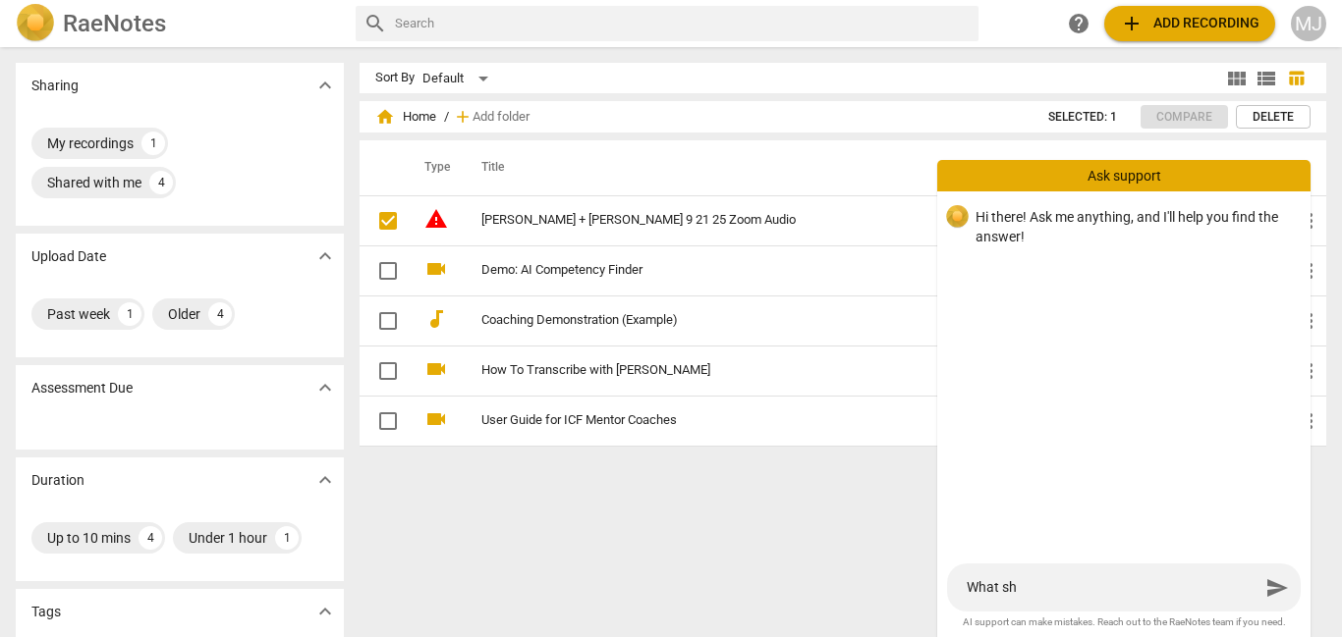
type textarea "What sho"
type textarea "What shou"
type textarea "What shoul"
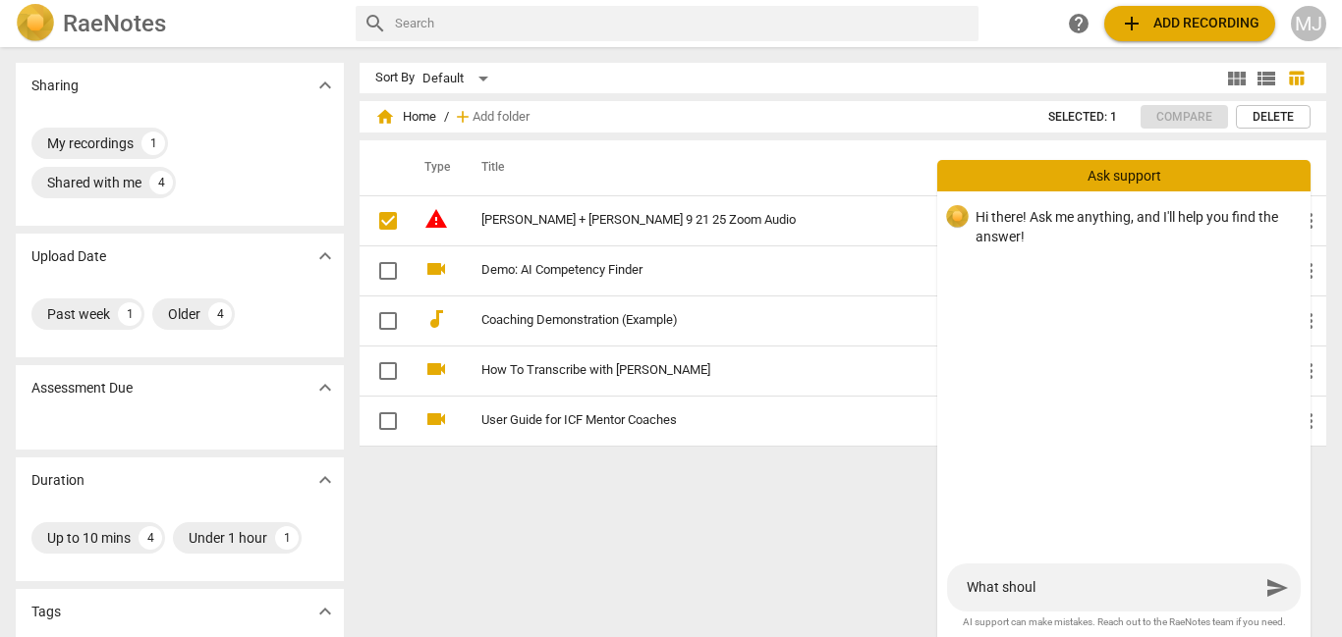
type textarea "What should"
type textarea "What shoul"
type textarea "What shou"
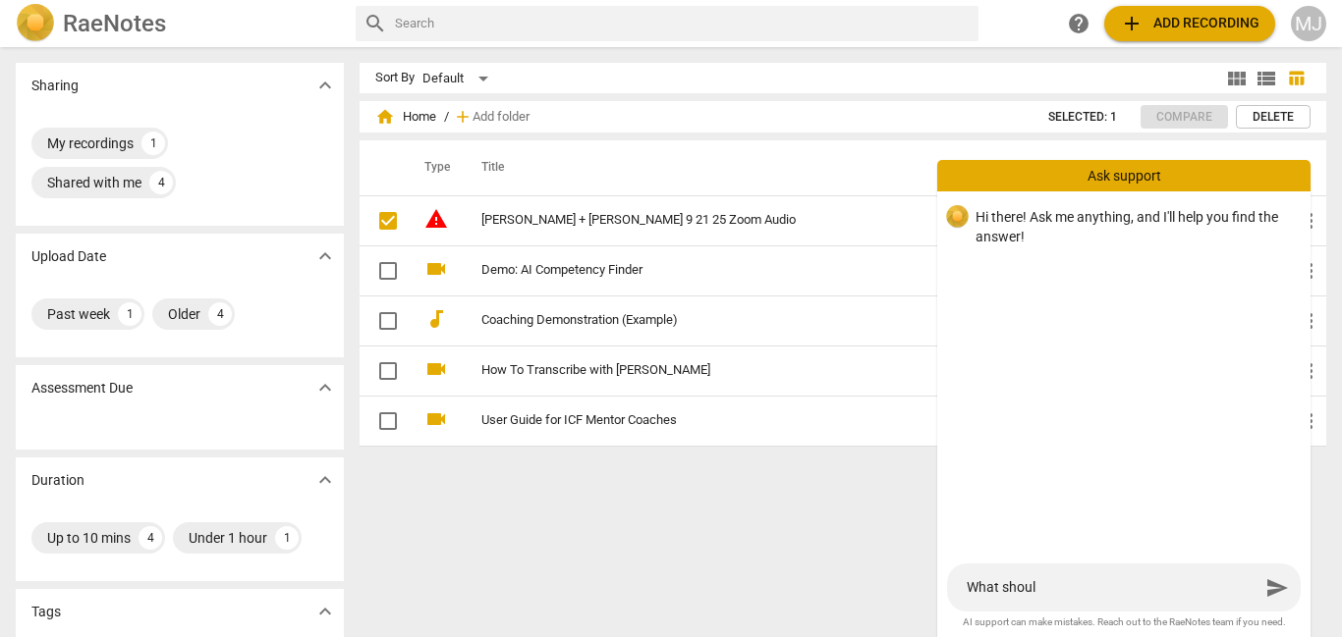
type textarea "What shou"
type textarea "What sho"
type textarea "What sh"
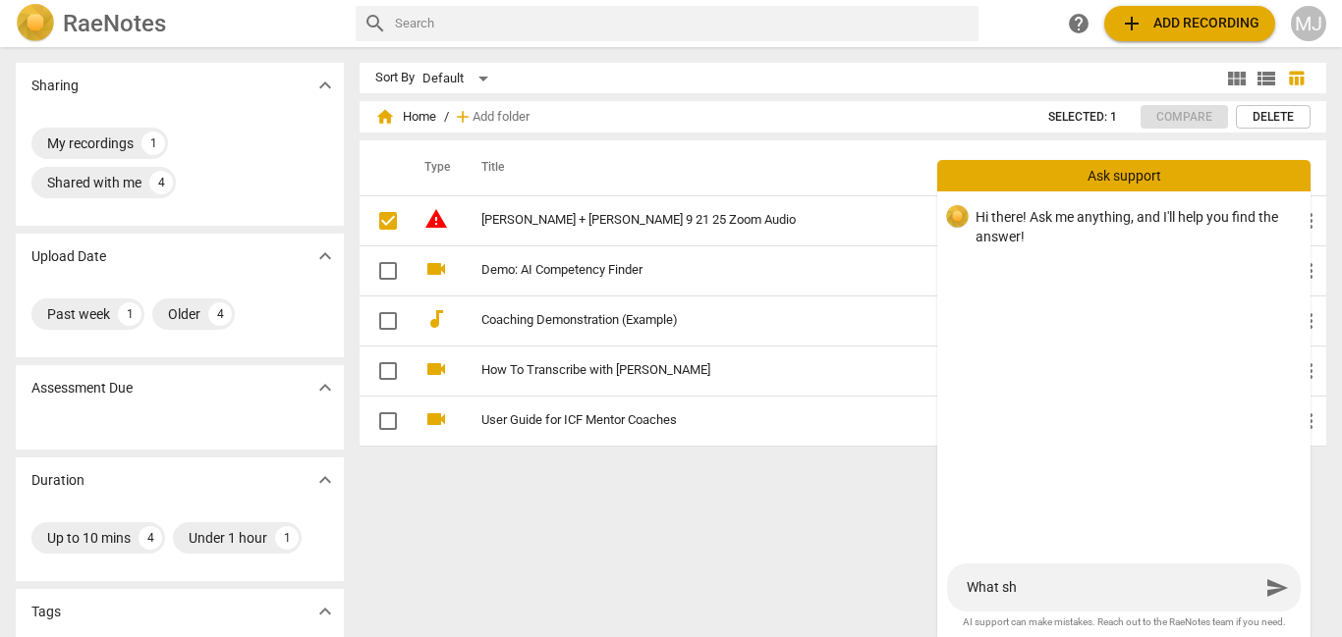
type textarea "What s"
type textarea "What"
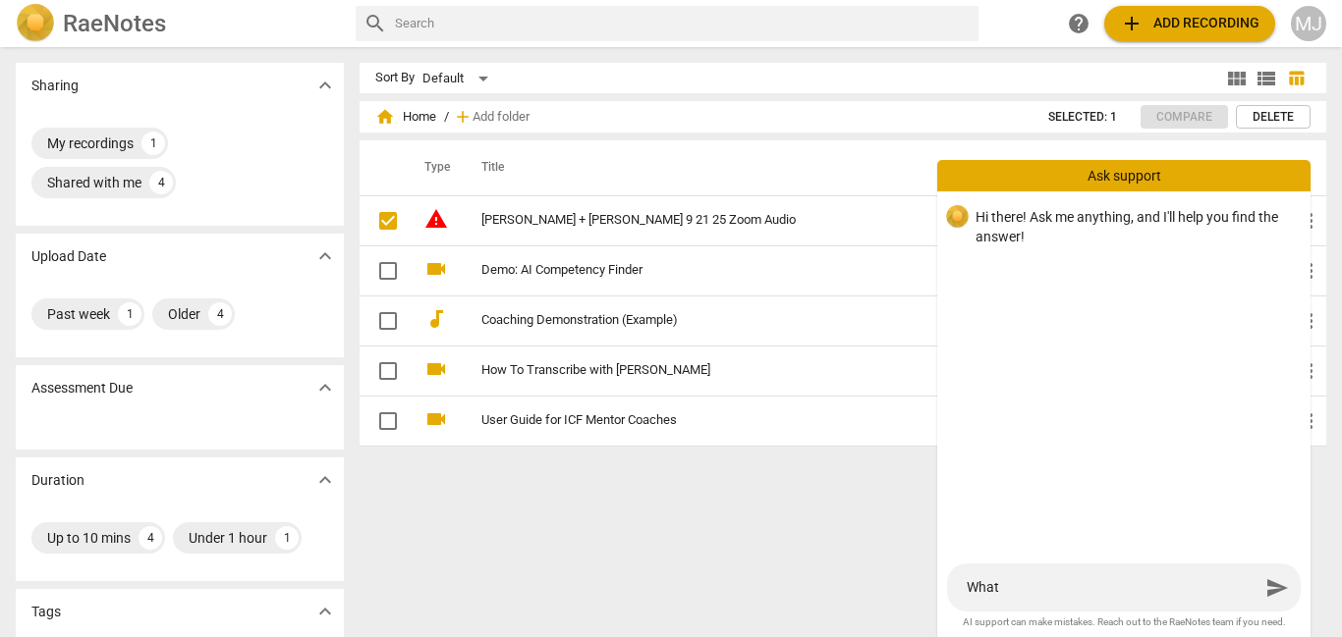
type textarea "What"
type textarea "What t"
type textarea "What"
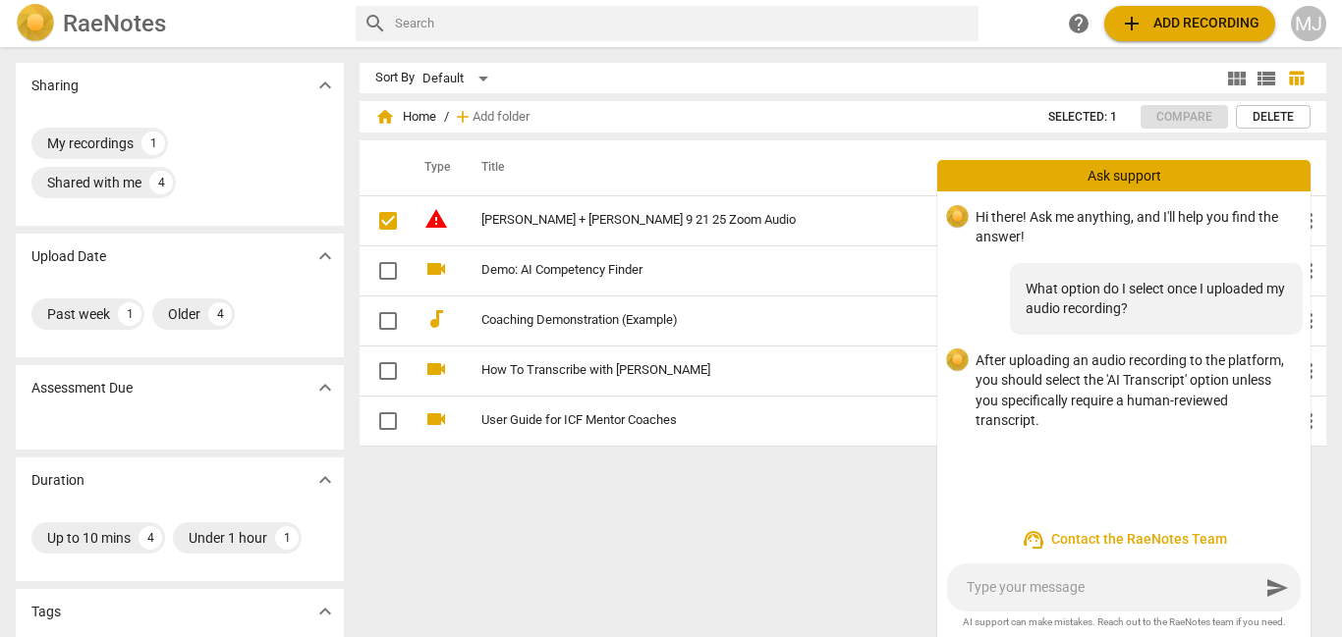
click at [861, 506] on div "Sort By Default view_module view_list table_chart home Home / add Add folder Se…" at bounding box center [851, 342] width 983 height 559
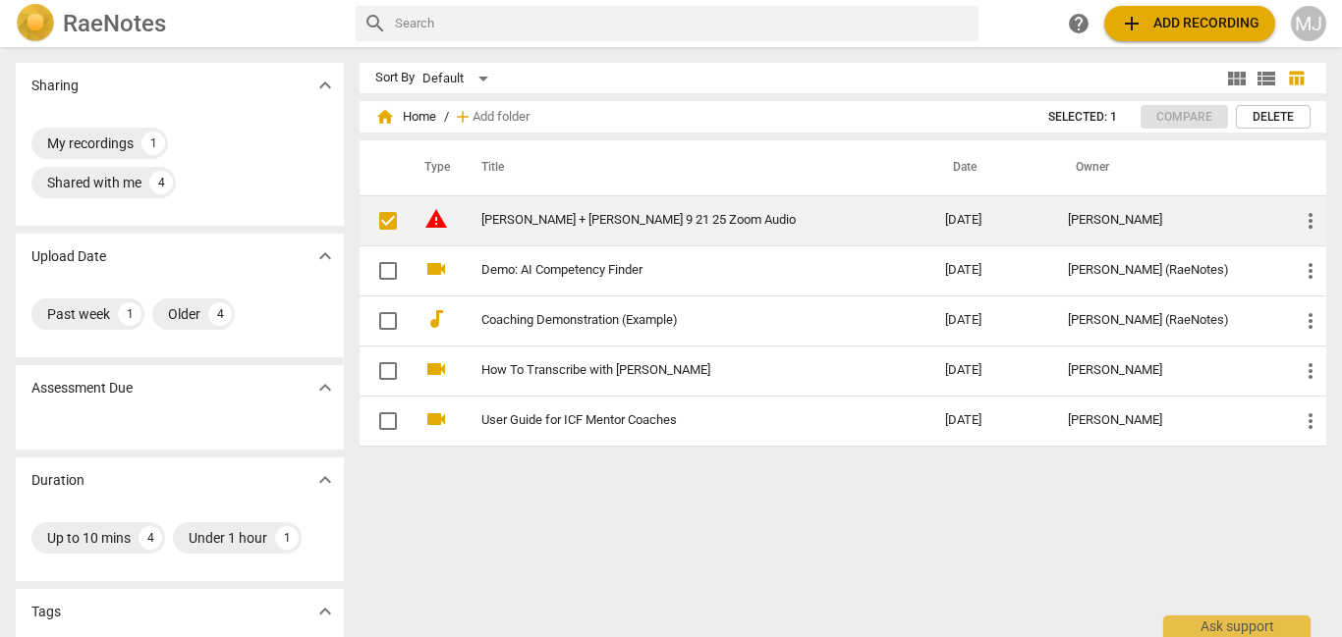
click at [1299, 215] on span "more_vert" at bounding box center [1311, 221] width 24 height 24
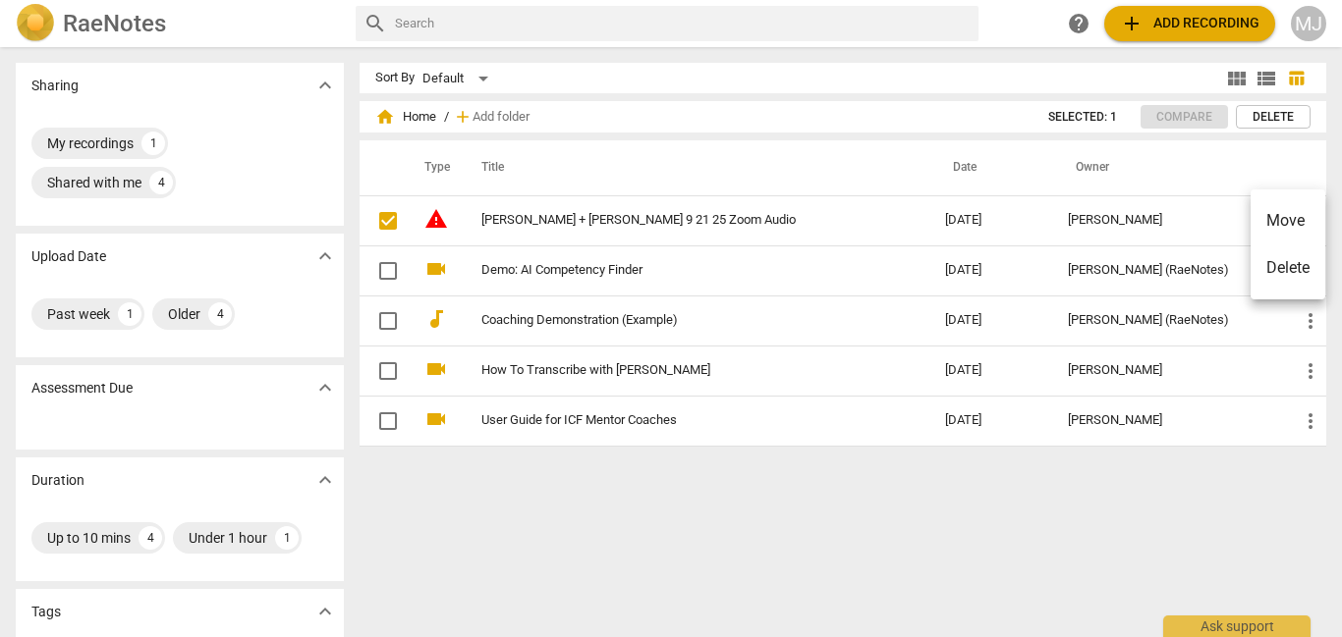
click at [1294, 265] on li "Delete" at bounding box center [1287, 268] width 75 height 47
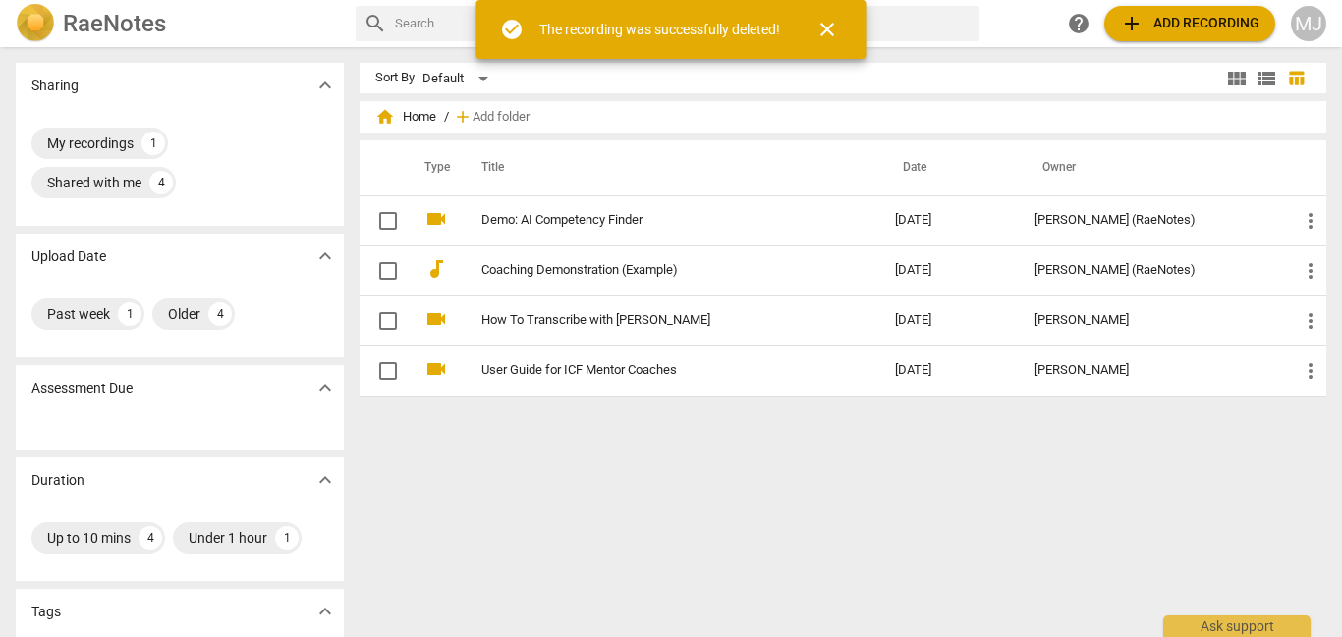
click at [824, 28] on span "close" at bounding box center [827, 30] width 24 height 24
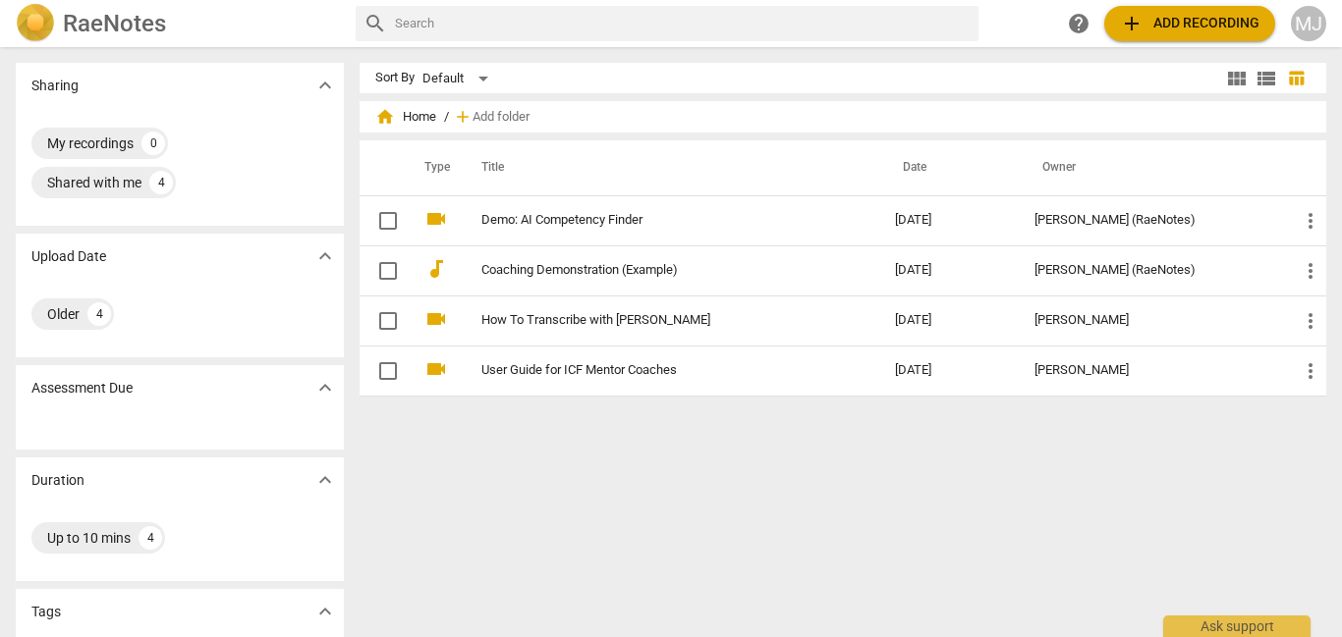
click at [1145, 23] on span "add Add recording" at bounding box center [1189, 24] width 139 height 24
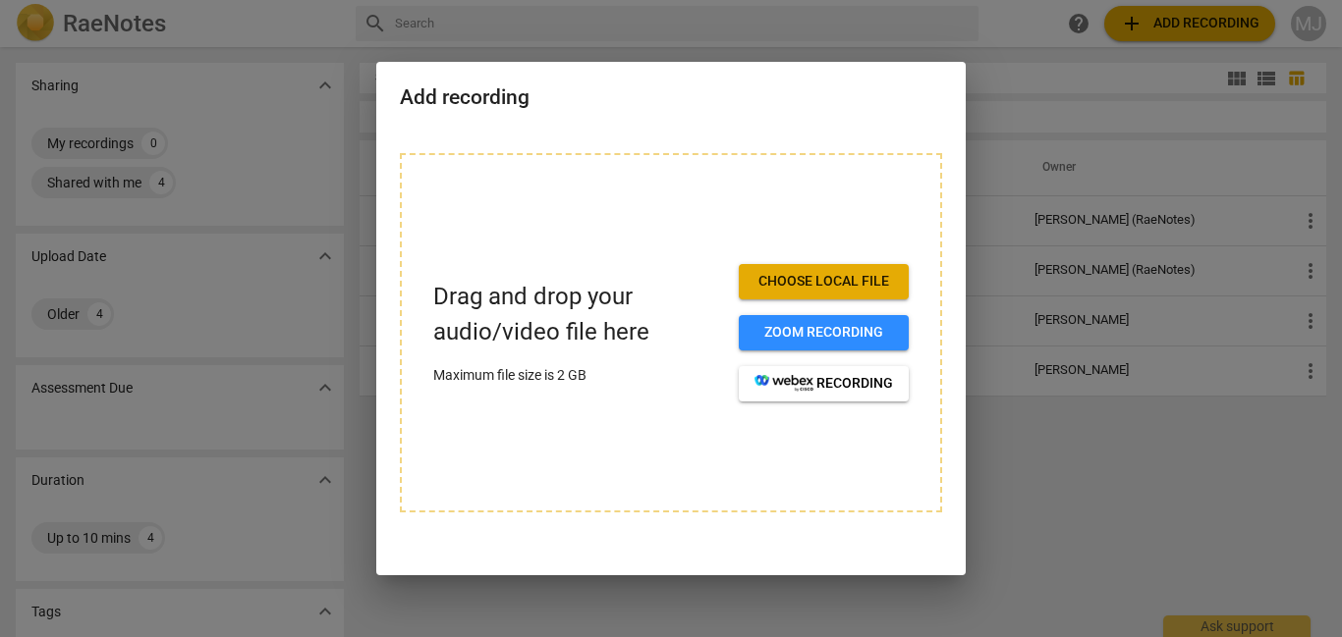
click at [886, 287] on span "Choose local file" at bounding box center [823, 282] width 139 height 20
click at [912, 113] on div "Add recording" at bounding box center [670, 96] width 589 height 68
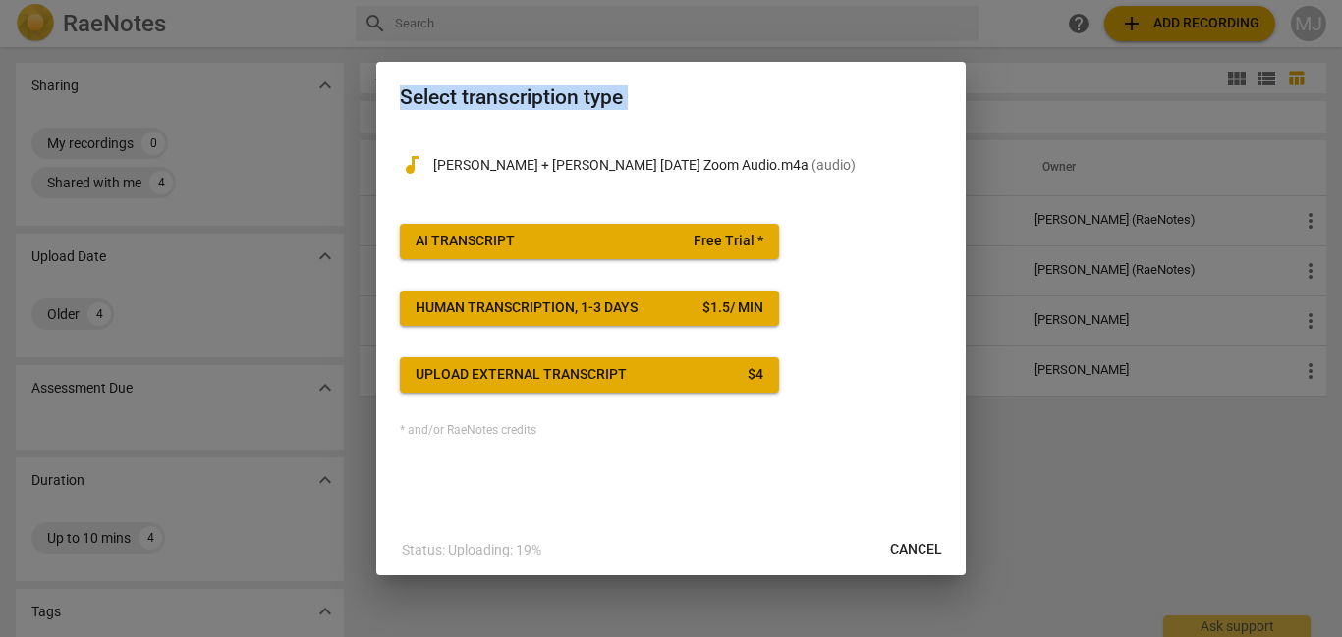
click at [746, 240] on span "Free Trial *" at bounding box center [728, 242] width 70 height 20
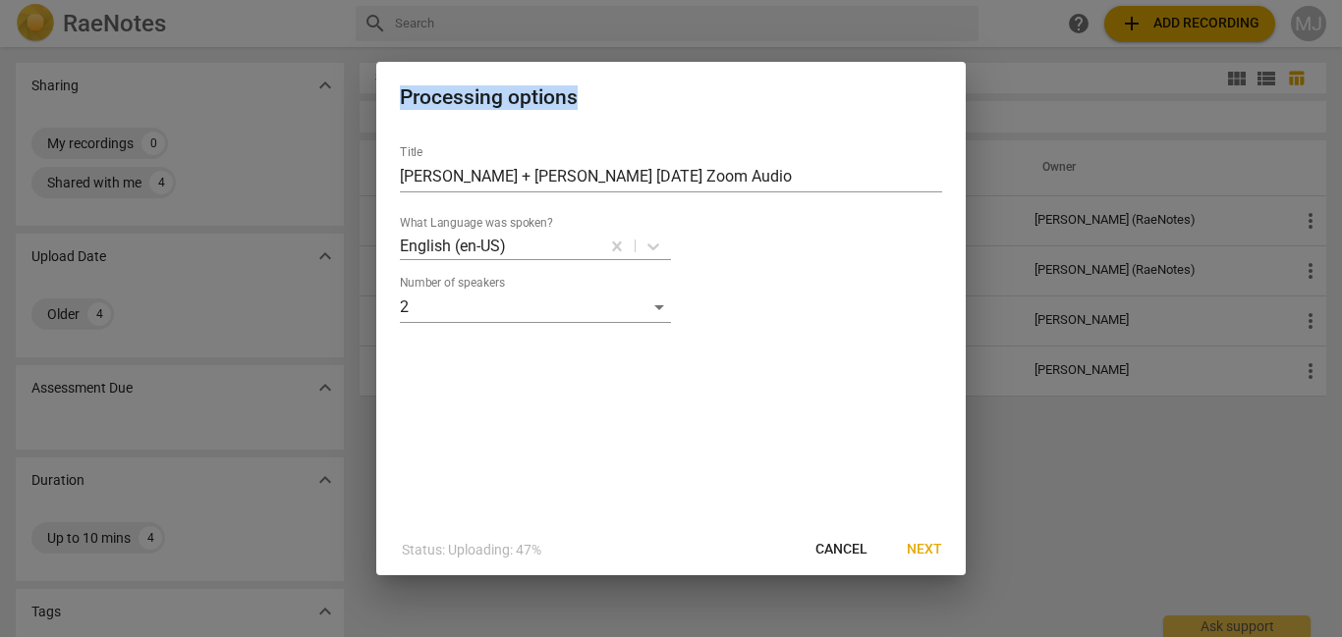
click at [932, 550] on span "Next" at bounding box center [924, 550] width 35 height 20
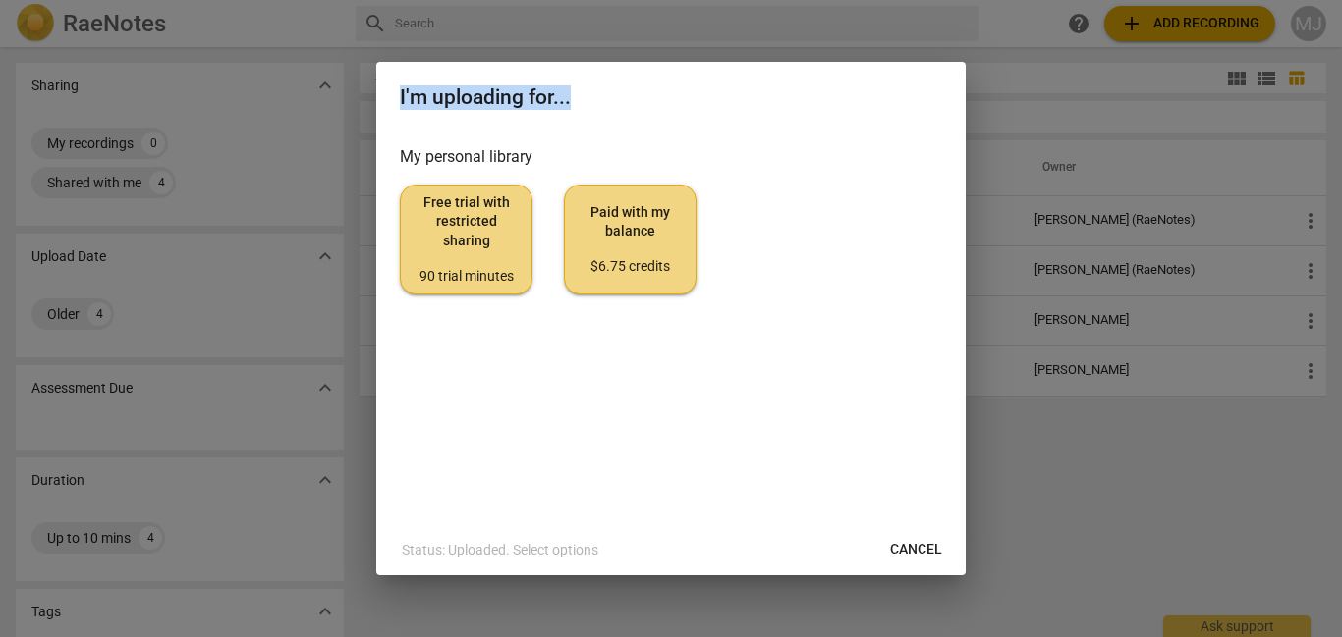
click at [599, 269] on div "$6.75 credits" at bounding box center [630, 267] width 99 height 20
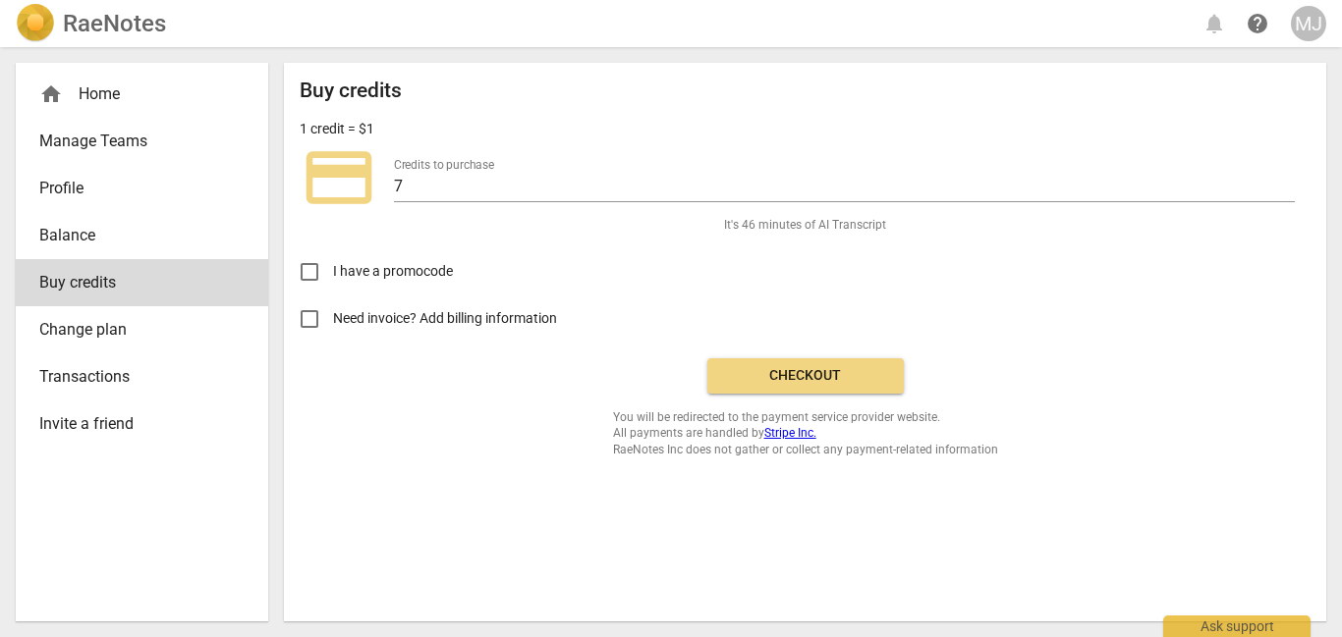
click at [471, 318] on span "Need invoice? Add billing information" at bounding box center [446, 318] width 227 height 21
click at [333, 318] on input "Need invoice? Add billing information" at bounding box center [309, 319] width 47 height 47
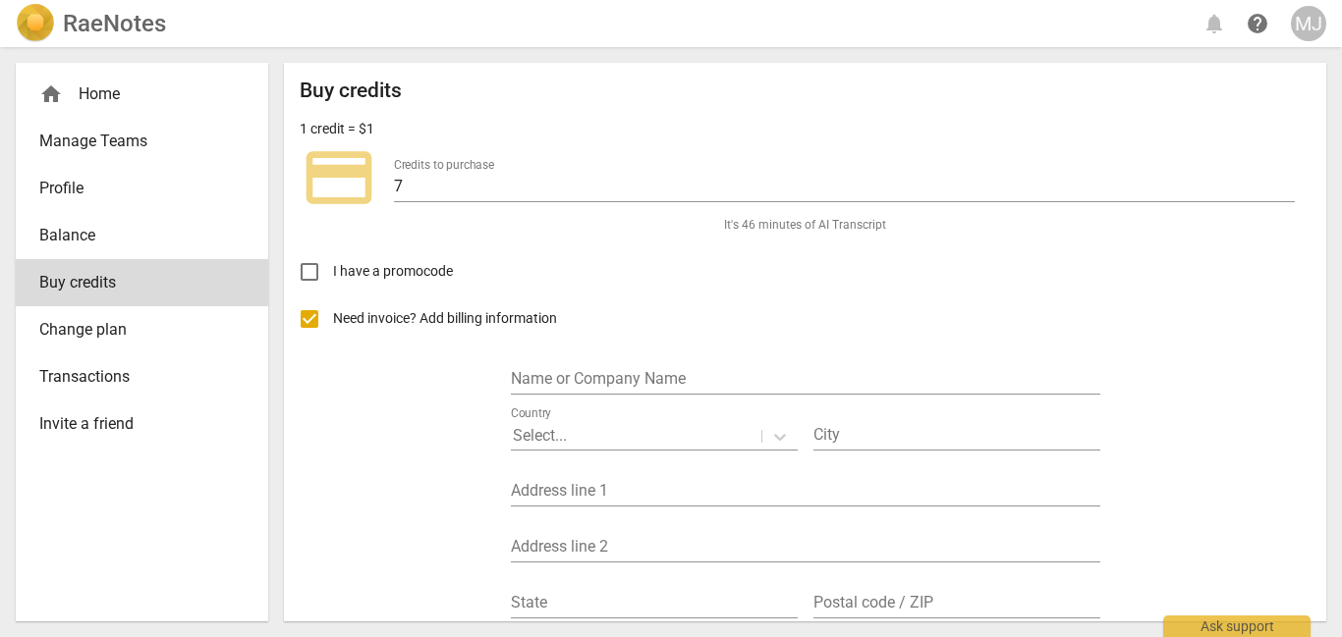
click at [544, 327] on span "Need invoice? Add billing information" at bounding box center [446, 318] width 227 height 21
click at [333, 327] on input "Need invoice? Add billing information" at bounding box center [309, 319] width 47 height 47
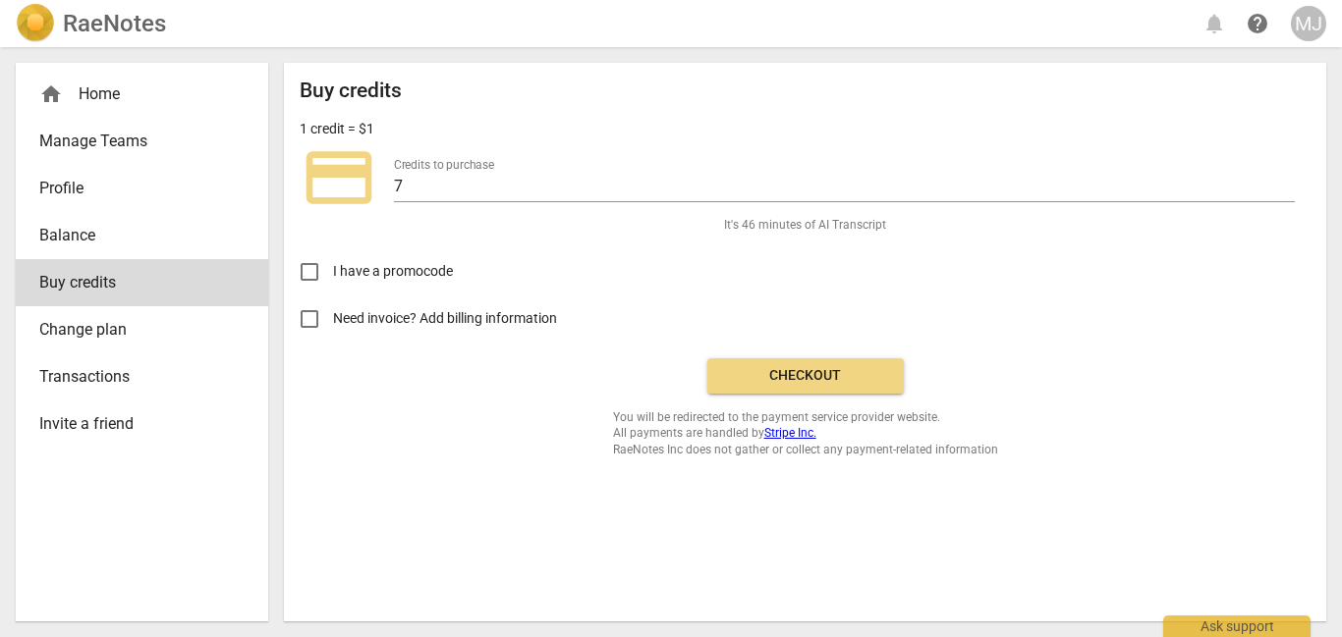
click at [810, 382] on span "Checkout" at bounding box center [805, 376] width 165 height 20
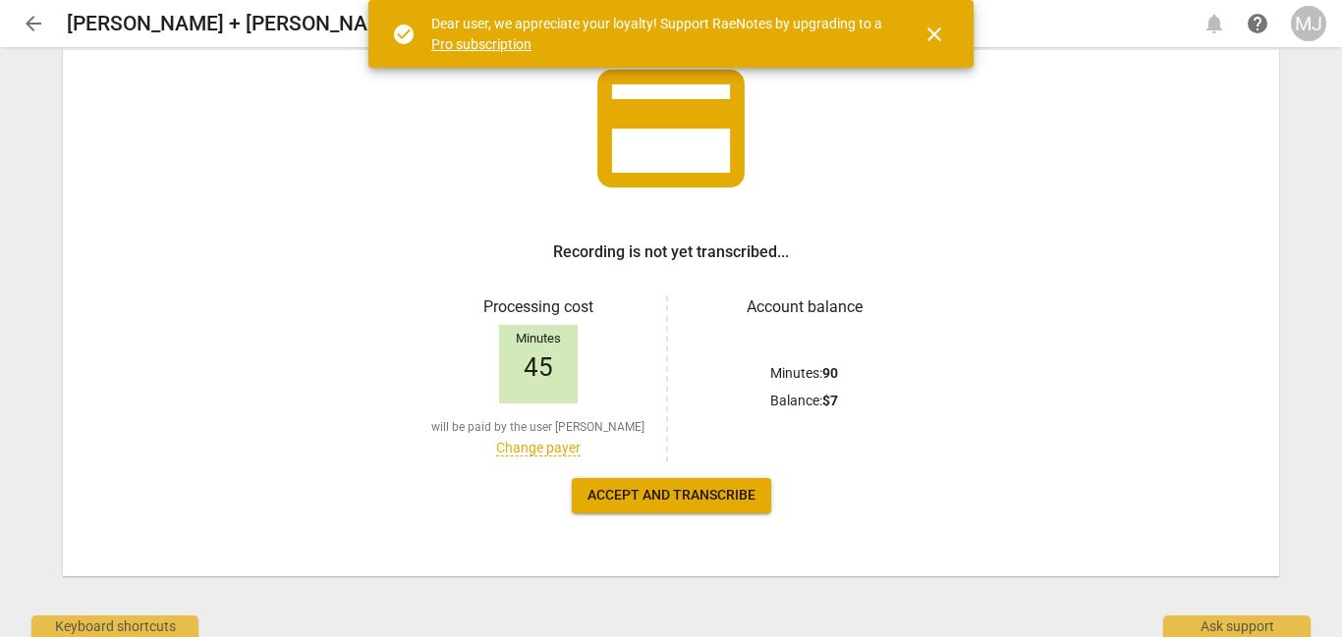
scroll to position [134, 0]
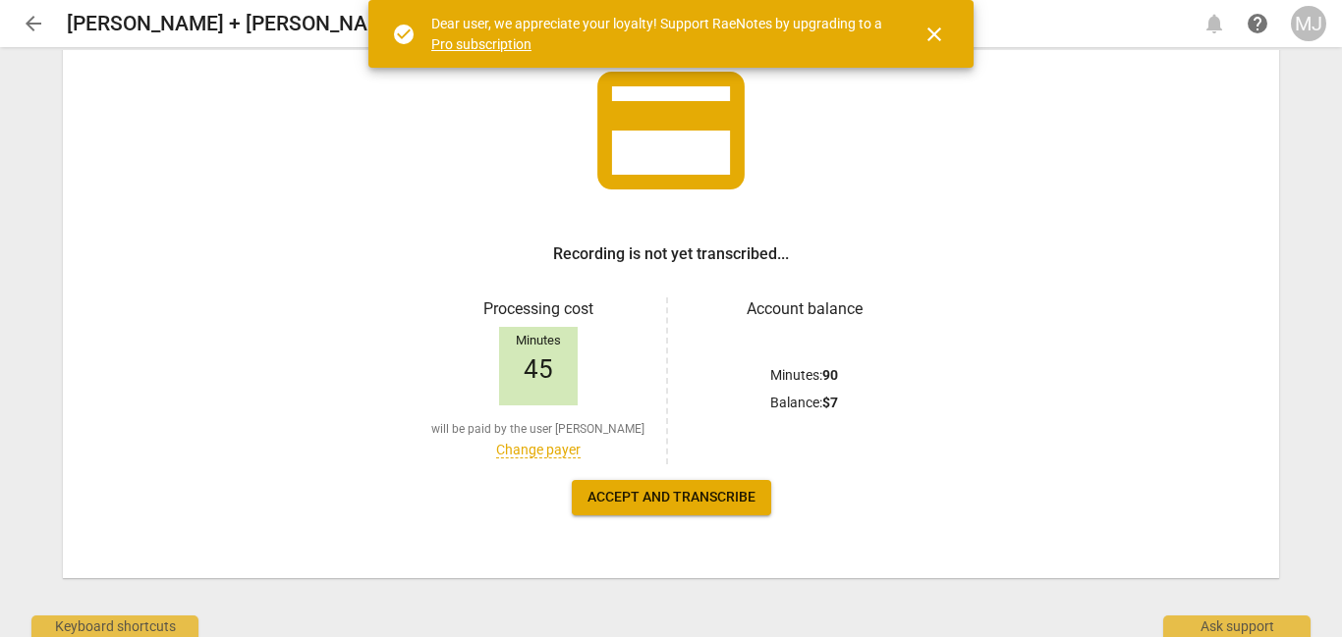
click at [748, 493] on span "Accept and transcribe" at bounding box center [671, 498] width 168 height 20
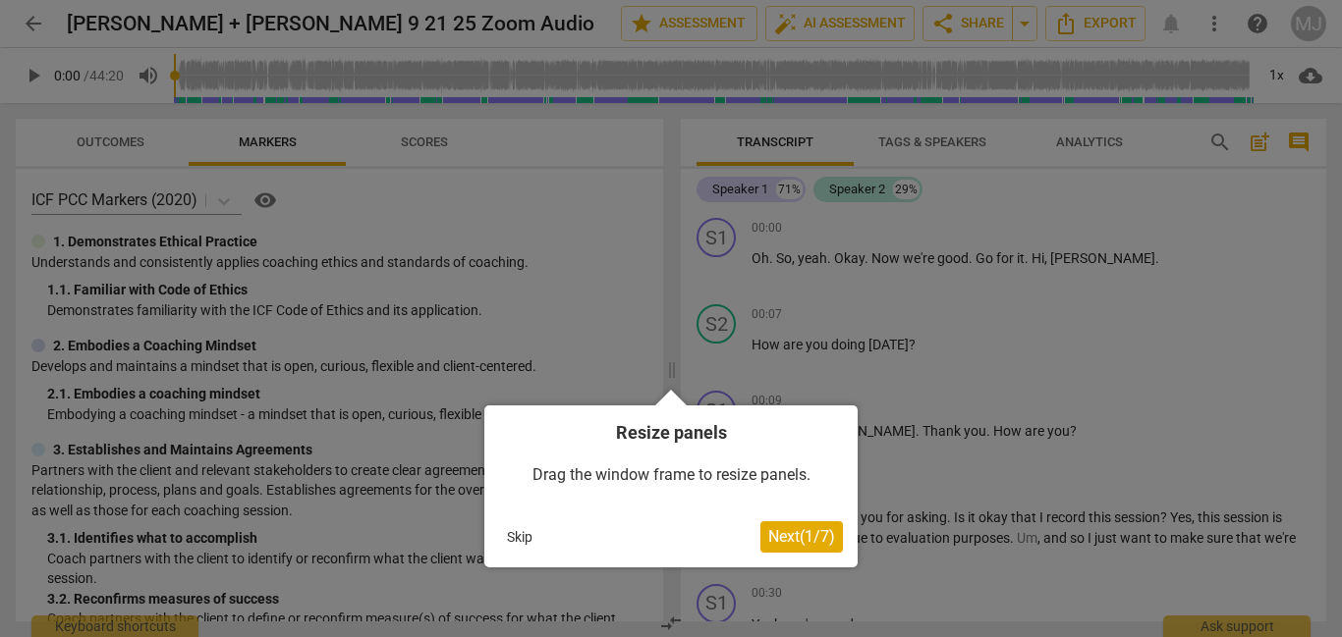
click button "Next ( 1 / 7 )" at bounding box center [801, 537] width 83 height 31
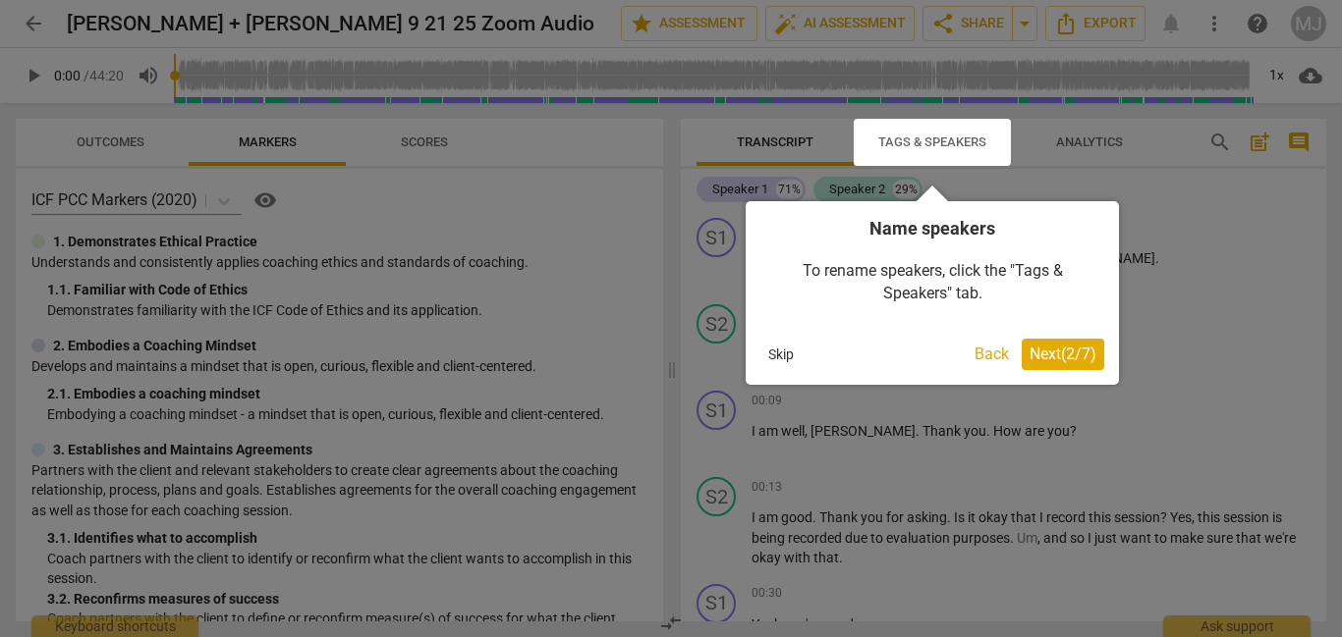
click at [929, 138] on div at bounding box center [932, 142] width 157 height 47
click at [1078, 358] on span "Next ( 2 / 7 )" at bounding box center [1062, 354] width 67 height 19
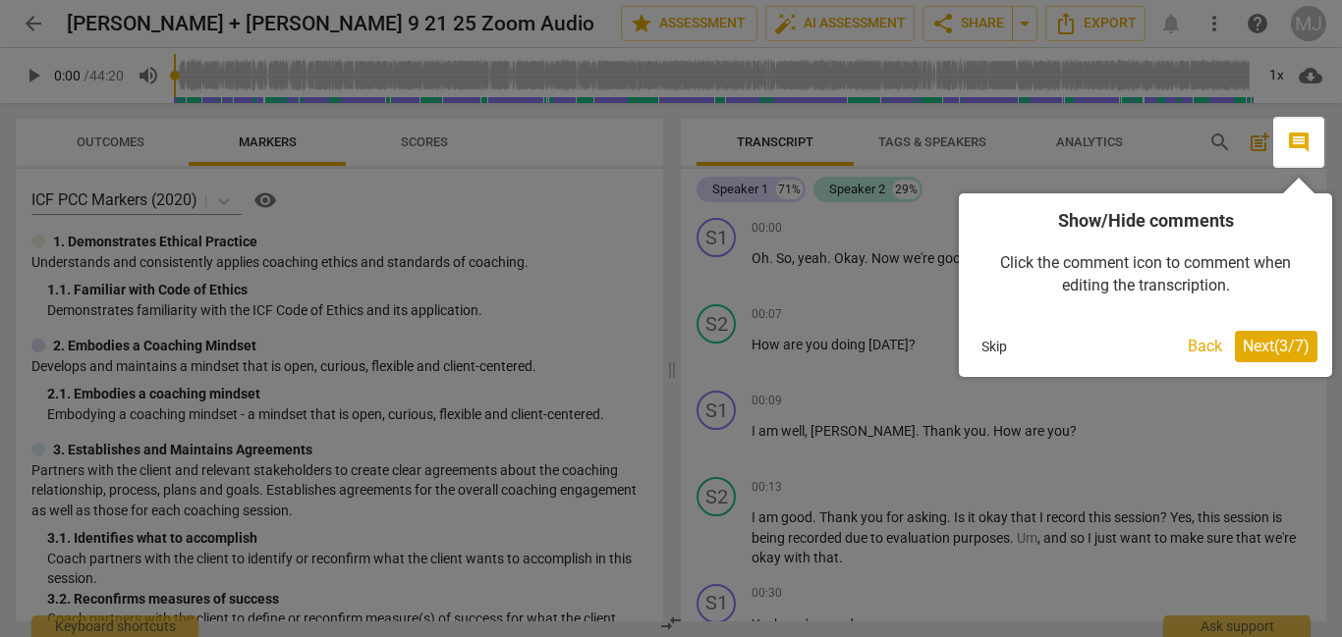
click at [1255, 357] on button "Next ( 3 / 7 )" at bounding box center [1276, 346] width 83 height 31
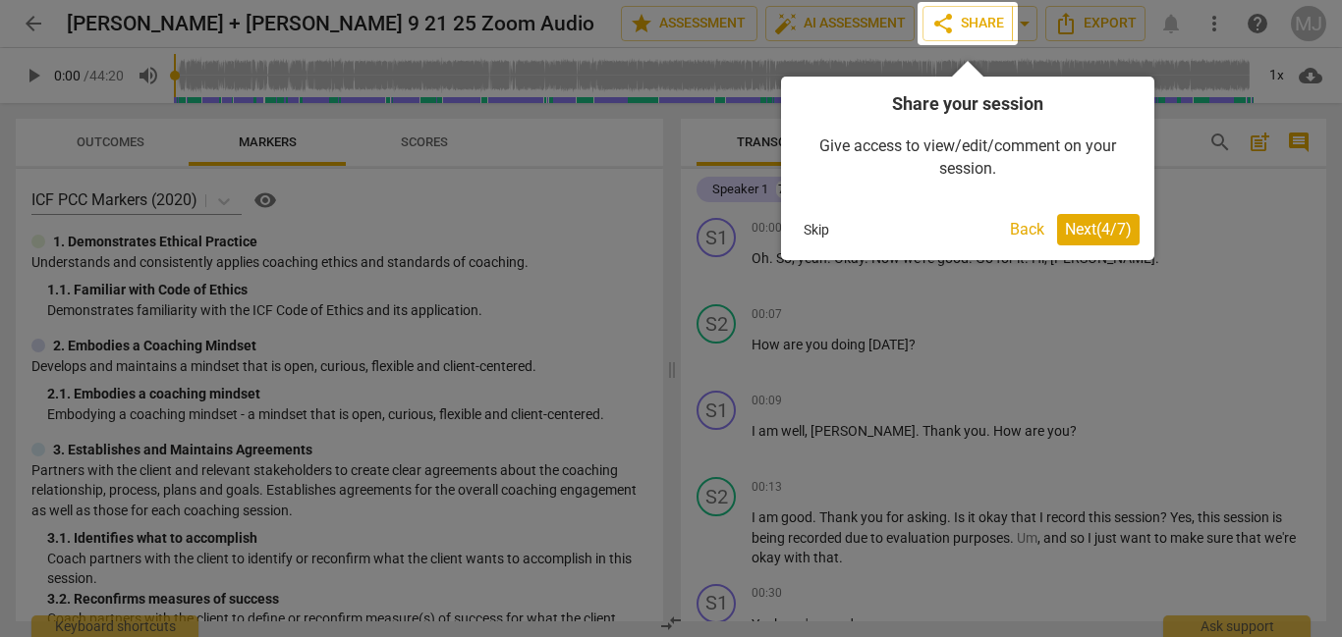
click at [1118, 233] on span "Next ( 4 / 7 )" at bounding box center [1098, 229] width 67 height 19
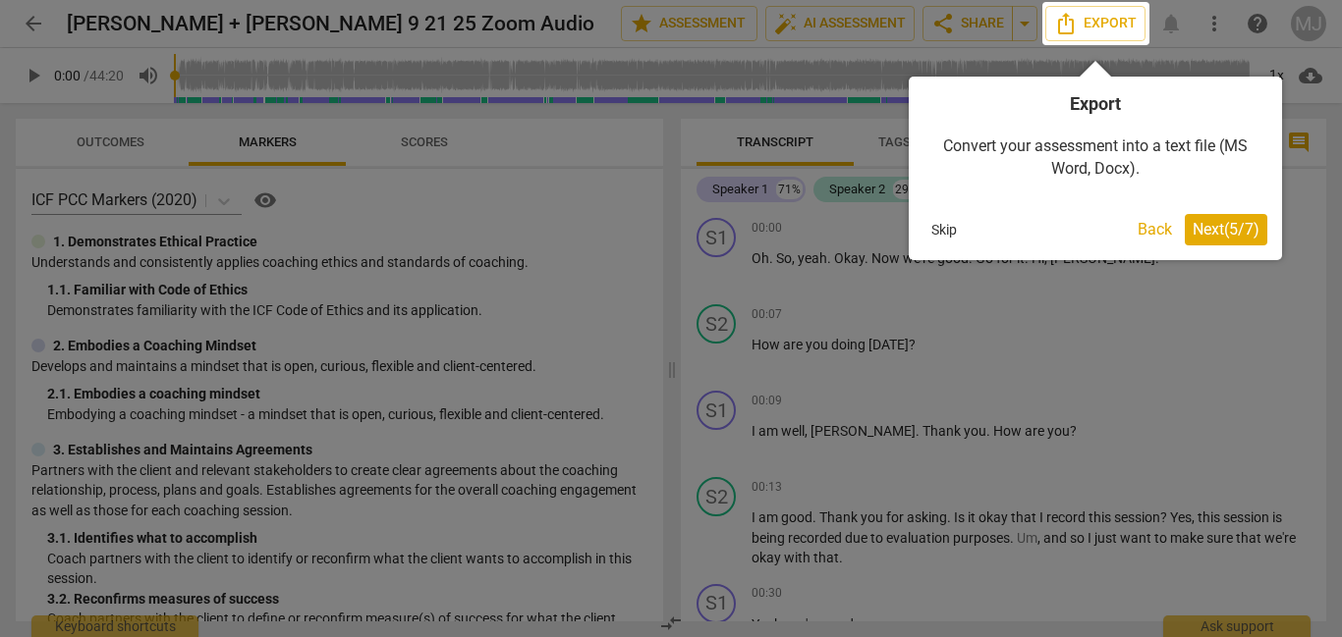
click at [1225, 228] on span "Next ( 5 / 7 )" at bounding box center [1225, 229] width 67 height 19
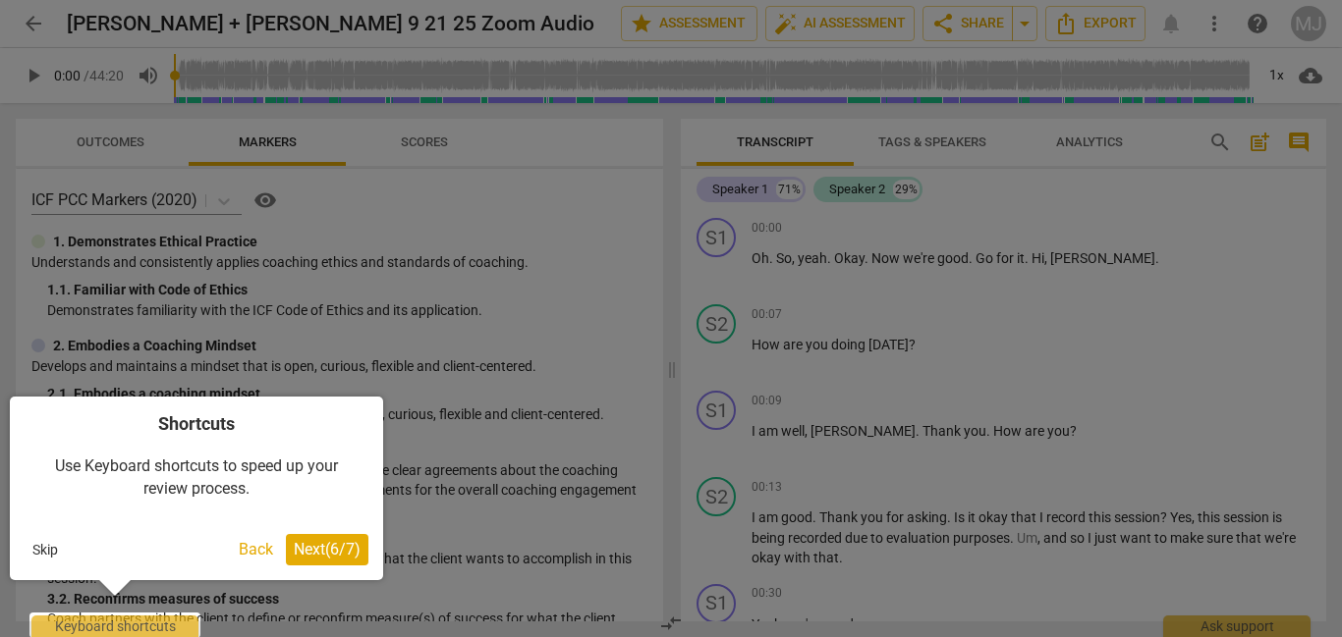
click at [294, 555] on span "Next ( 6 / 7 )" at bounding box center [327, 549] width 67 height 19
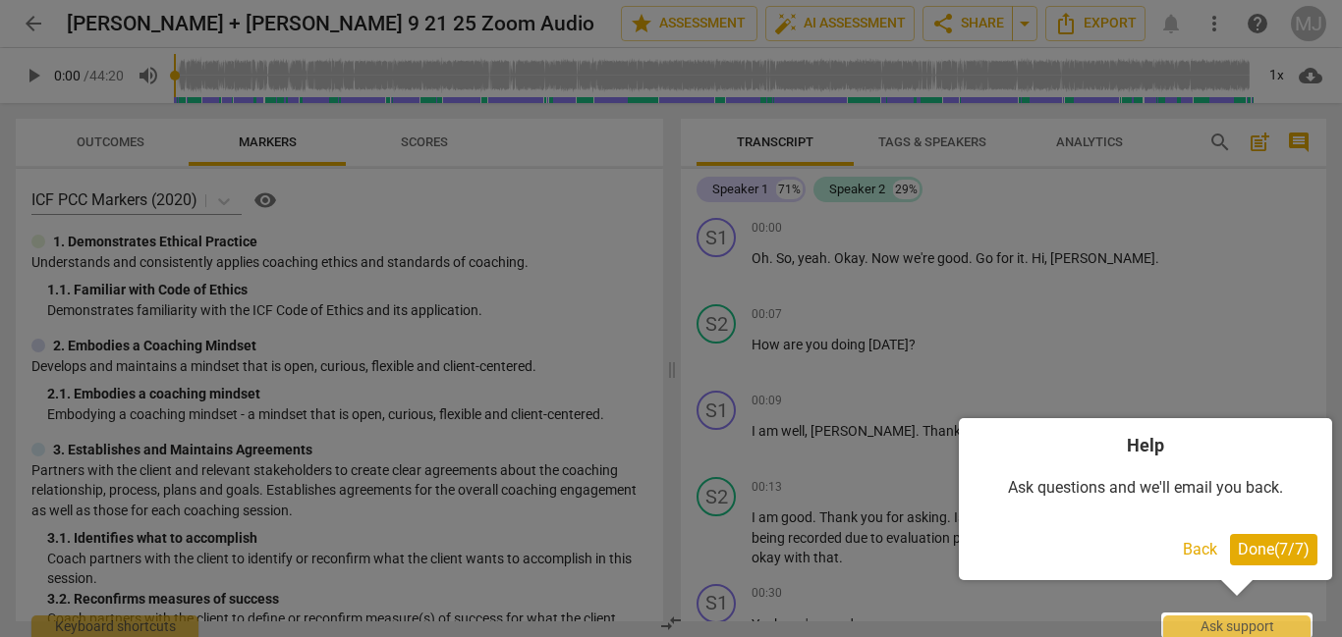
click at [1304, 542] on span "Done ( 7 / 7 )" at bounding box center [1274, 549] width 72 height 19
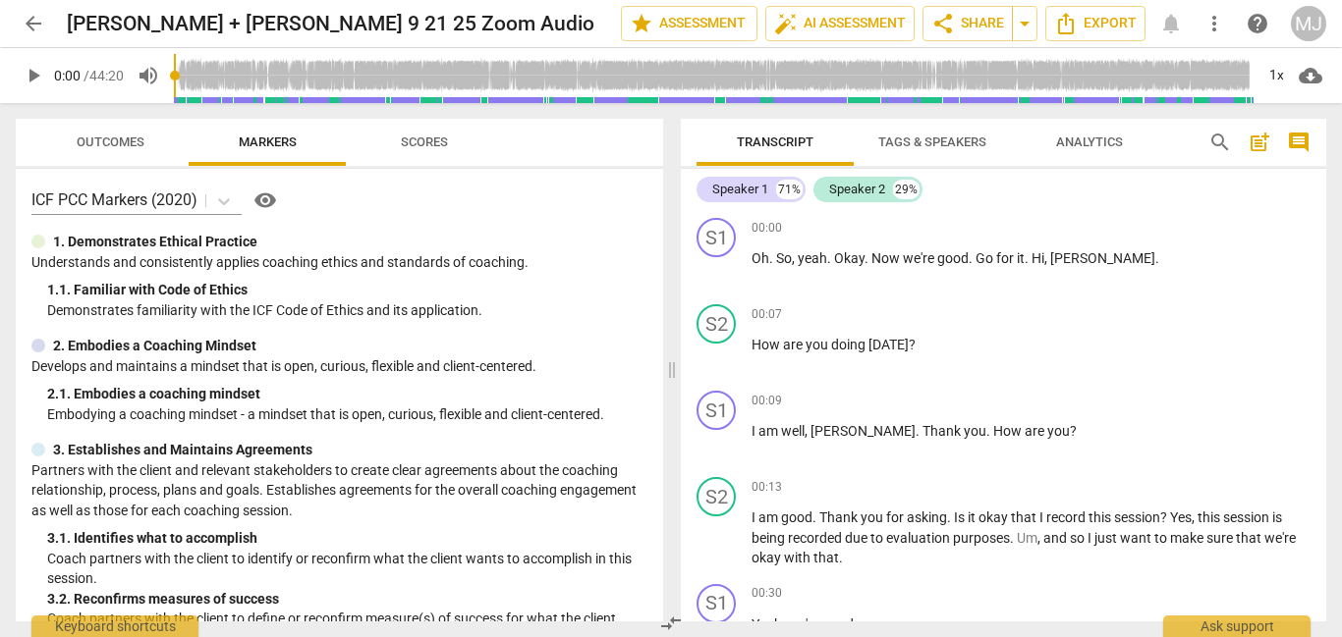
click at [931, 144] on span "Tags & Speakers" at bounding box center [932, 142] width 108 height 15
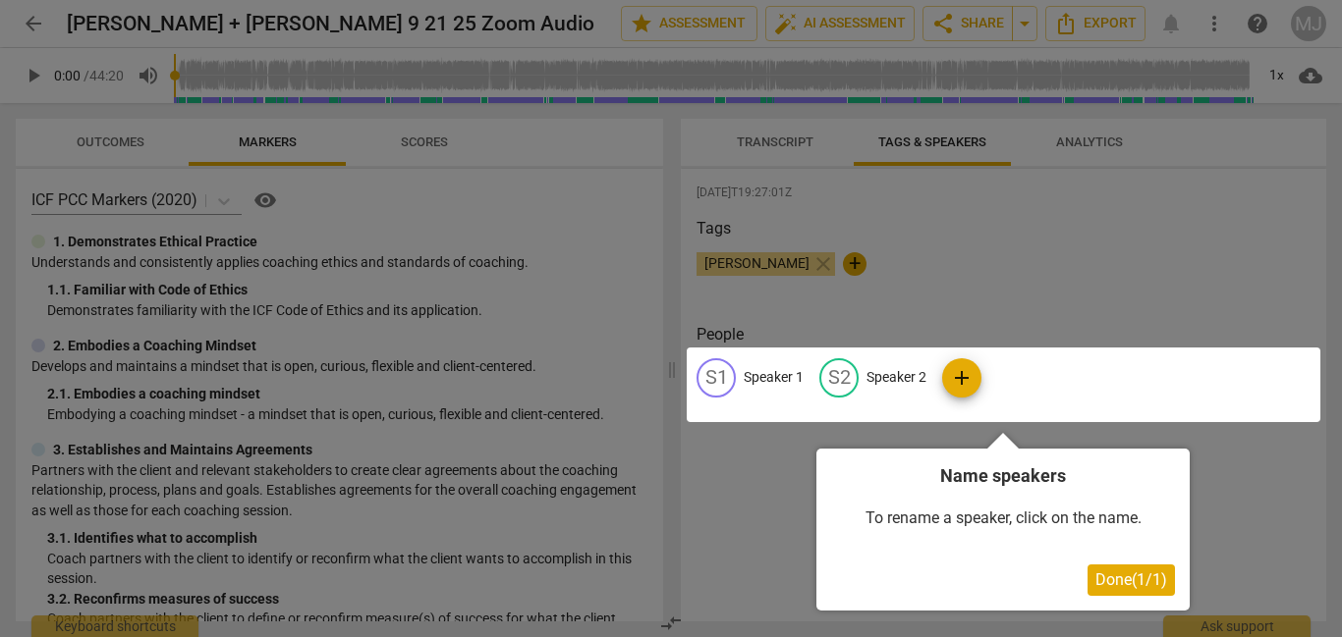
click at [762, 372] on div at bounding box center [1004, 385] width 634 height 75
click at [970, 384] on div at bounding box center [1004, 385] width 634 height 75
click at [700, 378] on div at bounding box center [1004, 385] width 634 height 75
click at [1106, 581] on span "Done ( 1 / 1 )" at bounding box center [1131, 580] width 72 height 19
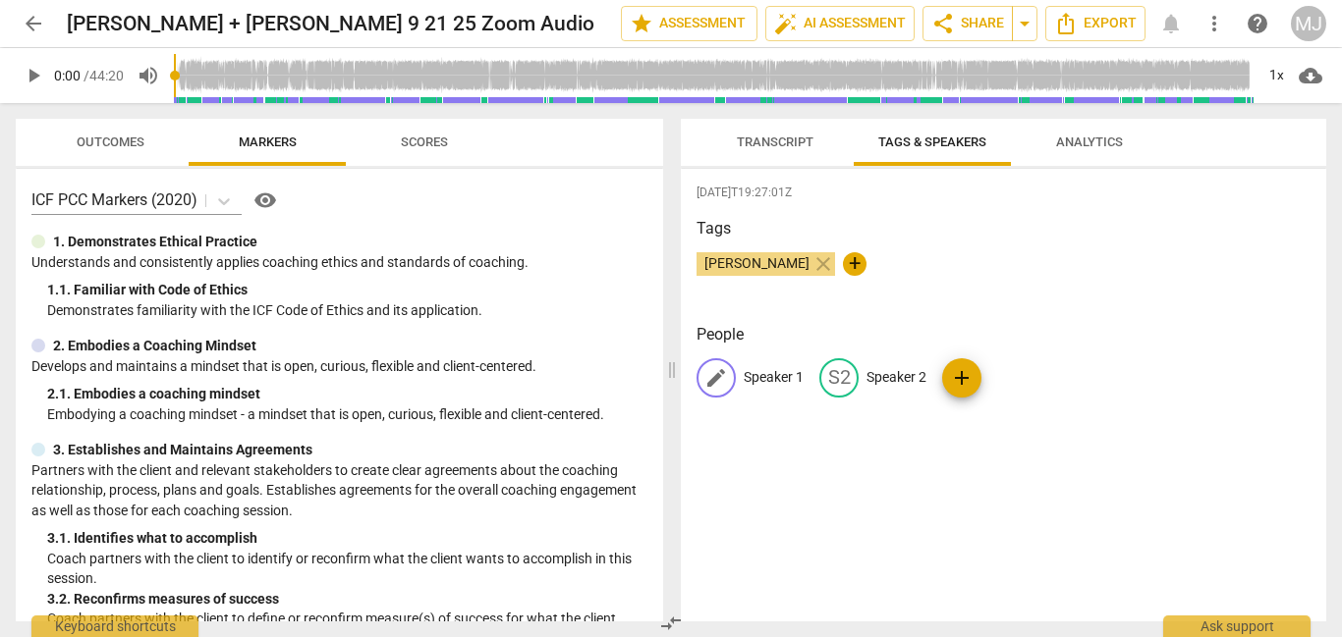
click at [721, 376] on span "edit" at bounding box center [716, 378] width 24 height 24
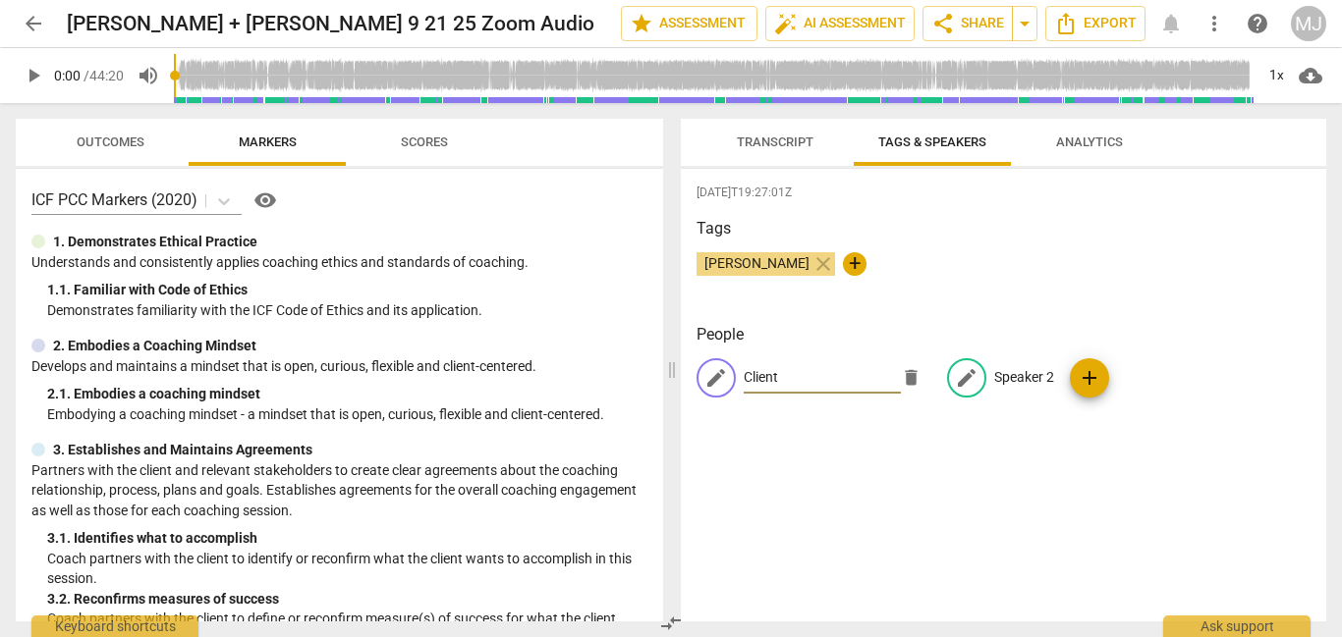
type input "Client"
click at [963, 373] on span "edit" at bounding box center [967, 378] width 24 height 24
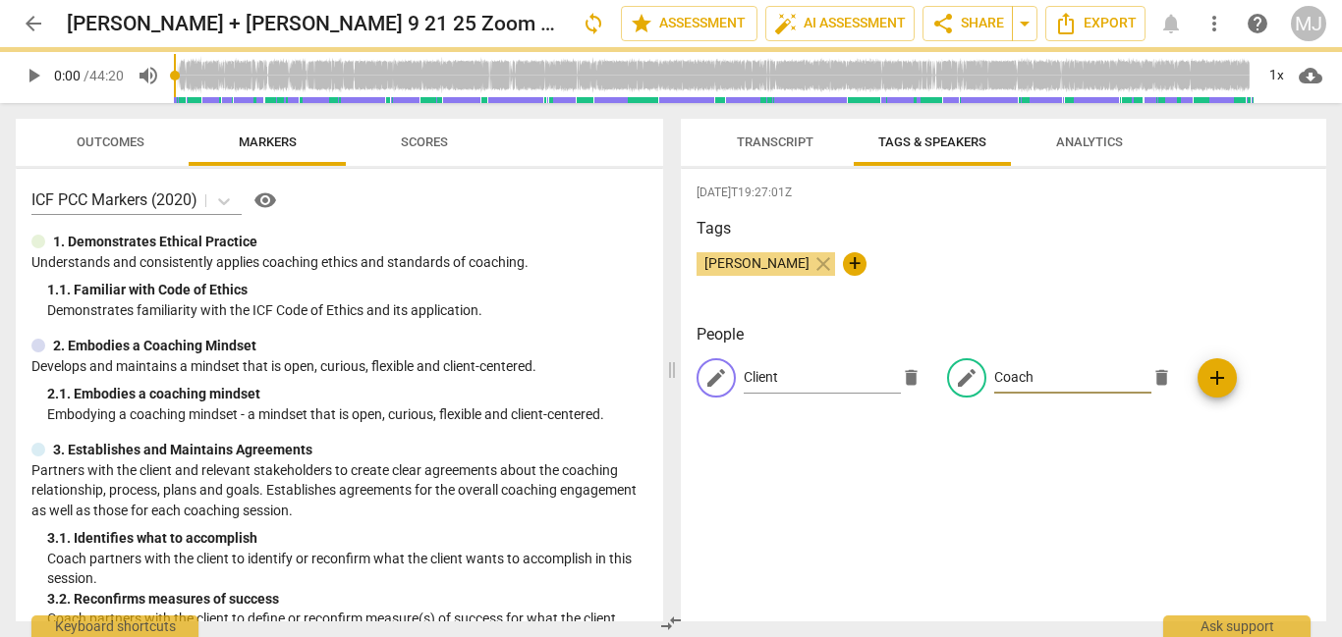
type input "Coach"
click at [1218, 371] on span "add" at bounding box center [1217, 378] width 24 height 24
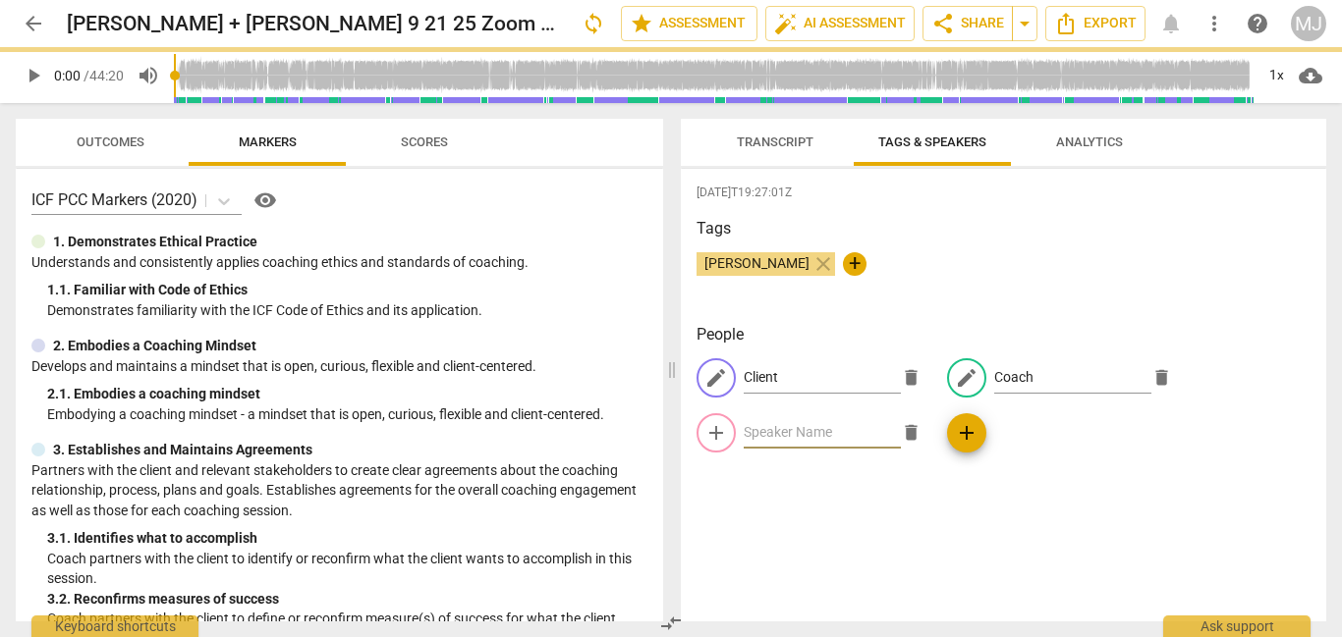
click at [914, 440] on span "delete" at bounding box center [911, 432] width 21 height 21
click at [1135, 499] on div "2025-09-21T19:27:01Z Tags Maurisha James close + People edit Client delete edit…" at bounding box center [1003, 395] width 645 height 453
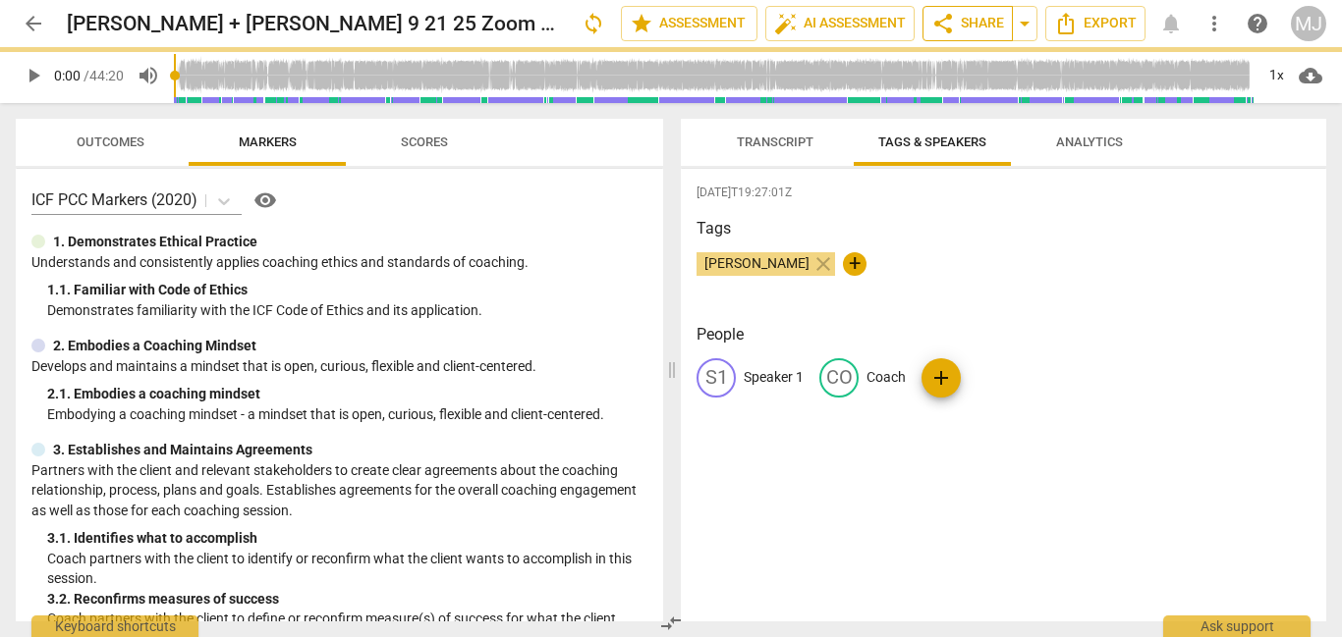
click at [965, 23] on span "share Share" at bounding box center [967, 24] width 73 height 24
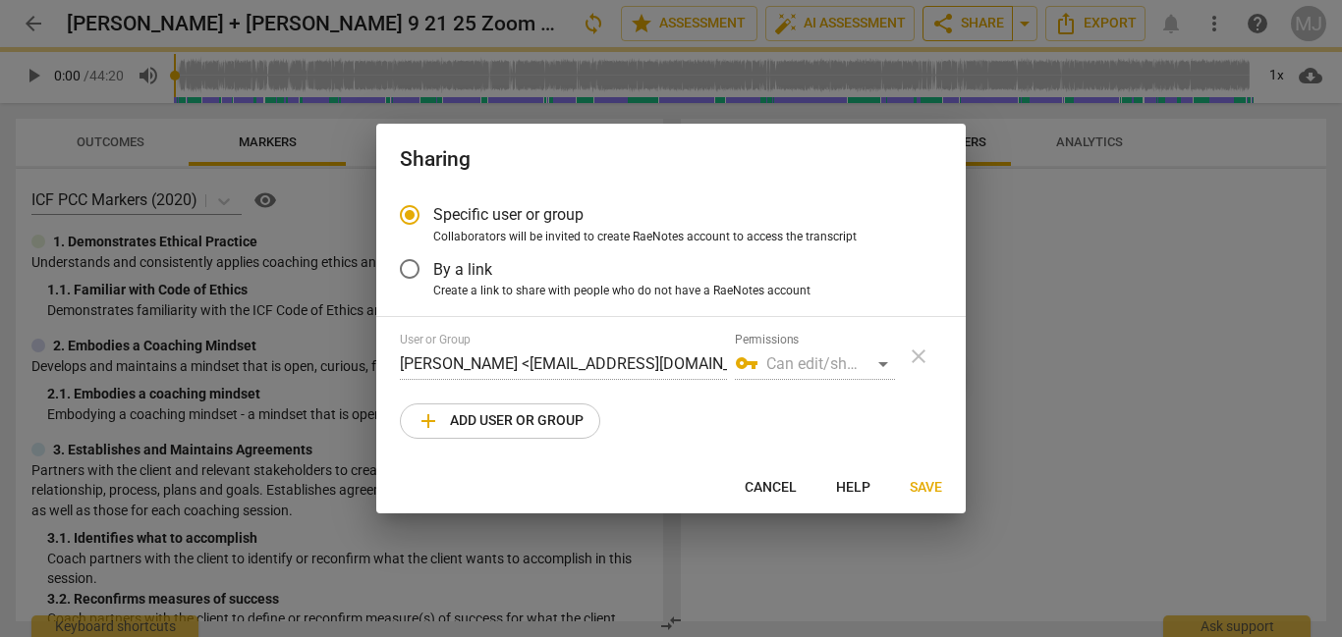
scroll to position [0, 0]
click at [473, 276] on span "By a link" at bounding box center [462, 269] width 59 height 23
click at [433, 276] on input "By a link" at bounding box center [409, 269] width 47 height 47
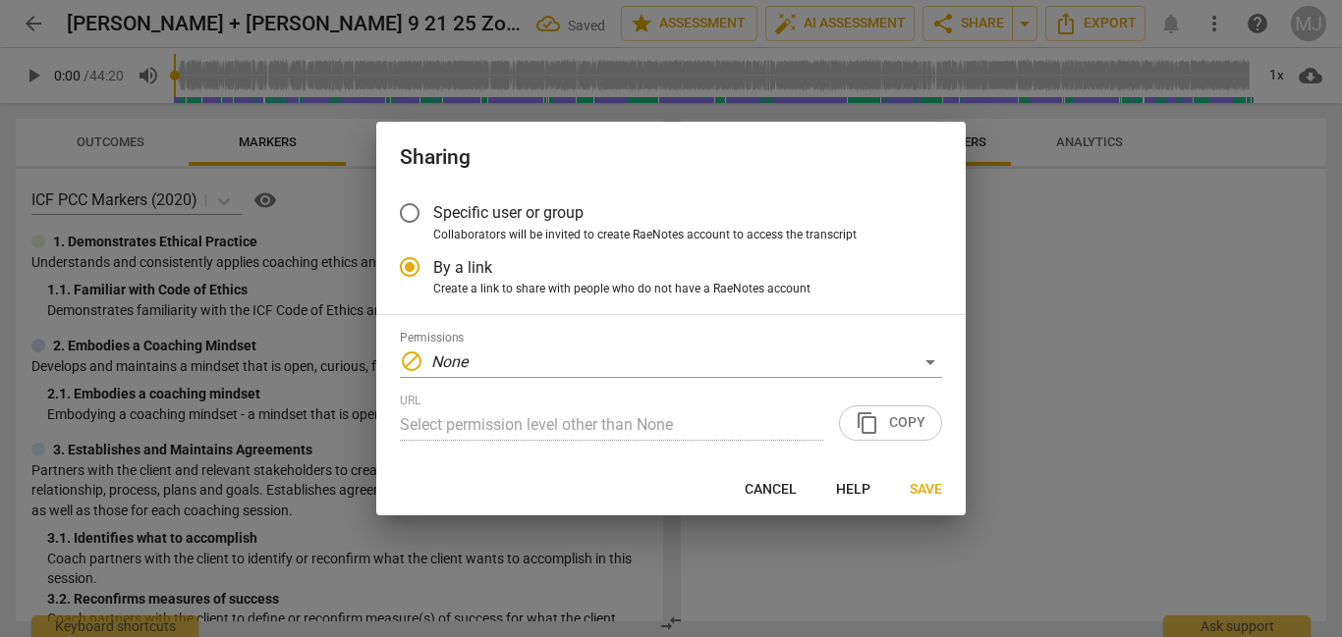
radio input "false"
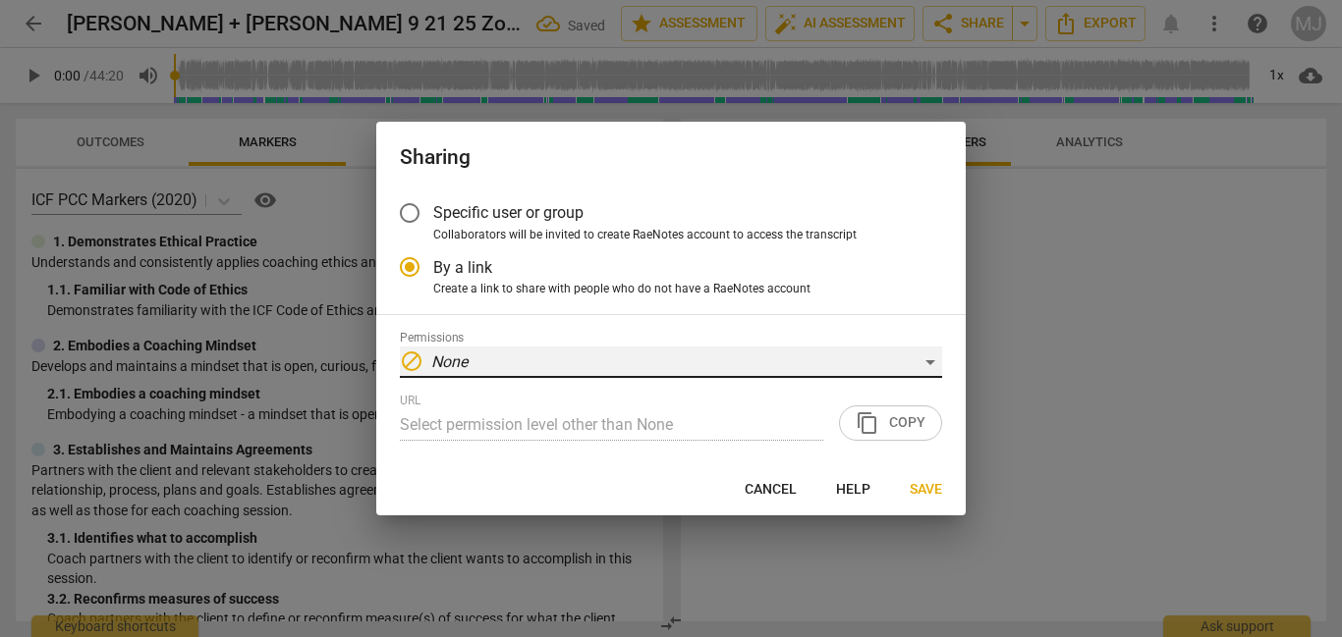
click at [834, 365] on div "block None" at bounding box center [671, 362] width 542 height 31
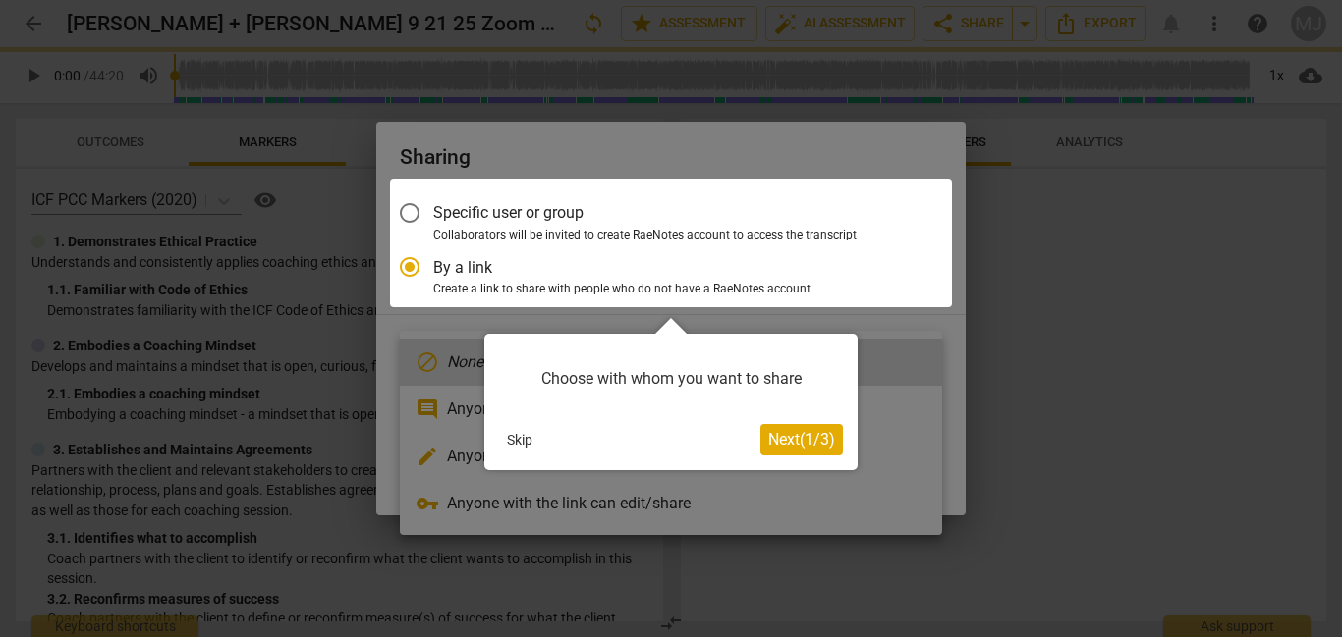
click at [798, 440] on span "Next ( 1 / 3 )" at bounding box center [801, 439] width 67 height 19
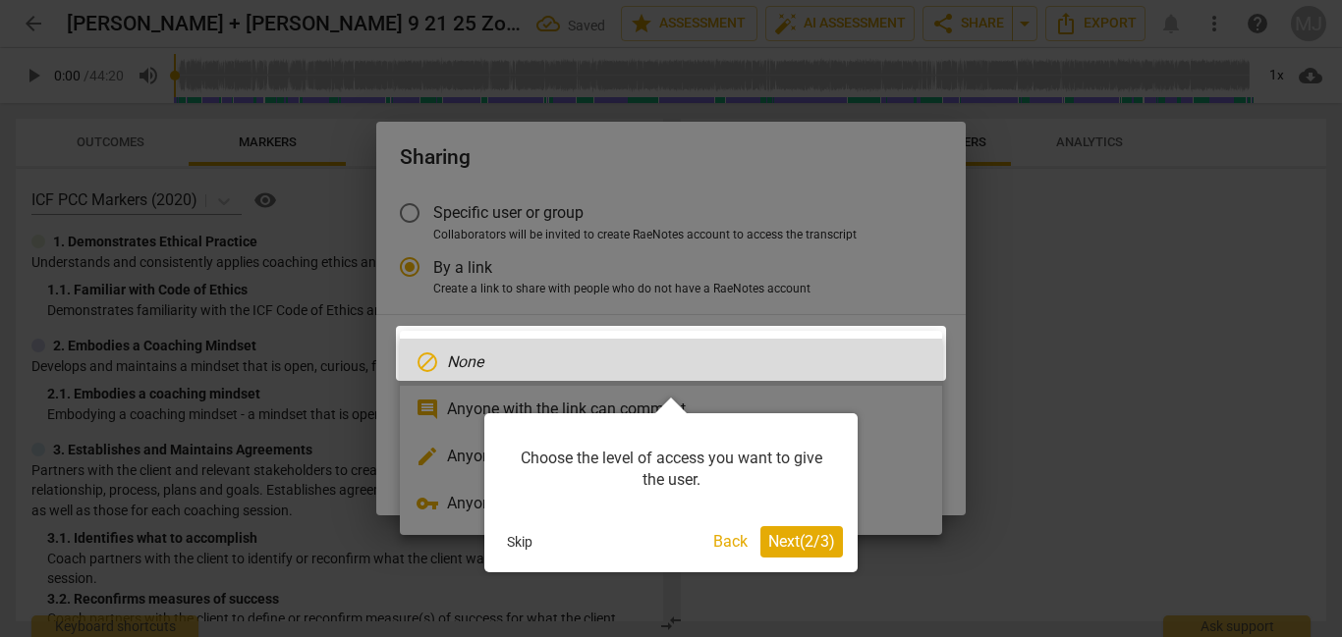
click at [799, 538] on span "Next ( 2 / 3 )" at bounding box center [801, 541] width 67 height 19
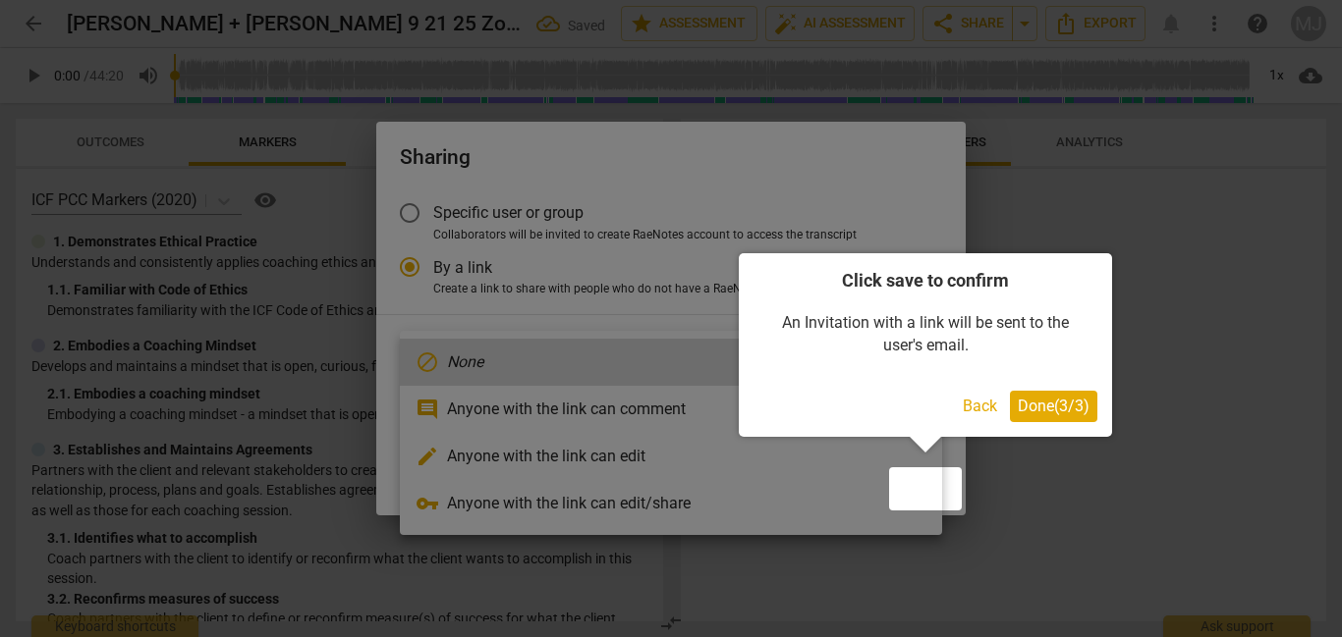
click at [1061, 408] on span "Done ( 3 / 3 )" at bounding box center [1054, 406] width 72 height 19
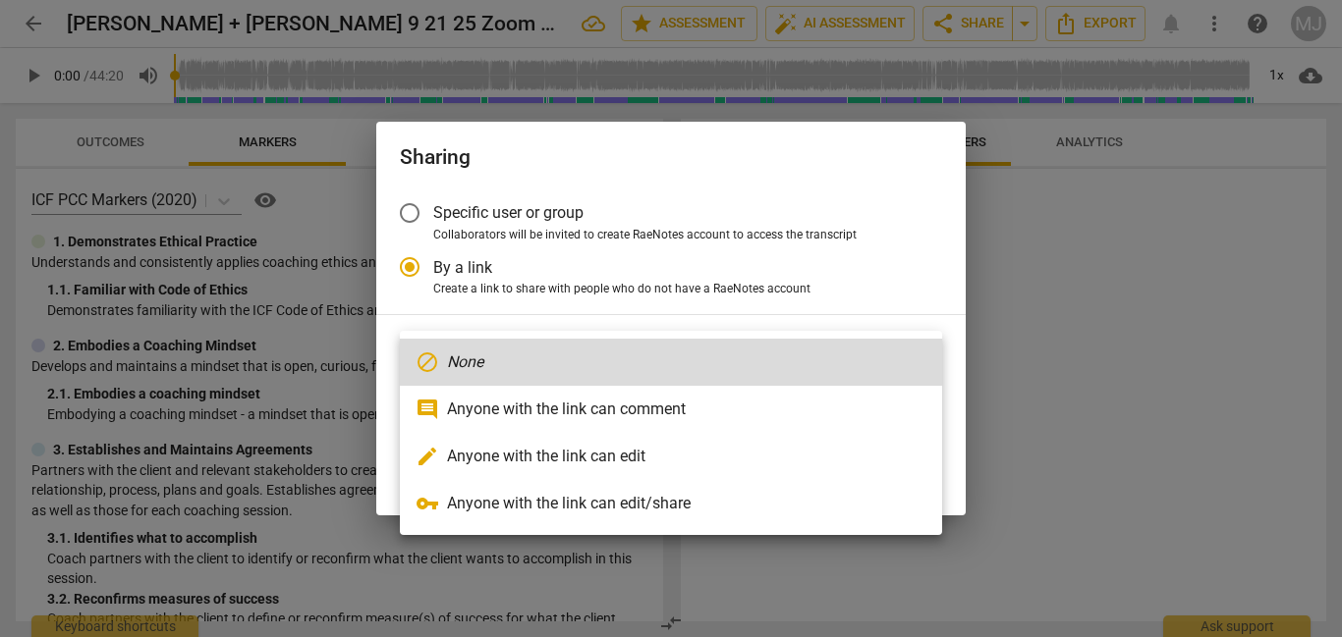
click at [656, 504] on li "vpn_key Anyone with the link can edit/share" at bounding box center [671, 503] width 542 height 47
radio input "false"
type input "https://app.raenotes.com/meeting/d0f77079b5344b37b2a705db8d694cd6?success=7"
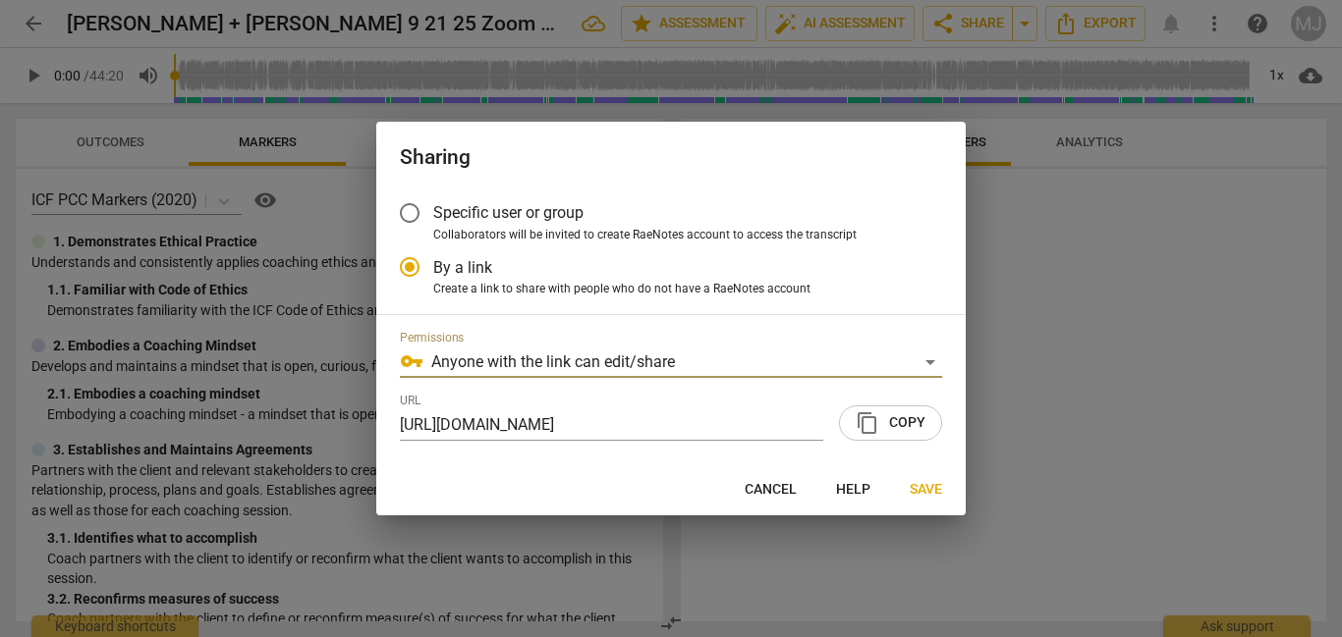
click at [884, 417] on span "content_copy Copy" at bounding box center [891, 424] width 70 height 24
click at [902, 420] on span "content_copy Copy" at bounding box center [891, 424] width 70 height 24
click at [781, 476] on button "Cancel" at bounding box center [770, 489] width 83 height 35
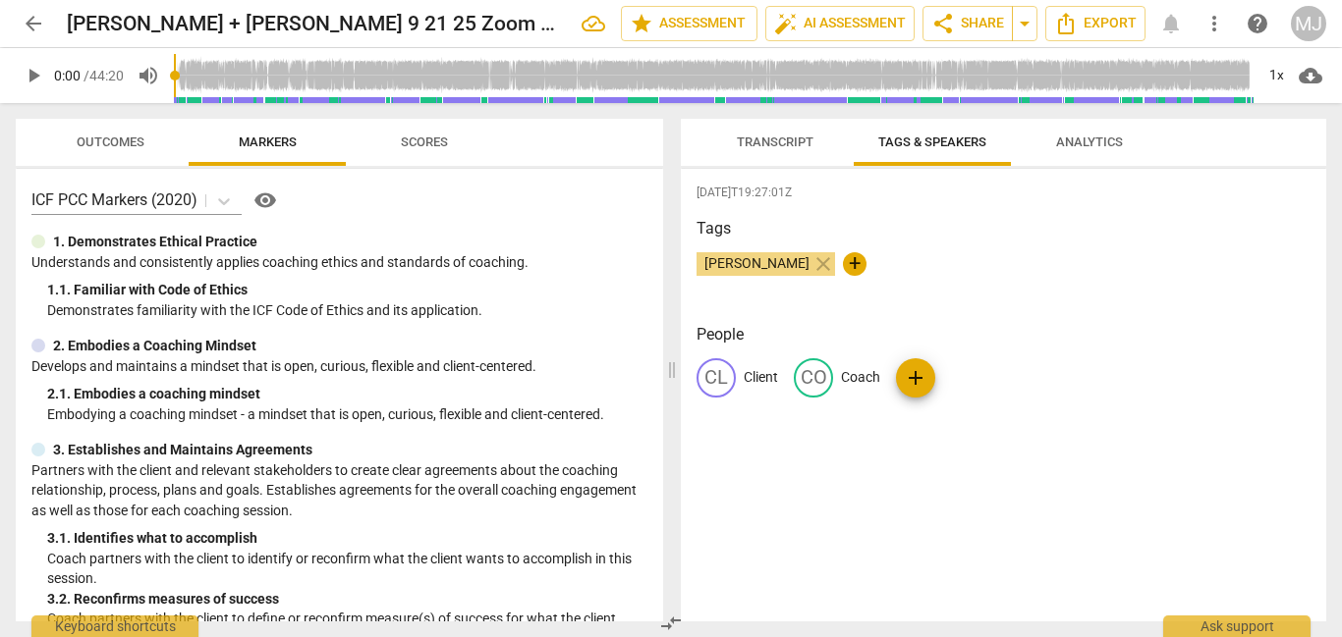
radio input "false"
click at [1307, 26] on div "MJ" at bounding box center [1308, 23] width 35 height 35
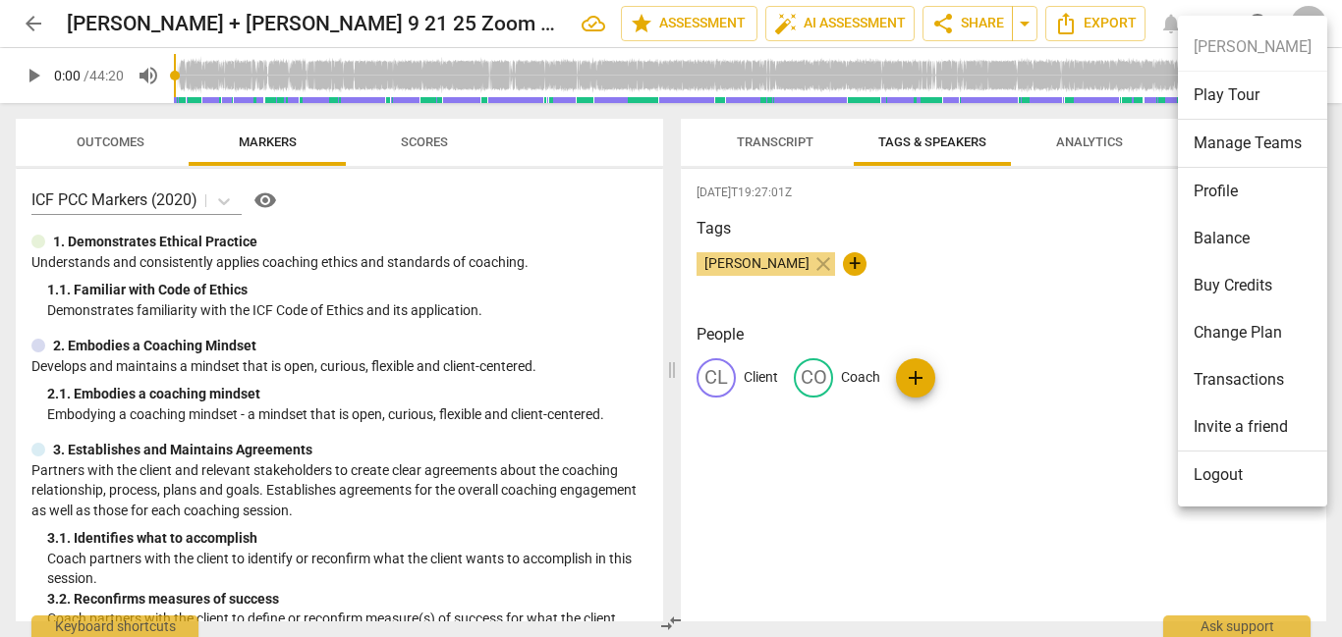
click at [1218, 490] on li "Logout" at bounding box center [1252, 475] width 149 height 47
